Goal: Task Accomplishment & Management: Complete application form

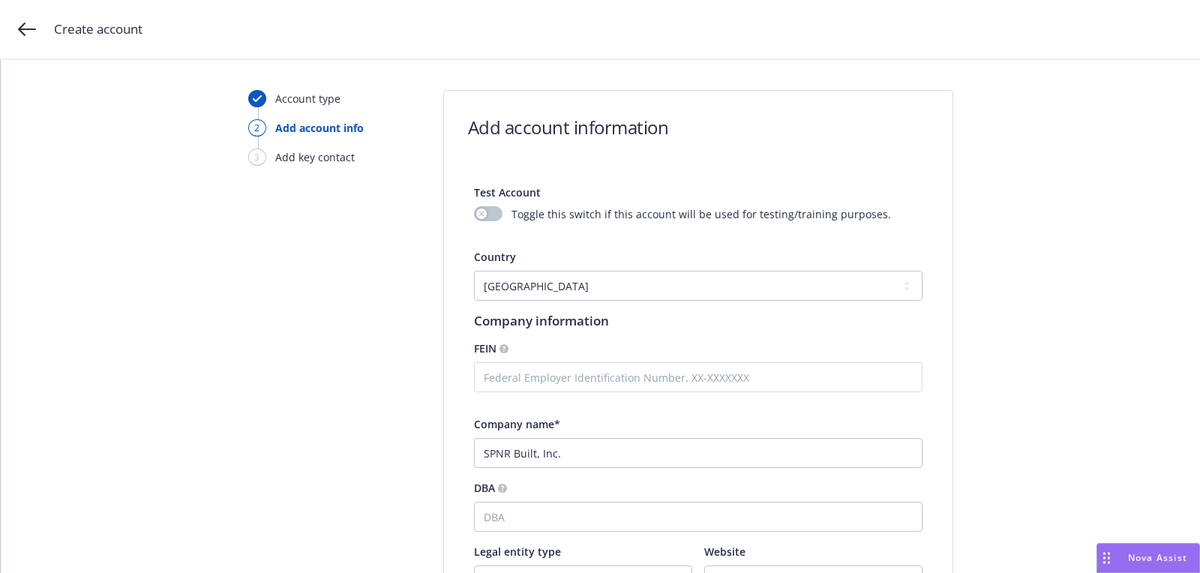
select select "US"
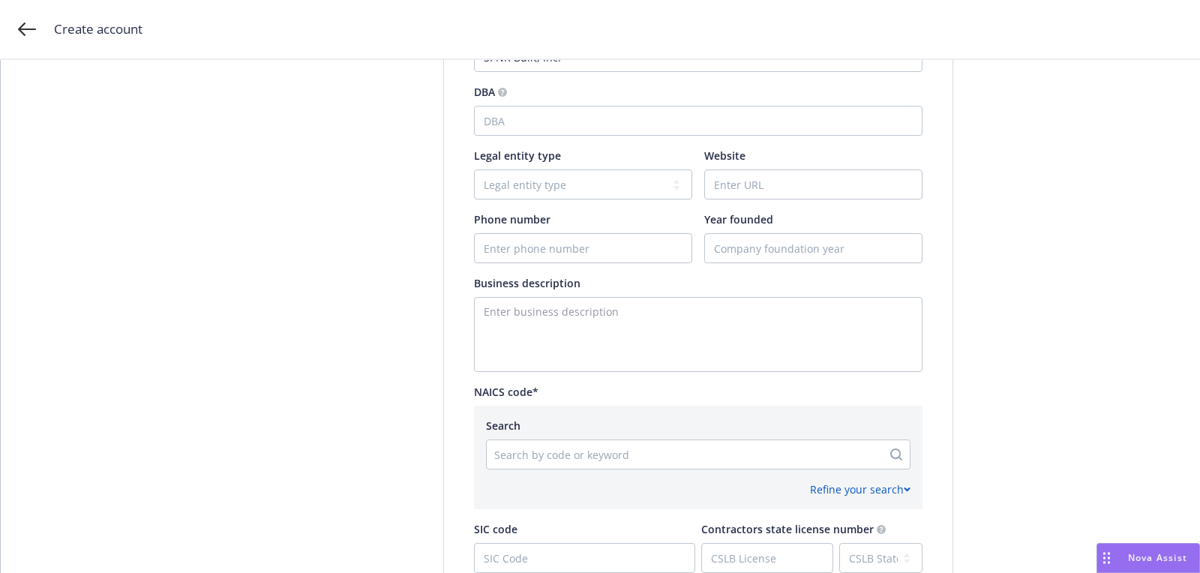
type input "SPNR Built, Inc."
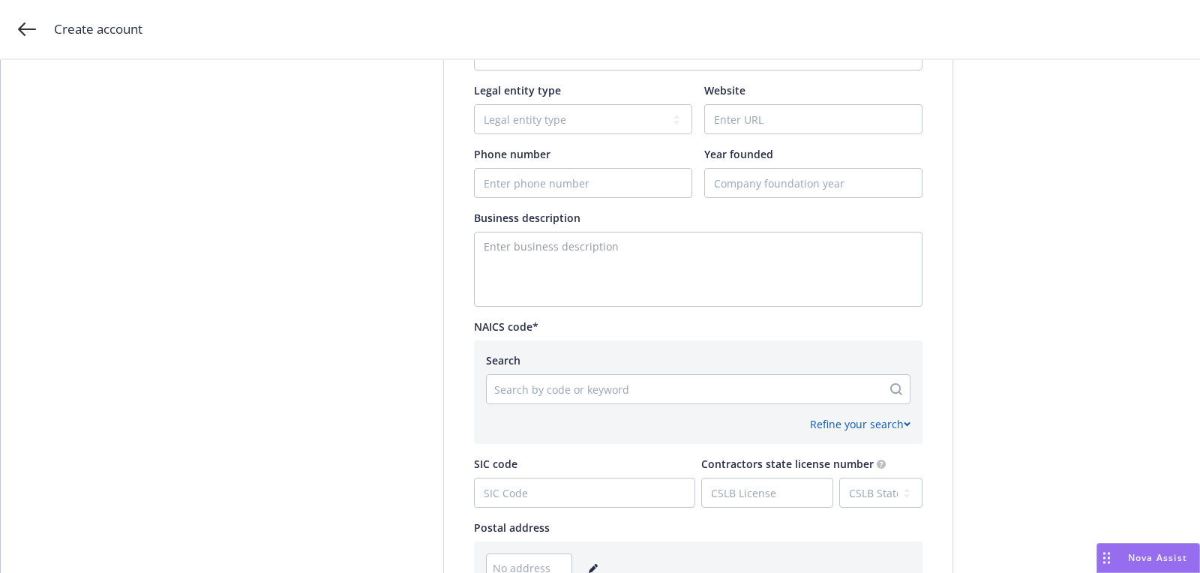
scroll to position [468, 0]
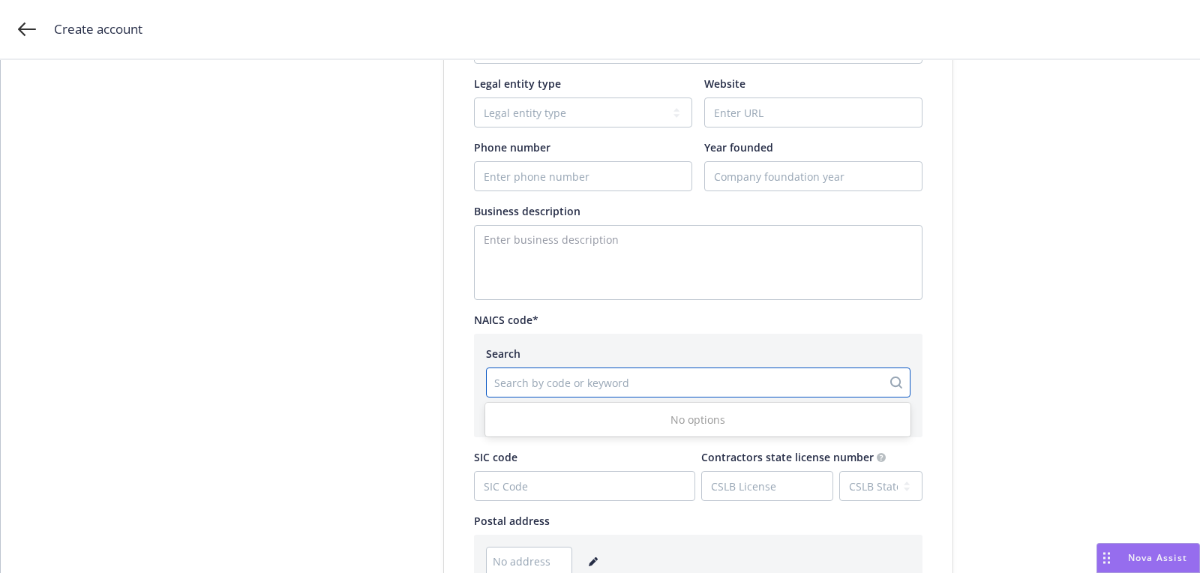
click at [650, 387] on div at bounding box center [684, 383] width 380 height 18
paste input "236220"
type input "236220"
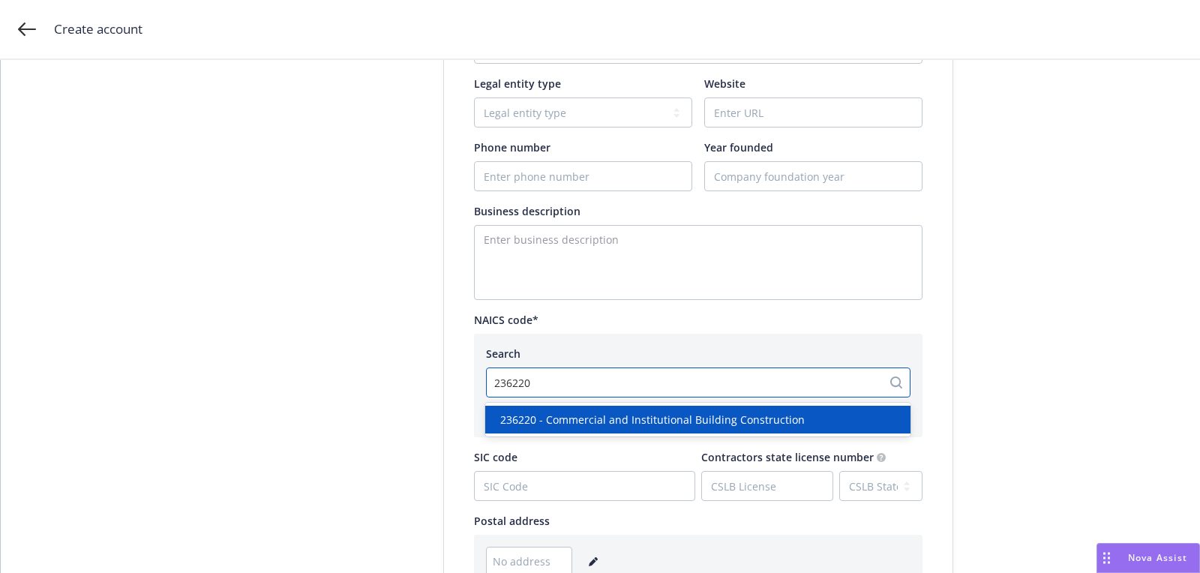
click at [630, 433] on div "236220 - Commercial and Institutional Building Construction" at bounding box center [697, 420] width 425 height 28
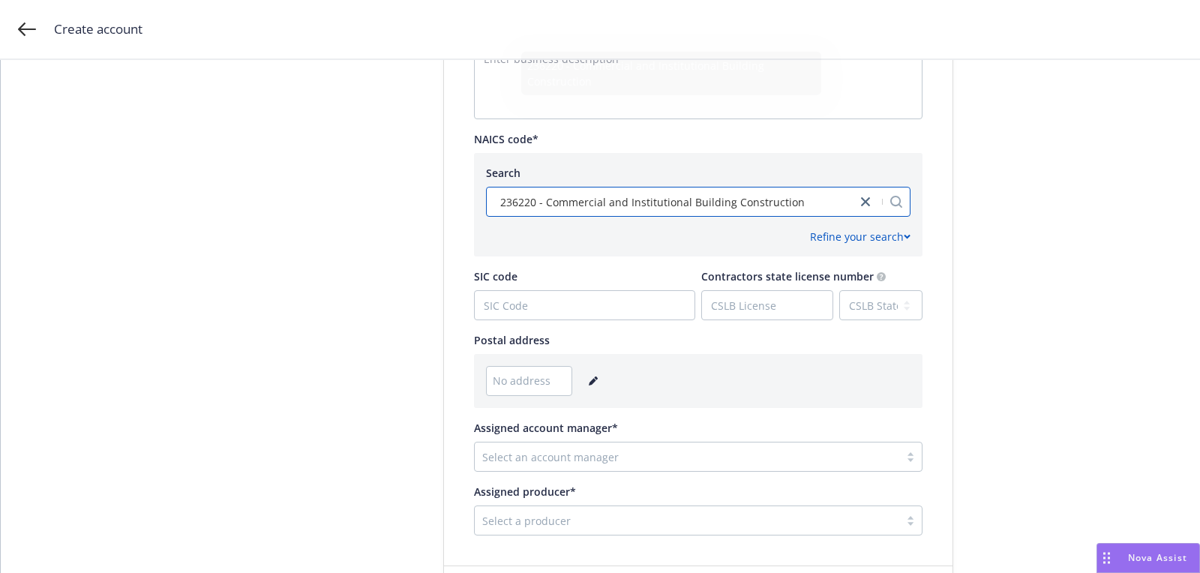
scroll to position [747, 0]
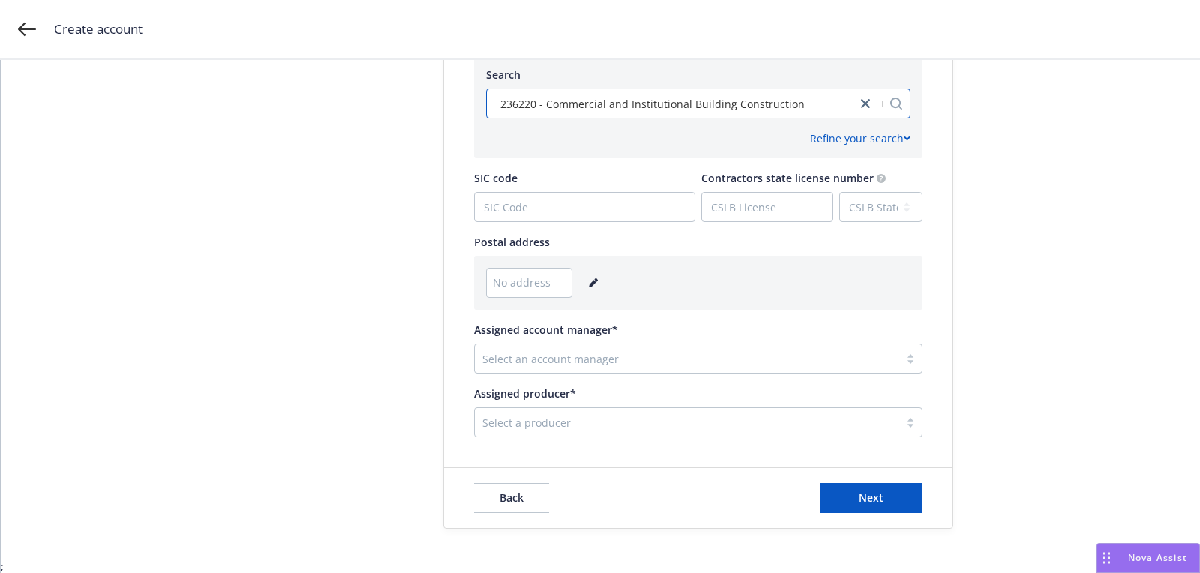
click at [579, 272] on div "No address" at bounding box center [698, 283] width 425 height 30
click at [584, 278] on link "editPencil" at bounding box center [593, 283] width 18 height 18
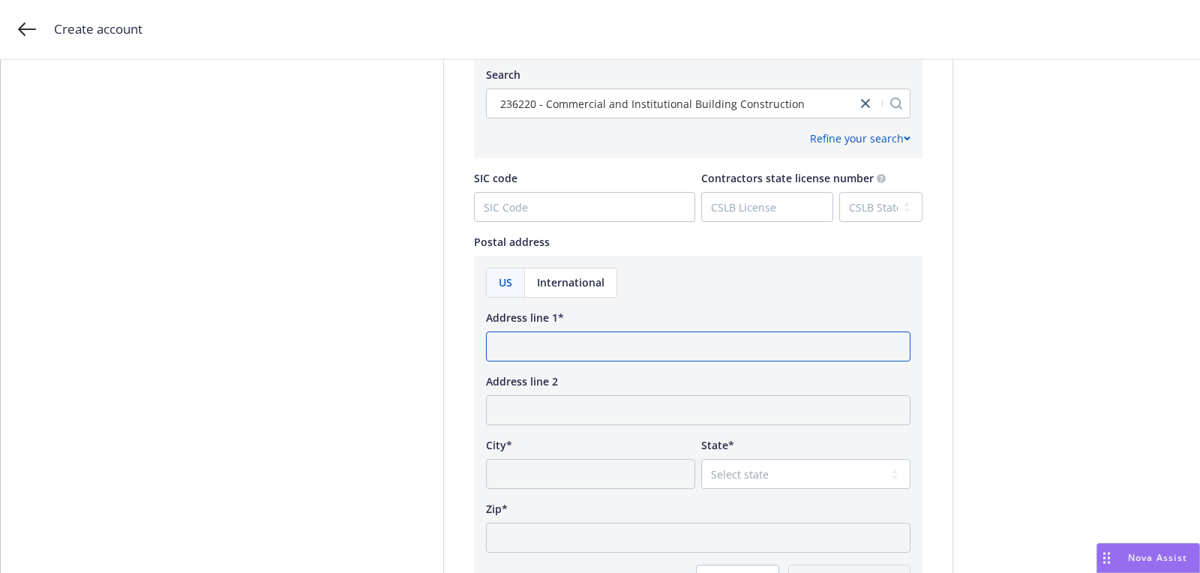
click at [551, 344] on input "Address line 1*" at bounding box center [698, 347] width 425 height 30
paste input "[STREET_ADDRESS]"
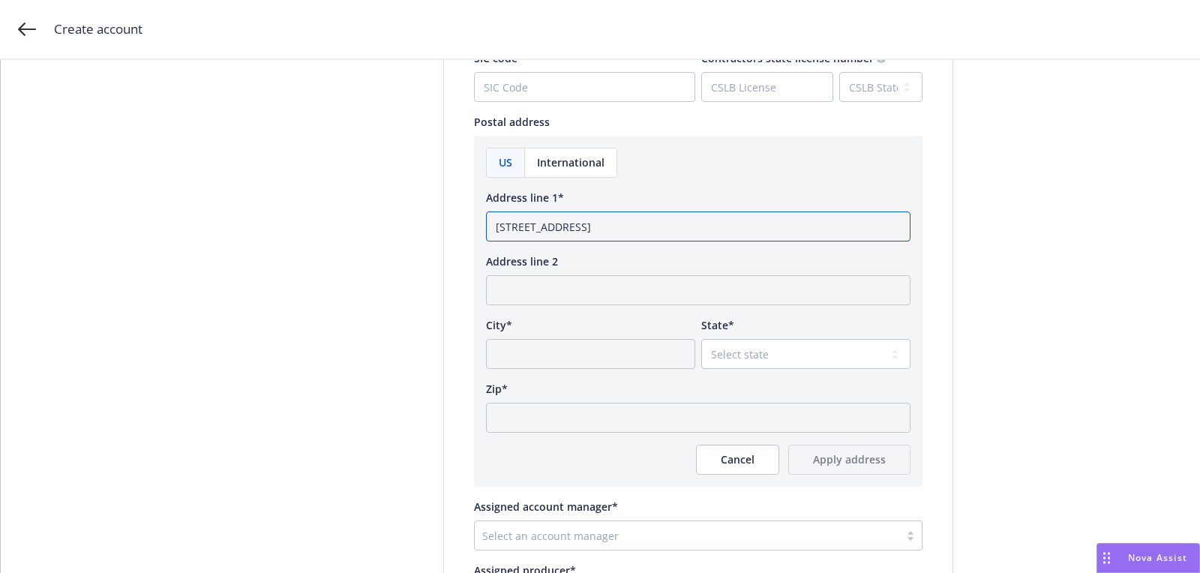
scroll to position [899, 0]
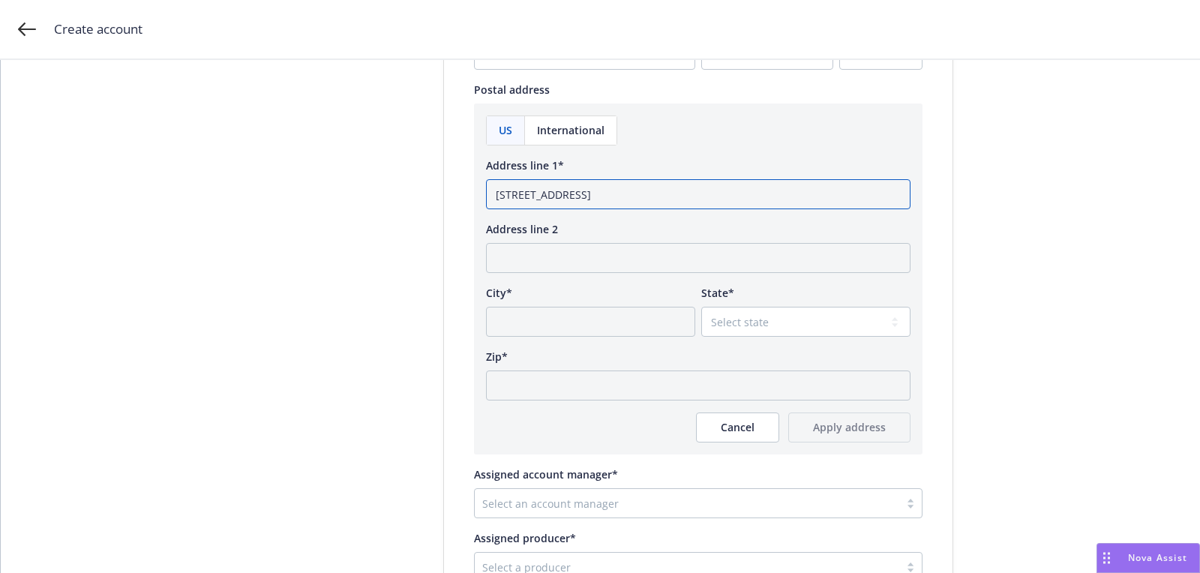
click at [699, 194] on input "454 Las Gallinas Avenue San Rafael, CA 94903" at bounding box center [698, 194] width 425 height 30
type input "454 Las Gallinas Avenue San Rafael, CA"
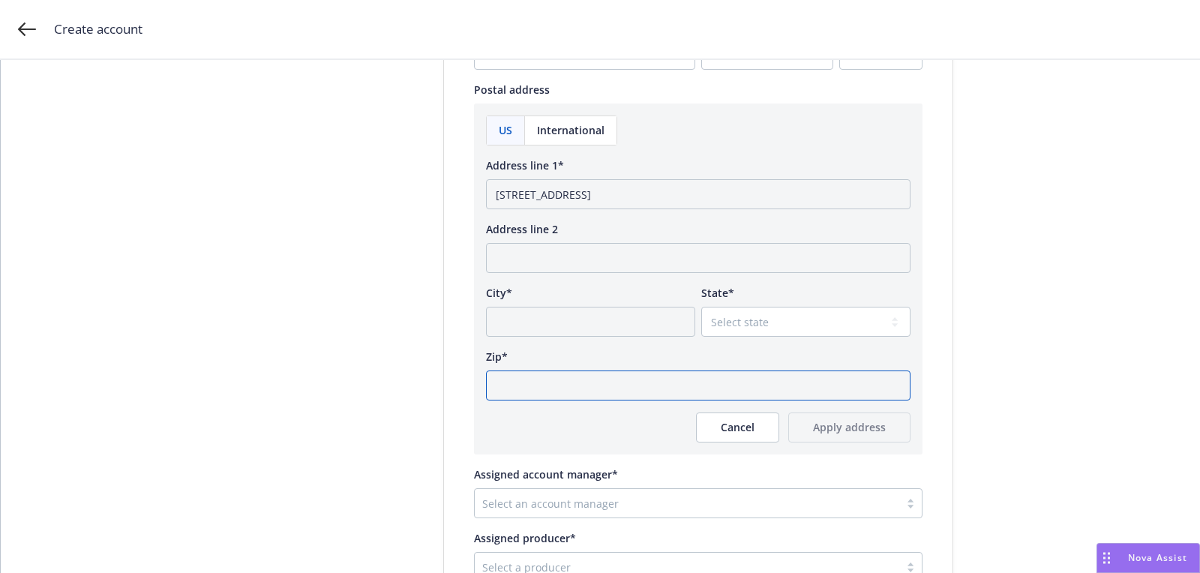
click at [591, 395] on input "Zip*" at bounding box center [698, 386] width 425 height 30
paste input "94903"
type input "94903"
click at [727, 323] on select "Select state" at bounding box center [805, 322] width 209 height 30
select select "CA"
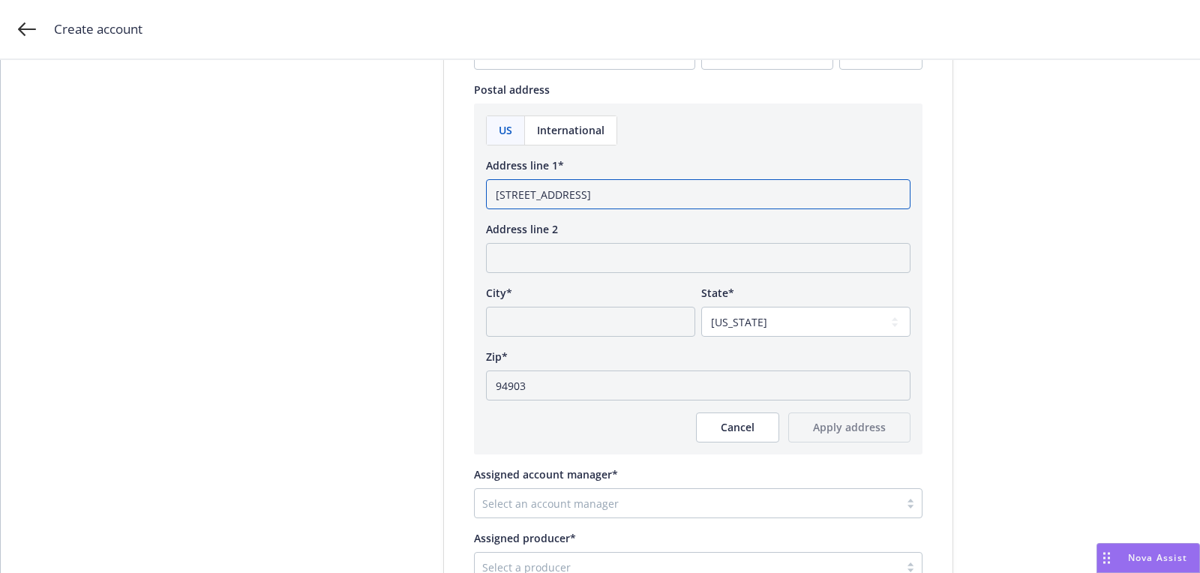
click at [670, 195] on input "454 Las Gallinas Avenue San Rafael, CA" at bounding box center [698, 194] width 425 height 30
drag, startPoint x: 668, startPoint y: 195, endPoint x: 614, endPoint y: 194, distance: 54.8
click at [614, 194] on input "454 Las Gallinas Avenue San Rafael, CA" at bounding box center [698, 194] width 425 height 30
type input "454 Las Gallinas Avenue CA"
click at [566, 316] on input "City*" at bounding box center [590, 322] width 209 height 30
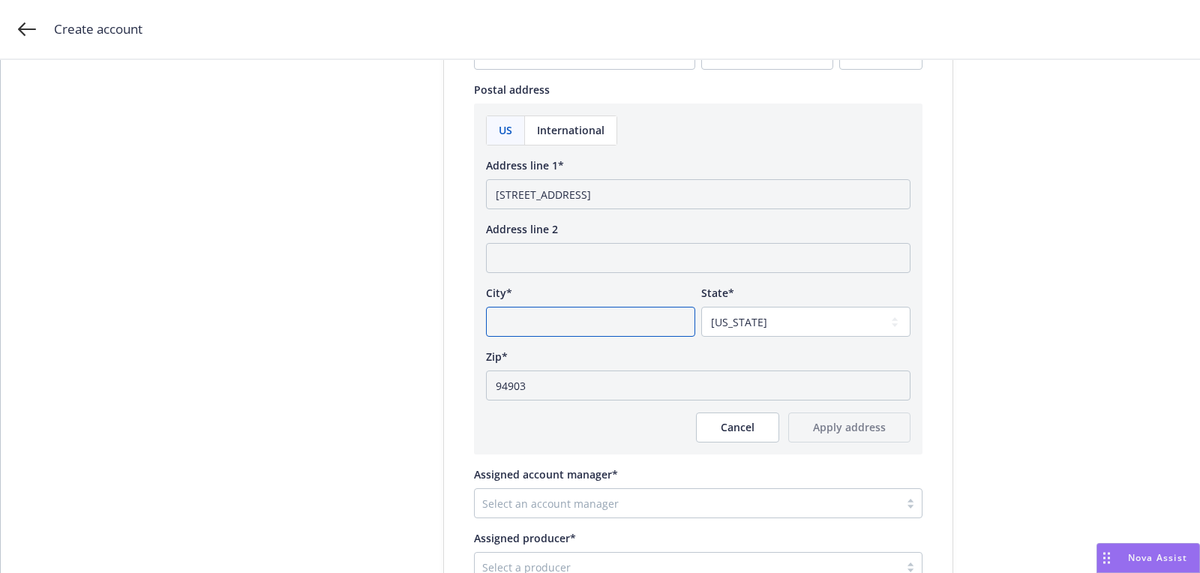
paste input "San Rafael,"
type input "San Rafael,"
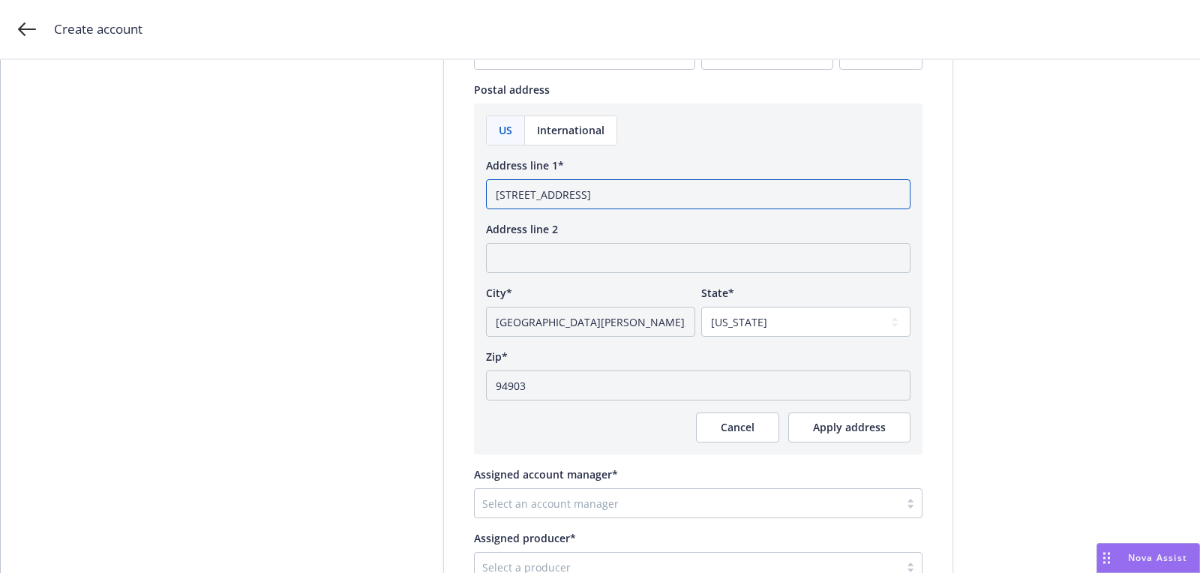
drag, startPoint x: 616, startPoint y: 190, endPoint x: 708, endPoint y: 190, distance: 92.3
click at [708, 190] on input "454 Las Gallinas Avenue CA" at bounding box center [698, 194] width 425 height 30
type input "454 Las Gallinas Avenue"
click at [654, 314] on input "San Rafael," at bounding box center [590, 322] width 209 height 30
type input "San Rafael"
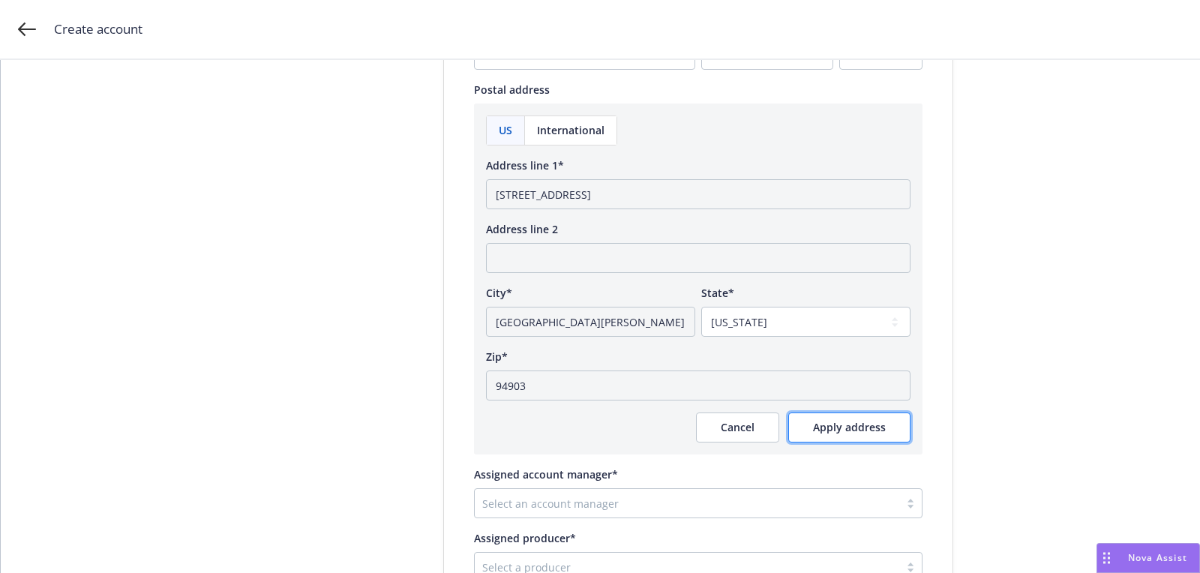
click at [860, 424] on span "Apply address" at bounding box center [849, 427] width 73 height 14
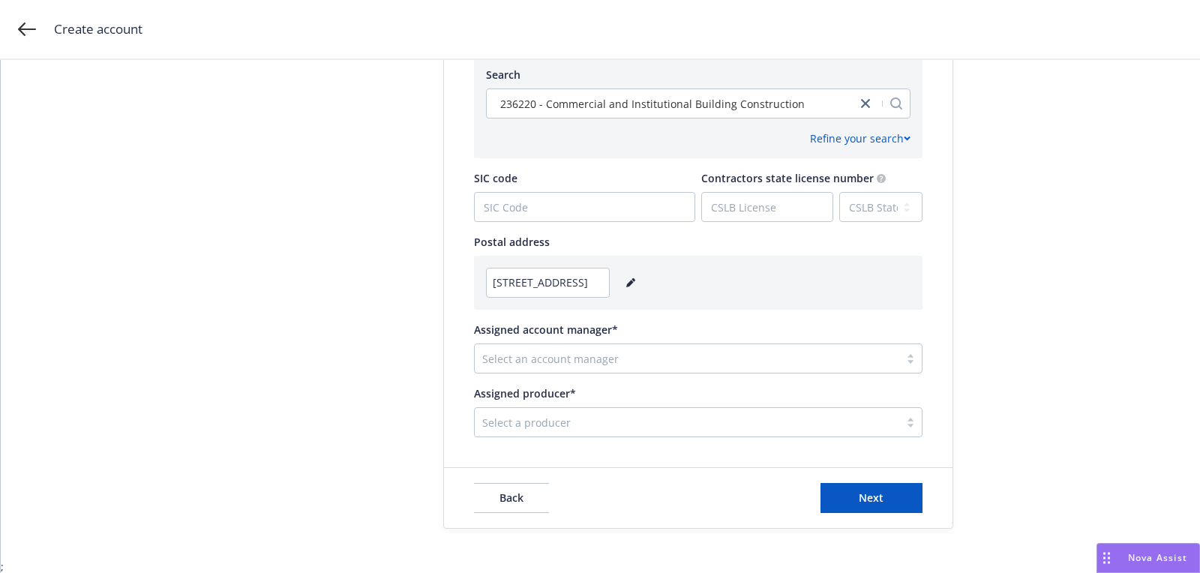
click at [588, 428] on div at bounding box center [687, 422] width 410 height 18
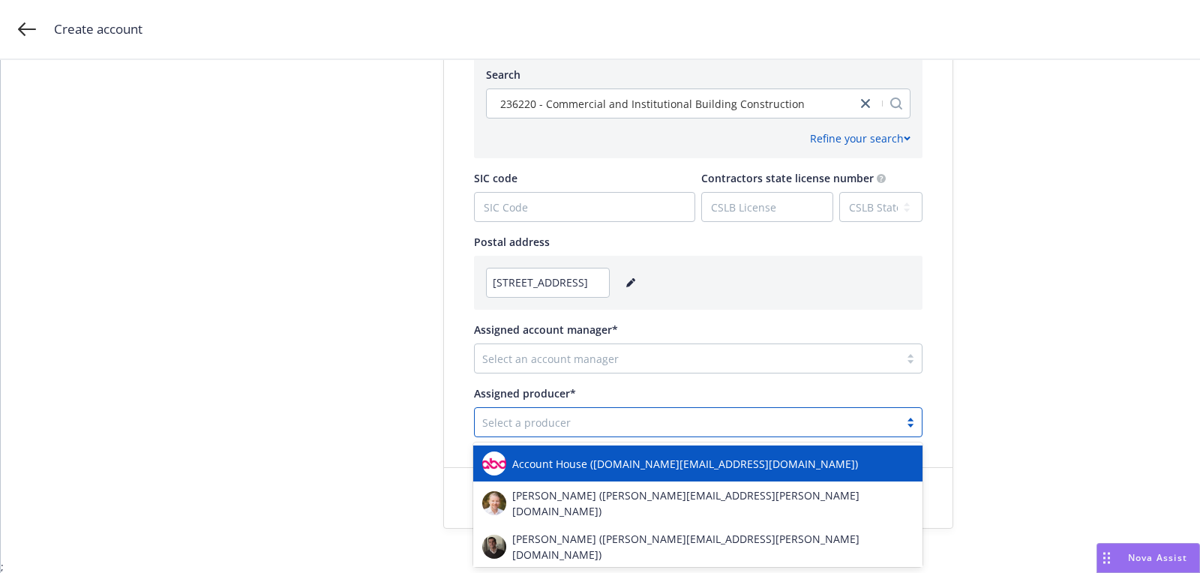
click at [586, 344] on div "Select an account manager" at bounding box center [698, 359] width 449 height 30
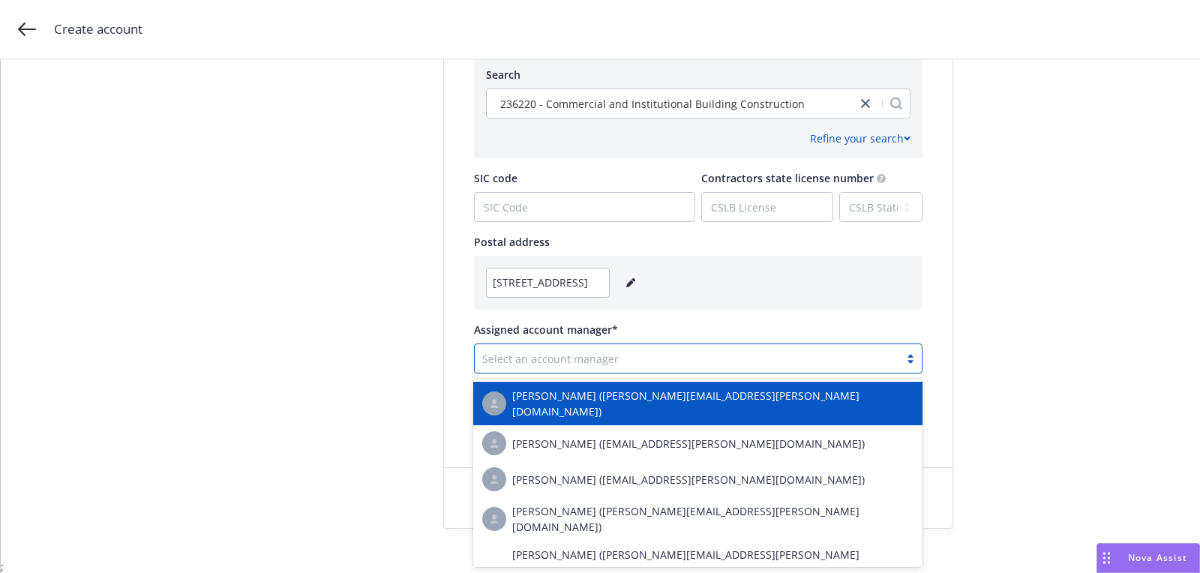
click at [585, 353] on div at bounding box center [687, 359] width 410 height 18
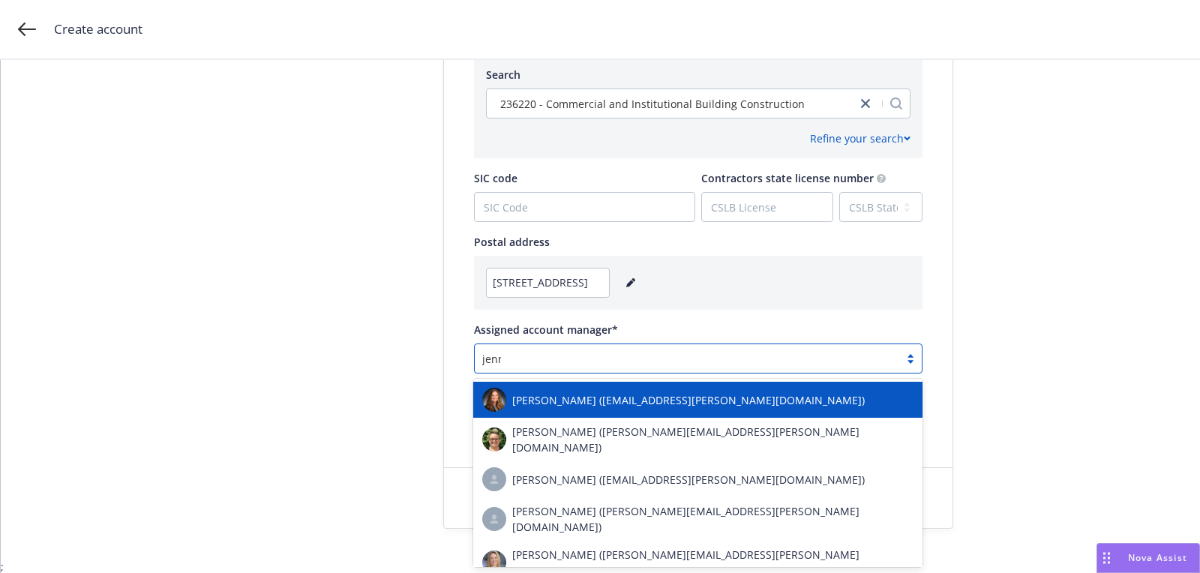
type input "jenni"
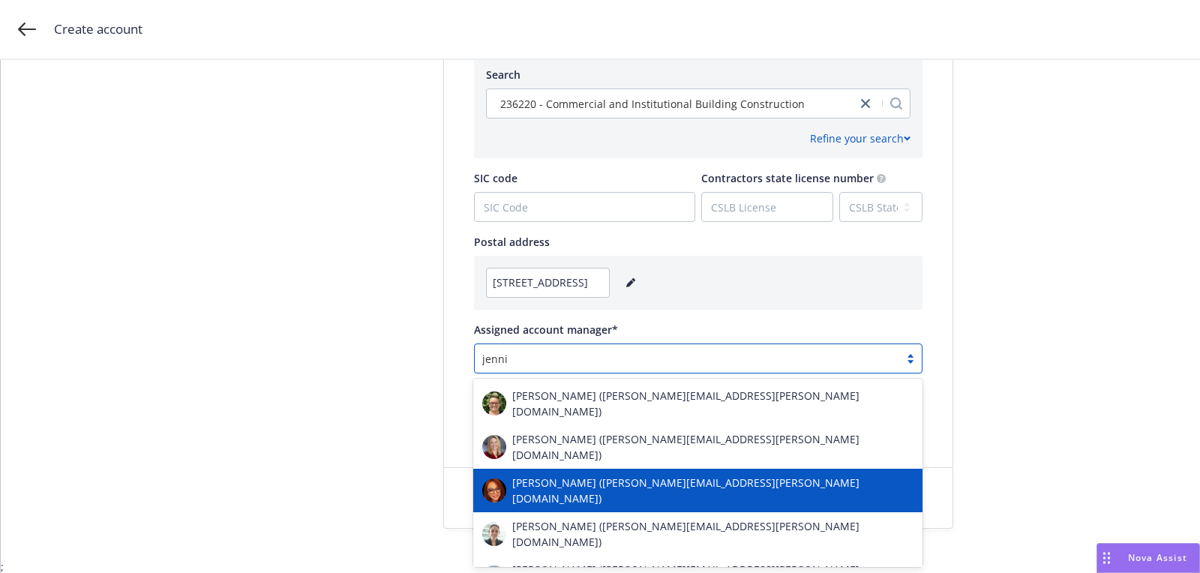
click at [600, 475] on span "Jenni Mosley (jenni.mosley@newfront.com)" at bounding box center [712, 491] width 401 height 32
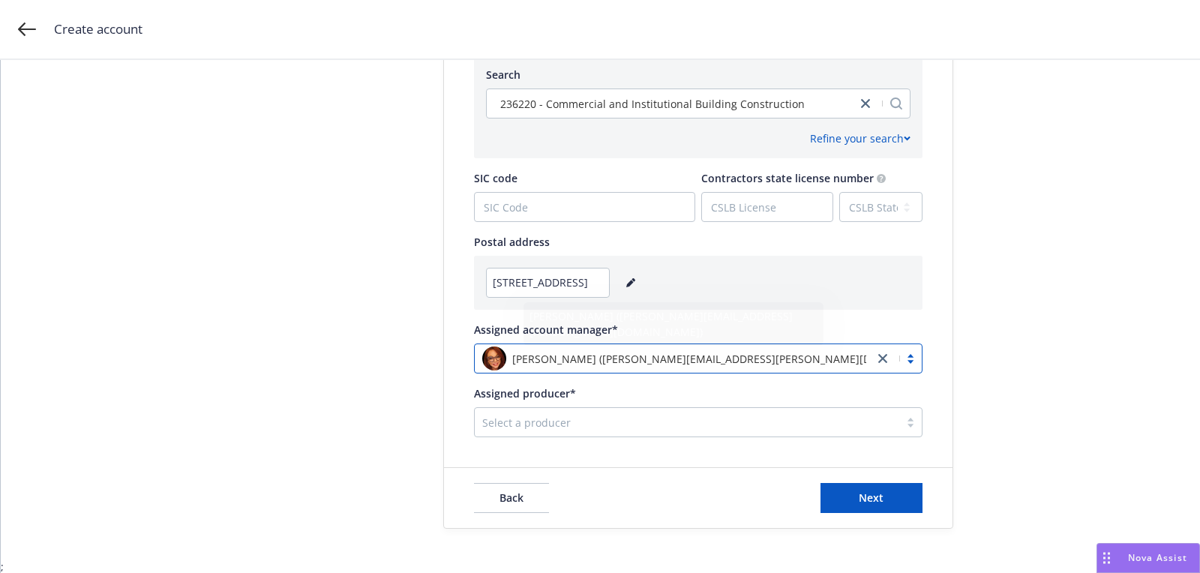
click at [621, 407] on div "Select a producer" at bounding box center [698, 422] width 449 height 30
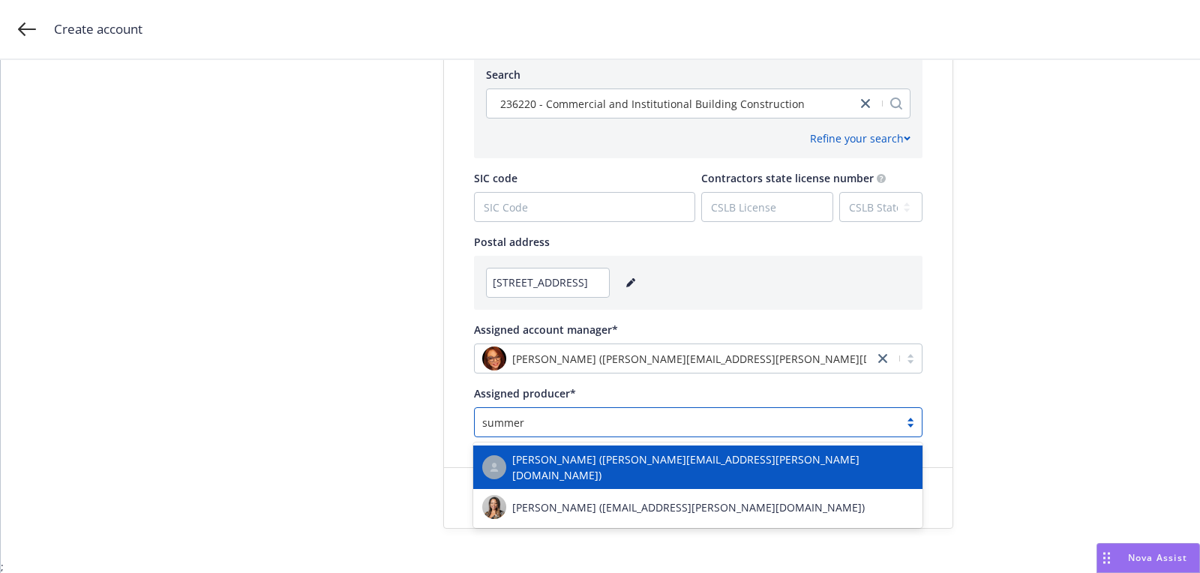
type input "summers"
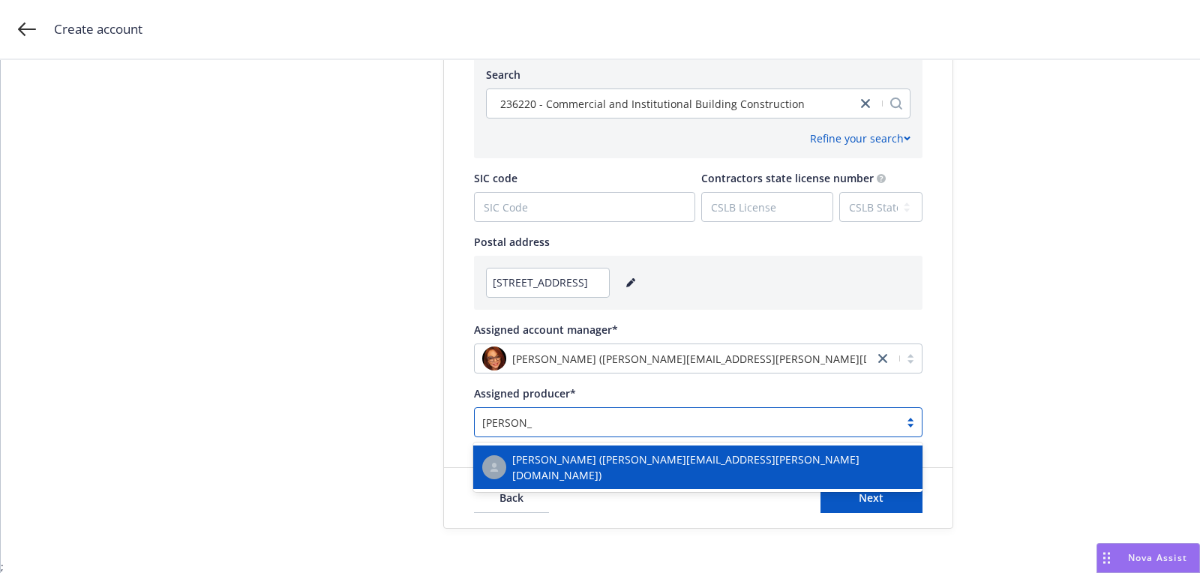
click at [644, 465] on span "Matt Summers (matt.summers@newfront.com)" at bounding box center [712, 468] width 401 height 32
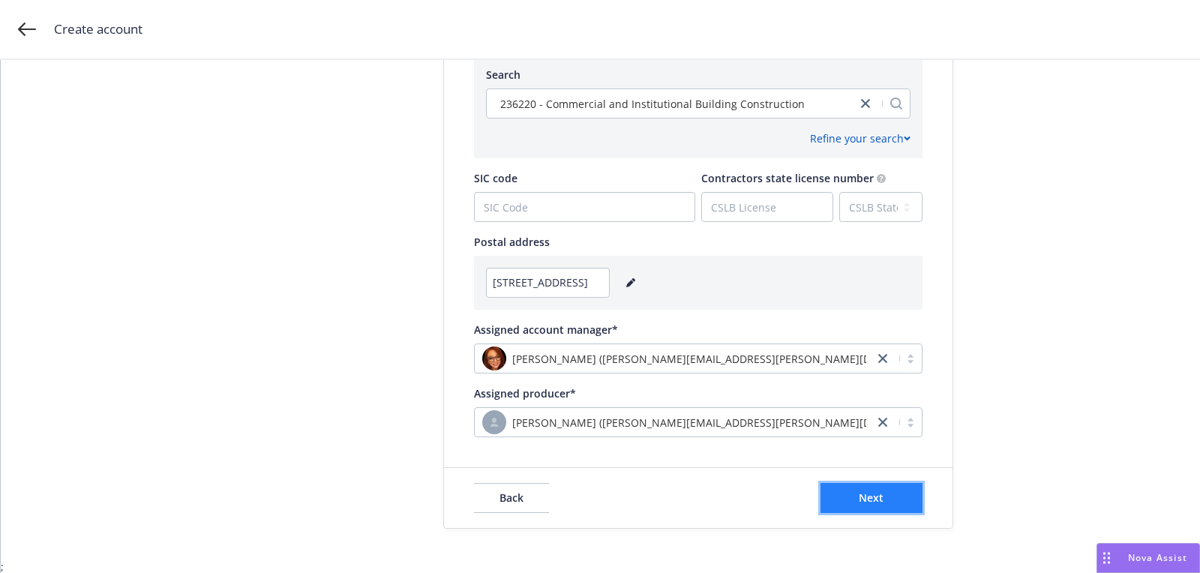
click at [910, 497] on button "Next" at bounding box center [872, 498] width 102 height 30
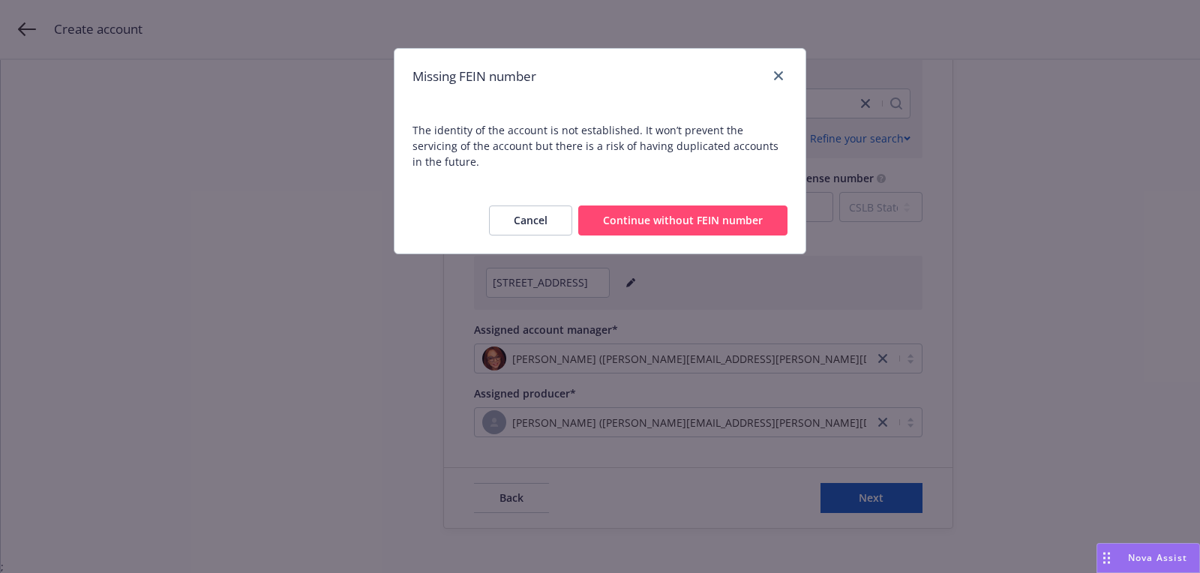
click at [728, 210] on button "Continue without FEIN number" at bounding box center [682, 221] width 209 height 30
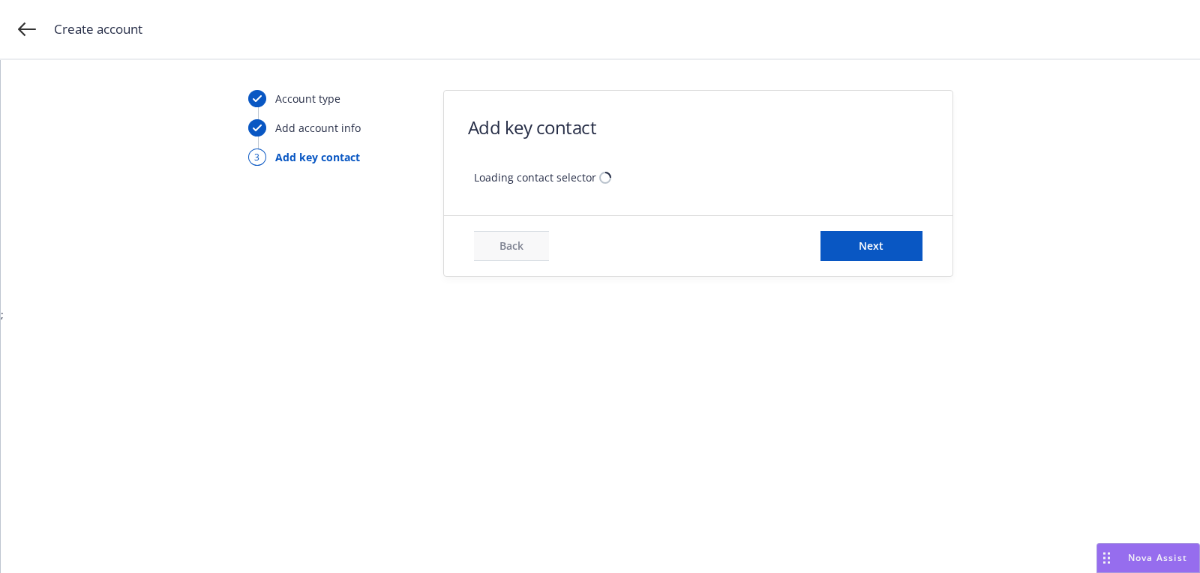
scroll to position [0, 0]
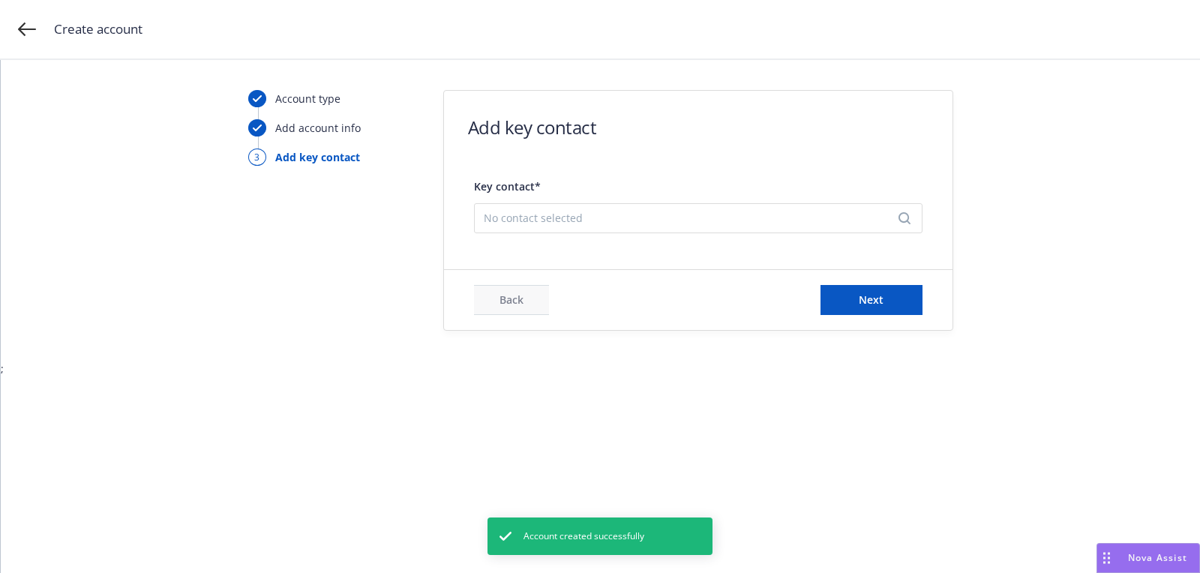
click at [612, 221] on span "No contact selected" at bounding box center [692, 218] width 417 height 16
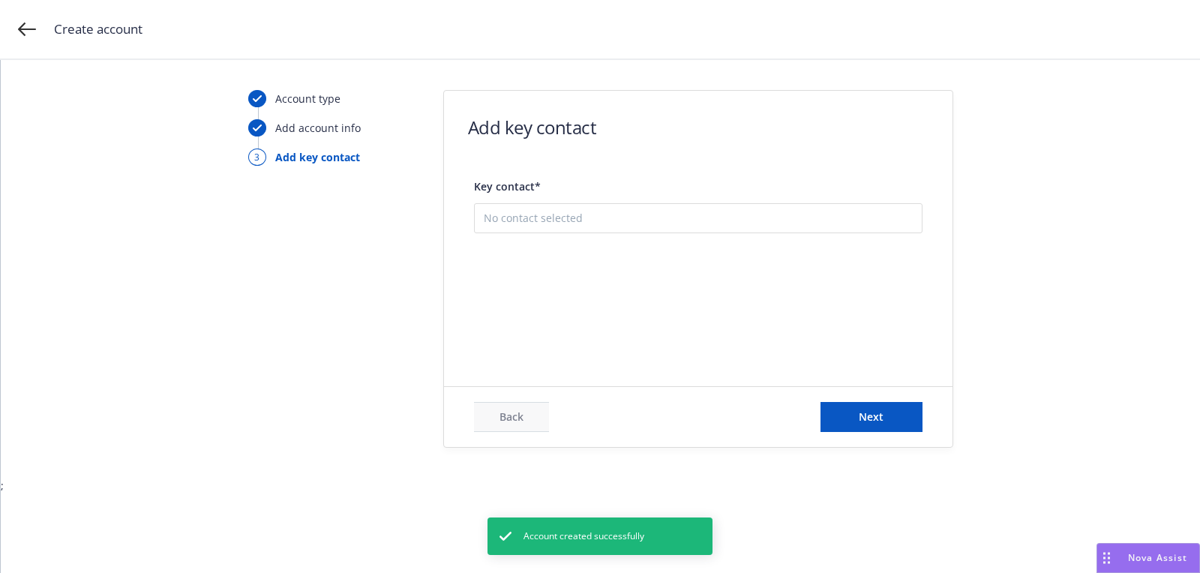
click at [620, 291] on button "Add new contact" at bounding box center [698, 294] width 429 height 30
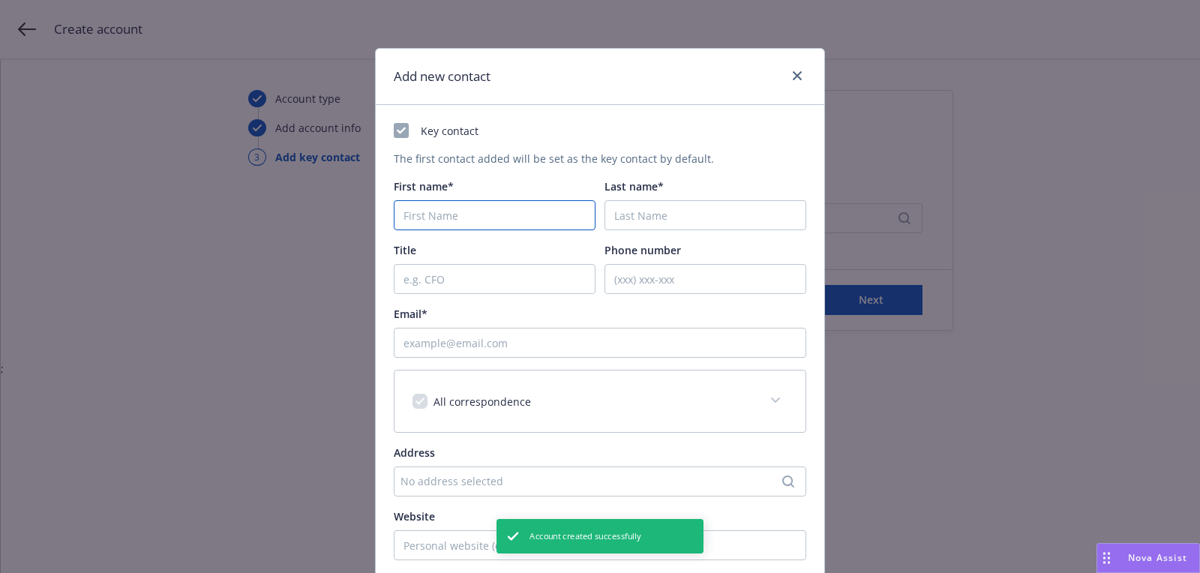
click at [470, 211] on input "First name*" at bounding box center [495, 215] width 202 height 30
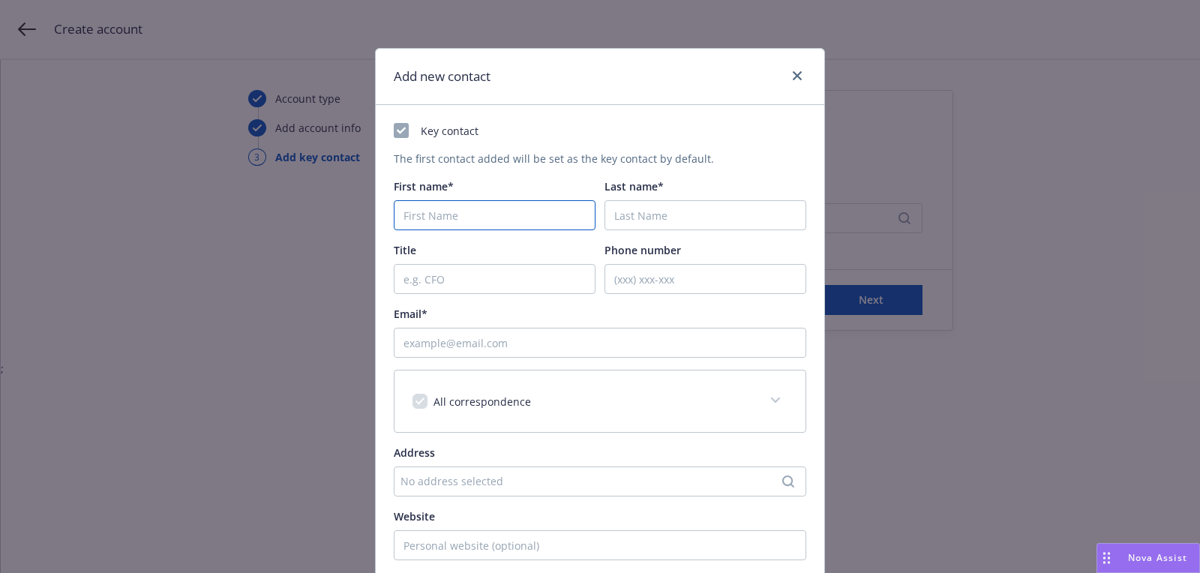
paste input "Brooke"
type input "Brooke"
click at [762, 215] on input "Last name*" at bounding box center [706, 215] width 202 height 30
paste input "Zingarelli"
type input "Zingarelli"
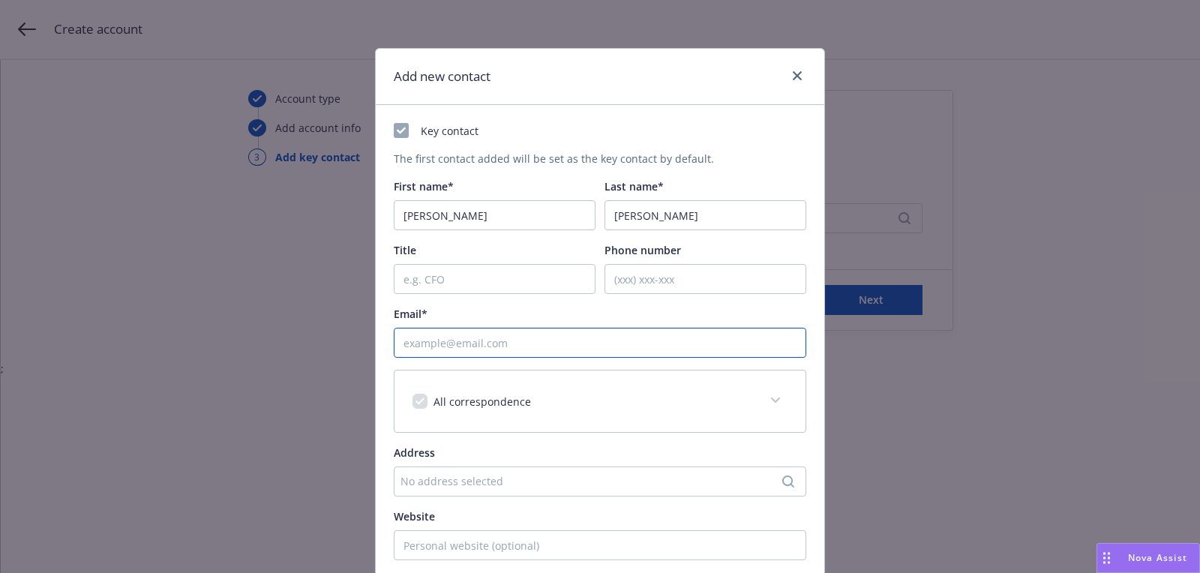
click at [498, 341] on input "Email*" at bounding box center [600, 343] width 413 height 30
paste input "brooke@spnrbuilt.com"
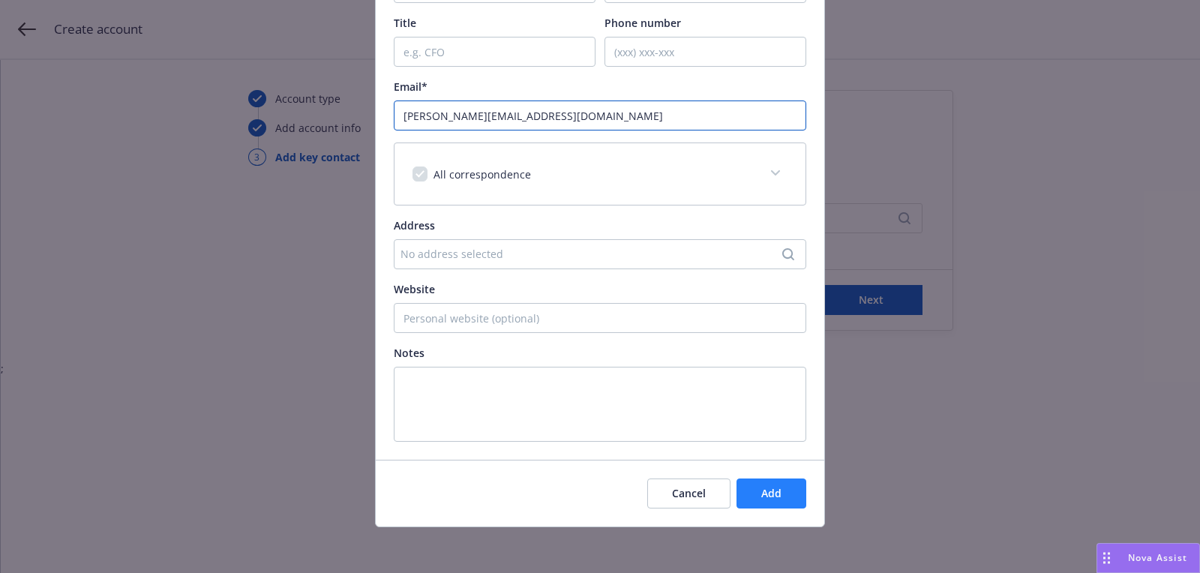
type input "brooke@spnrbuilt.com"
click at [764, 500] on button "Add" at bounding box center [772, 494] width 70 height 30
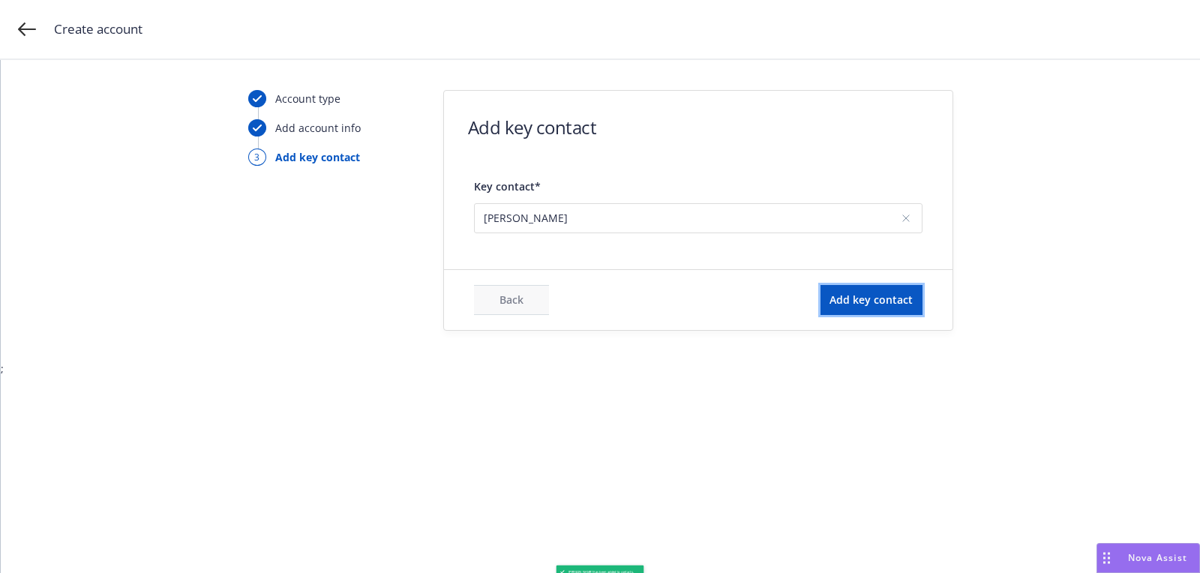
click at [892, 290] on button "Add key contact" at bounding box center [872, 300] width 102 height 30
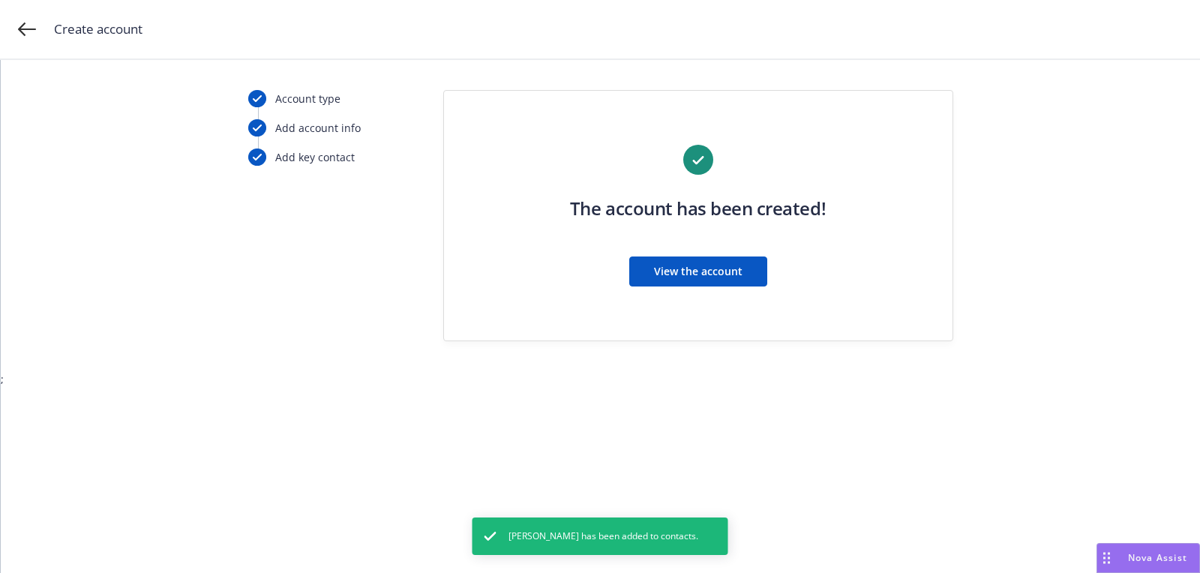
click at [725, 290] on div "The account has been created! View the account" at bounding box center [698, 225] width 449 height 160
click at [723, 280] on button "View the account" at bounding box center [698, 272] width 138 height 30
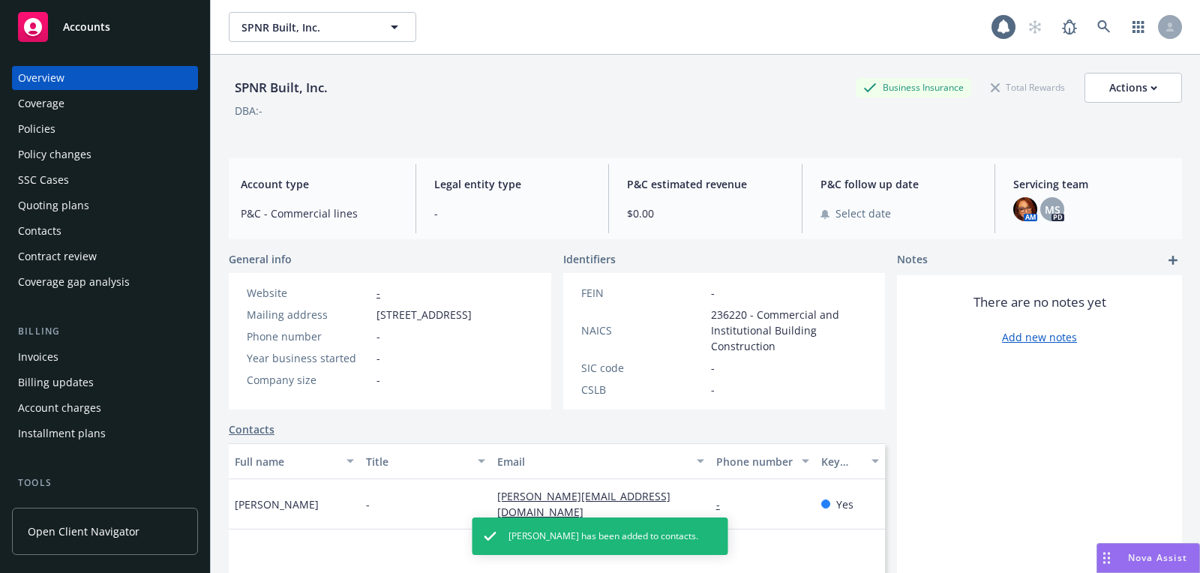
click at [140, 205] on div "Quoting plans" at bounding box center [105, 206] width 174 height 24
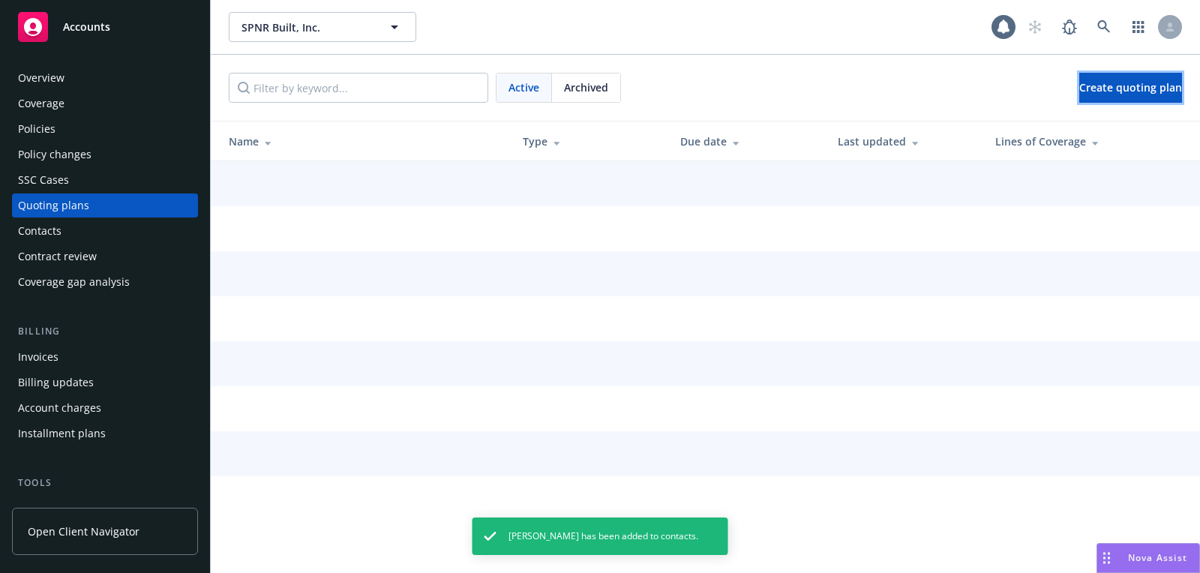
click at [1111, 83] on span "Create quoting plan" at bounding box center [1130, 87] width 103 height 14
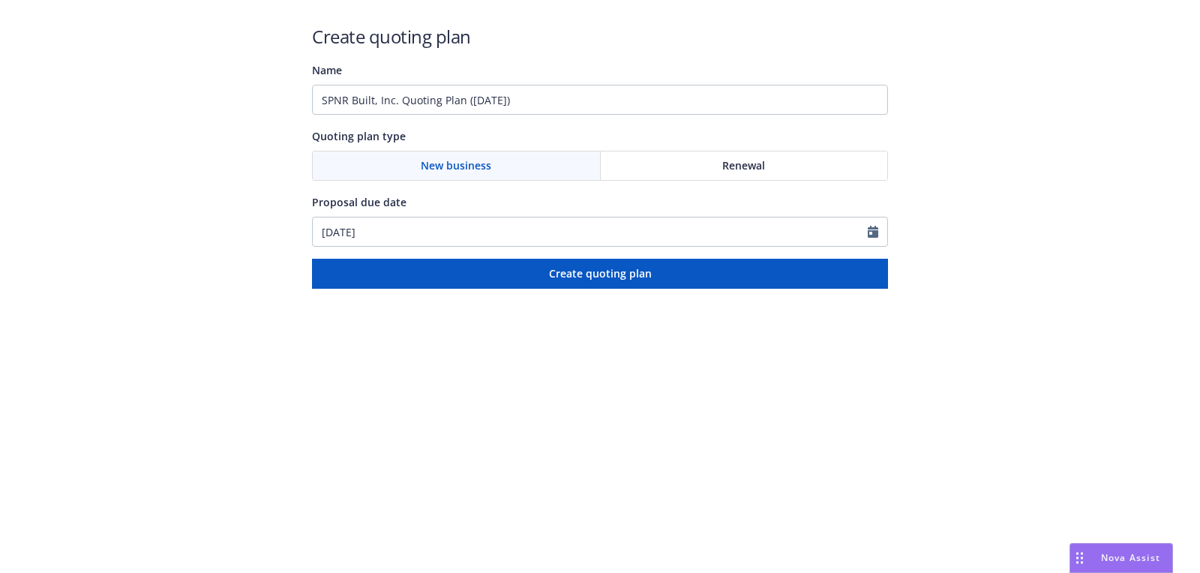
click at [452, 122] on div "Create quoting plan Name SPNR Built, Inc. Quoting Plan (2025-08-18) Quoting pla…" at bounding box center [600, 156] width 576 height 265
click at [452, 110] on input "SPNR Built, Inc. Quoting Plan (2025-08-18)" at bounding box center [600, 100] width 576 height 30
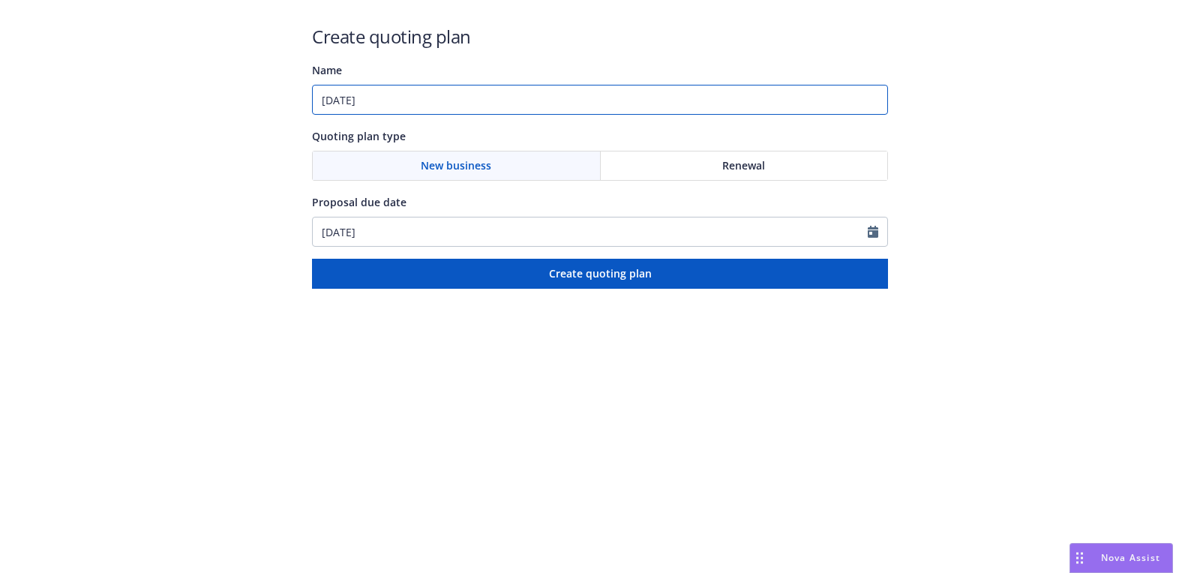
type input "08/30/2025"
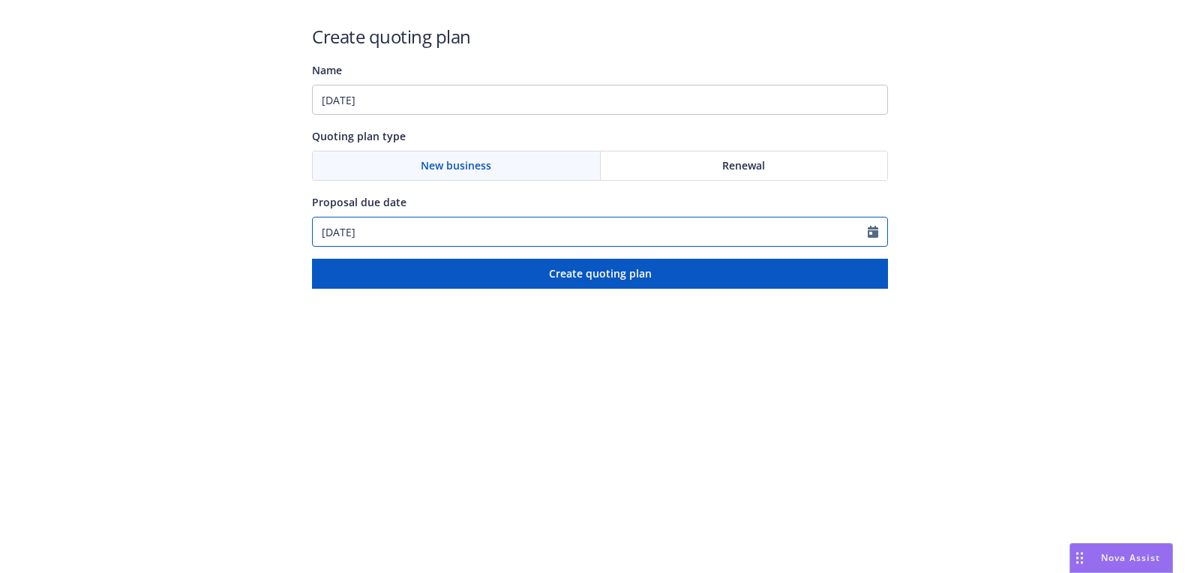
select select "8"
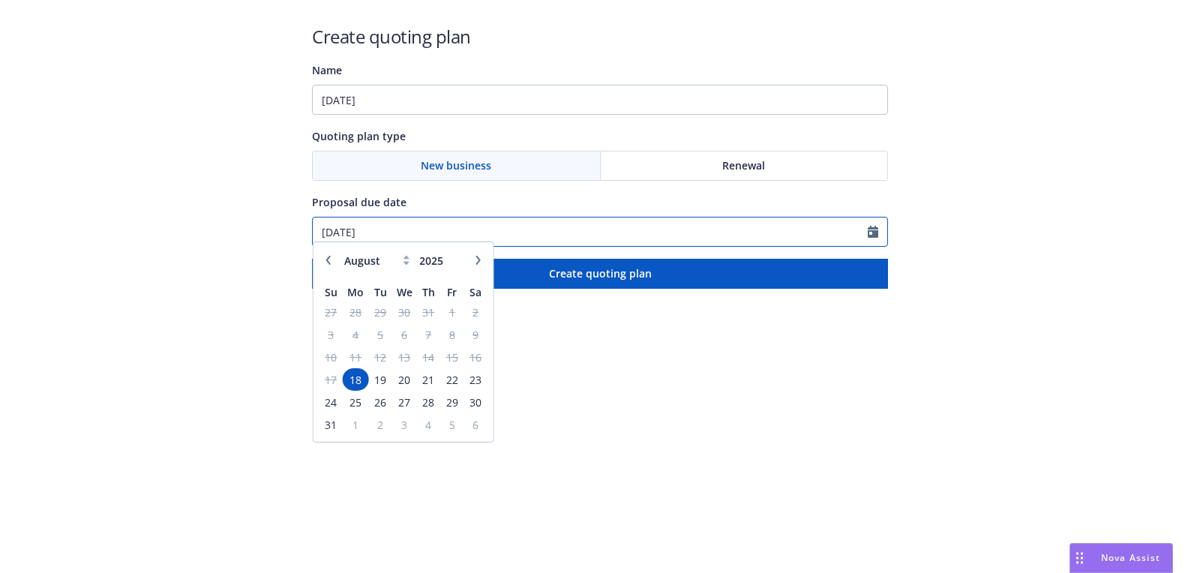
click at [436, 234] on input "08/18/2025" at bounding box center [590, 232] width 555 height 29
paste input "30"
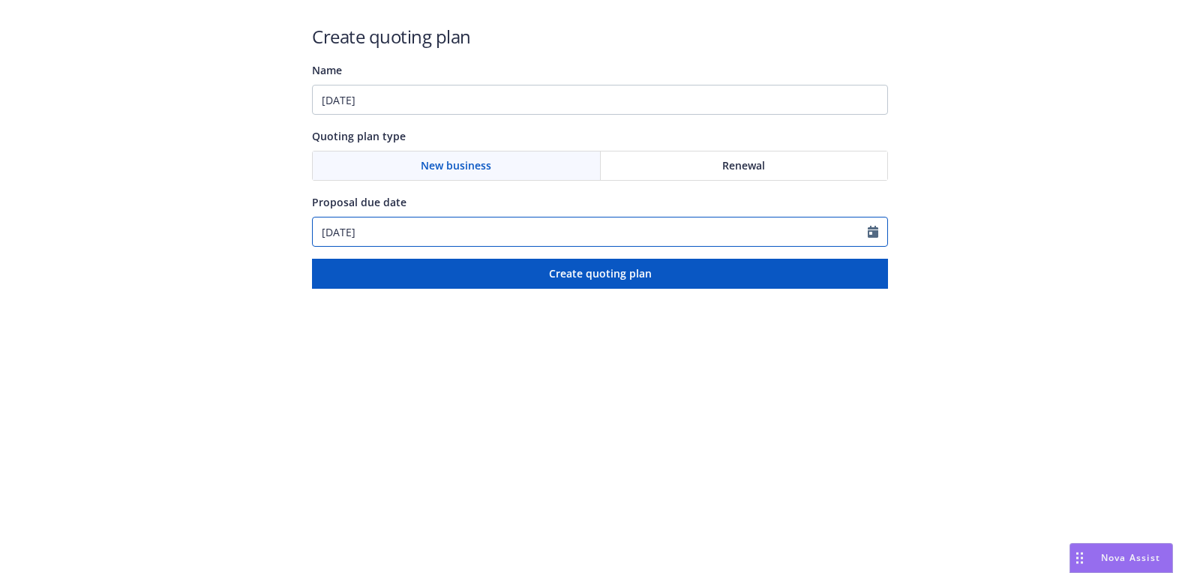
type input "08/30/2025"
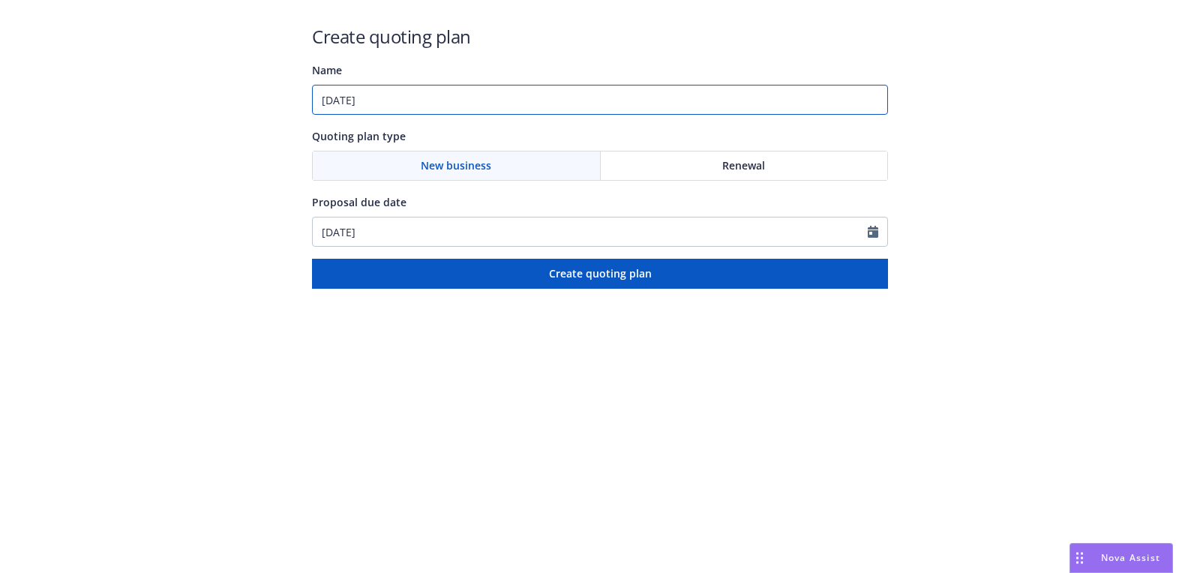
click at [458, 89] on input "08/30/2025" at bounding box center [600, 100] width 576 height 30
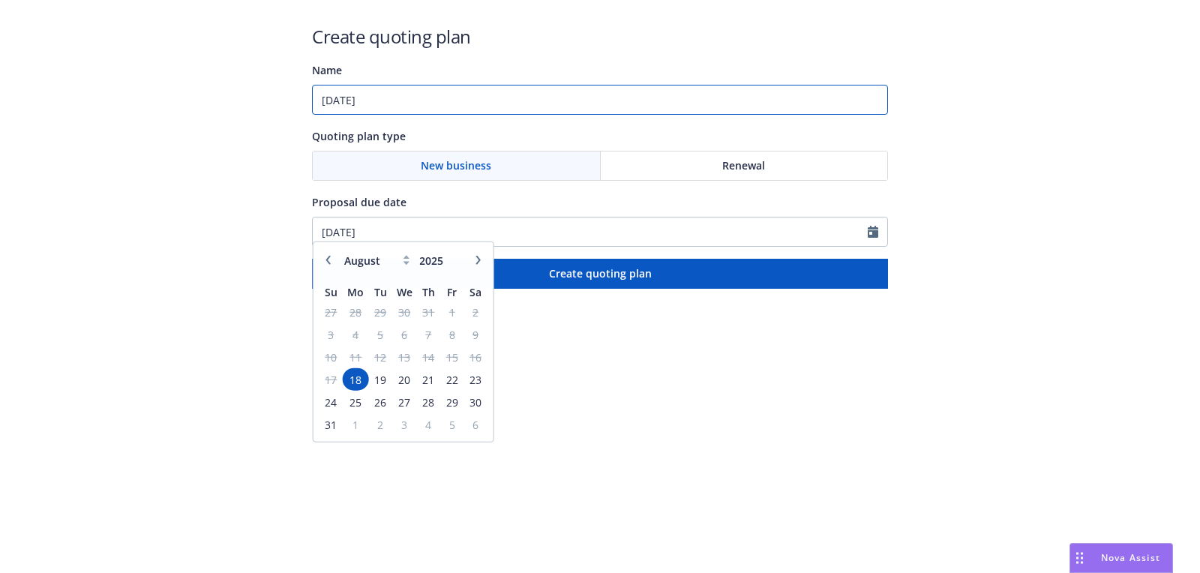
click at [458, 98] on input "08/30/2025" at bounding box center [600, 100] width 576 height 30
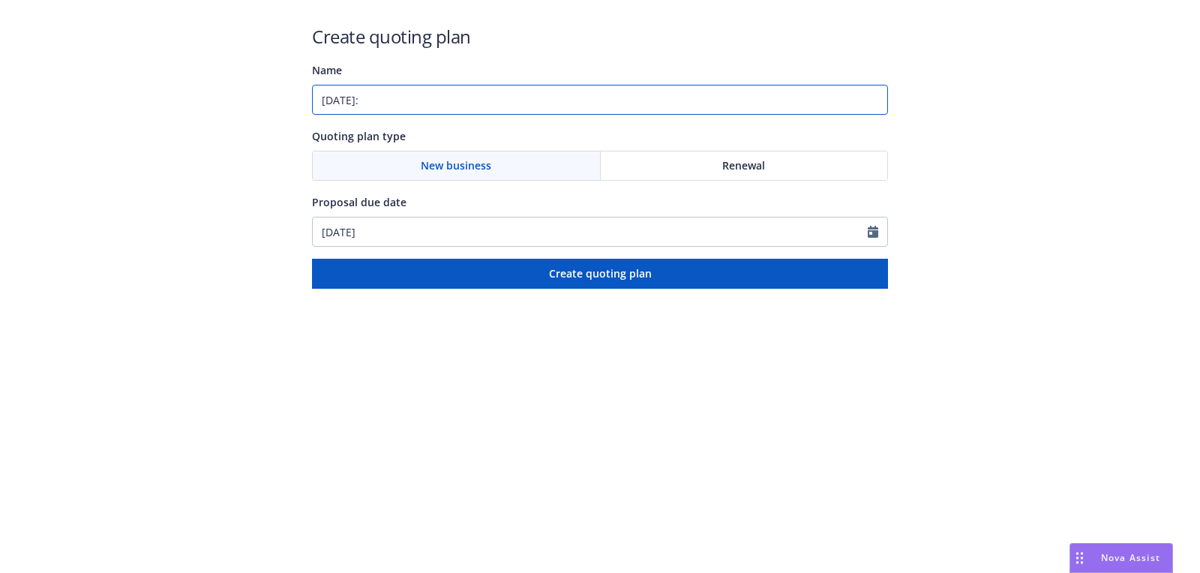
paste input "General Liability;Builders Risk / Course of Construction"
click at [466, 102] on input "08/30/2025: General Liability;Builders Risk / Course of Construction" at bounding box center [600, 100] width 576 height 30
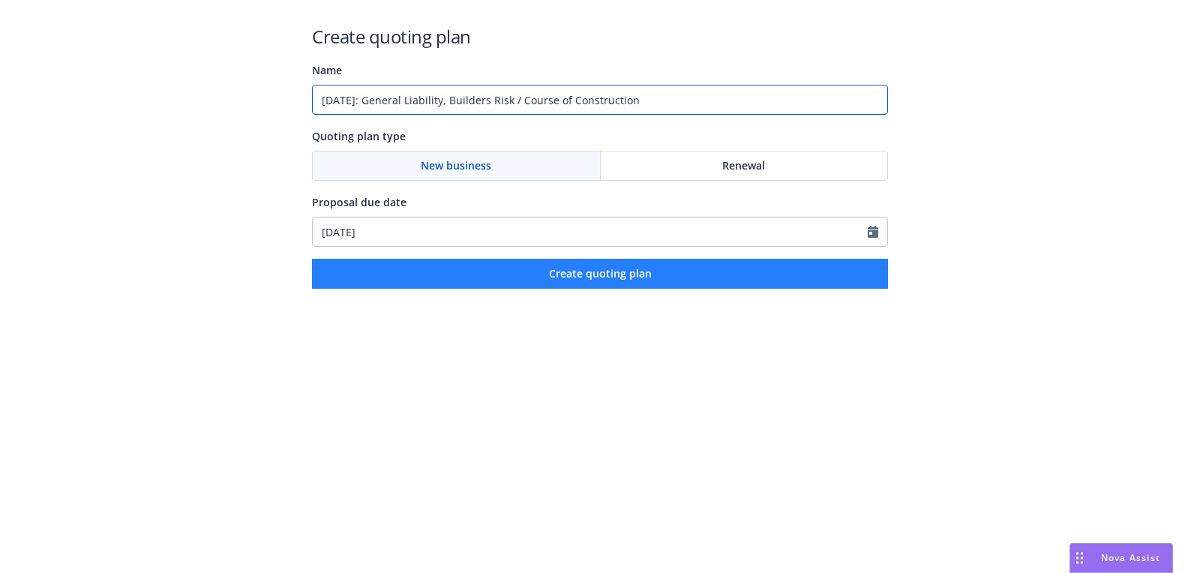
type input "08/30/2025: General Liability, Builders Risk / Course of Construction"
click at [484, 257] on div "Create quoting plan Name 08/30/2025: General Liability, Builders Risk / Course …" at bounding box center [600, 156] width 576 height 265
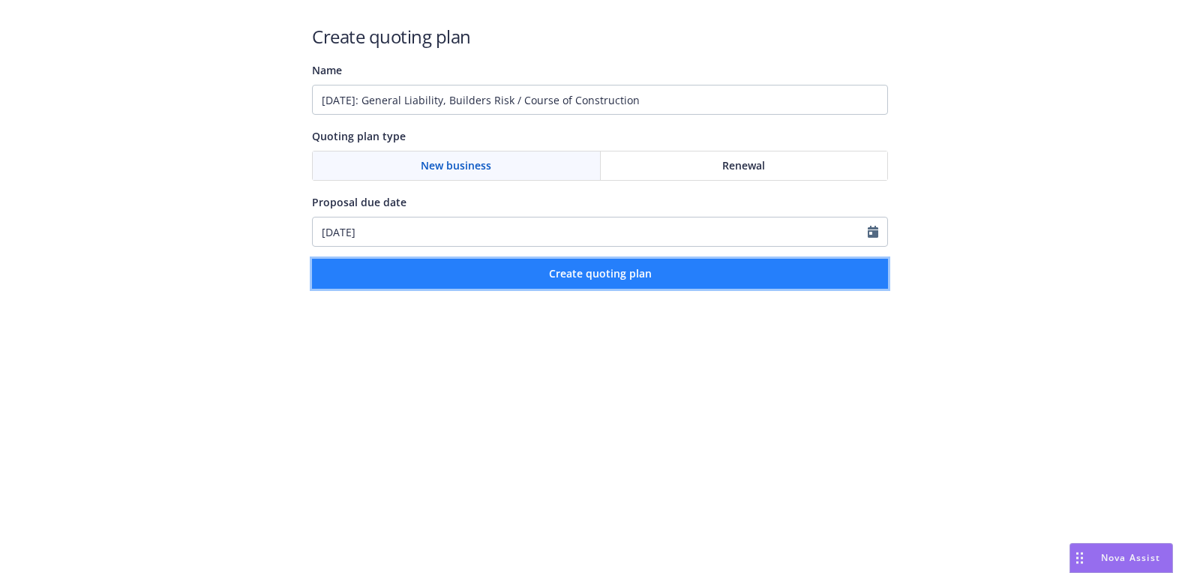
click at [491, 280] on button "Create quoting plan" at bounding box center [600, 274] width 576 height 30
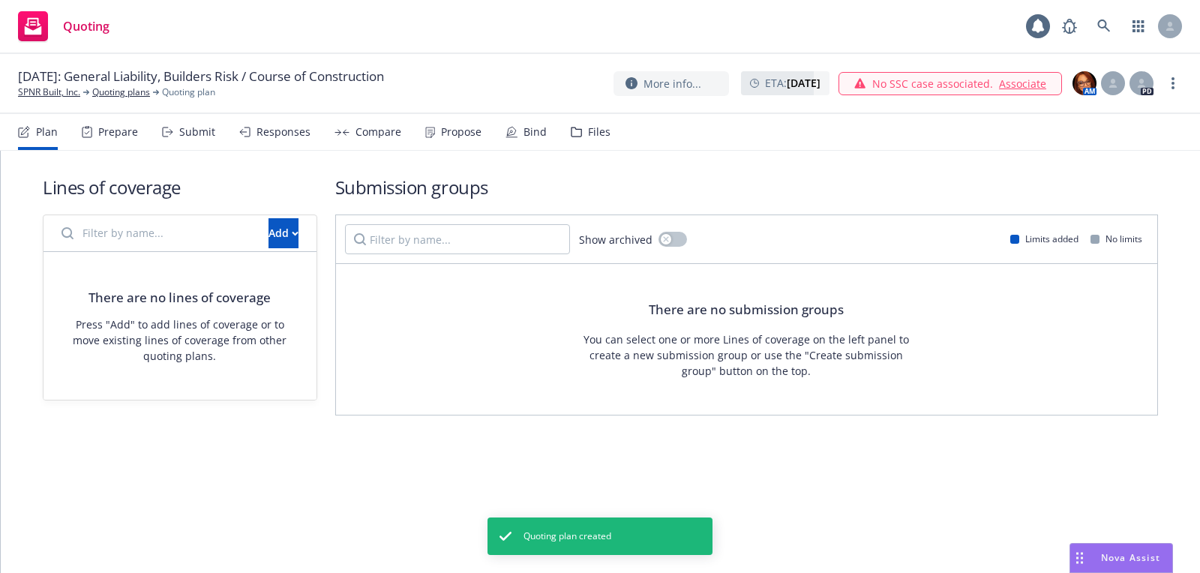
click at [287, 248] on div "Add" at bounding box center [180, 233] width 273 height 37
click at [287, 240] on button "Add" at bounding box center [284, 233] width 30 height 30
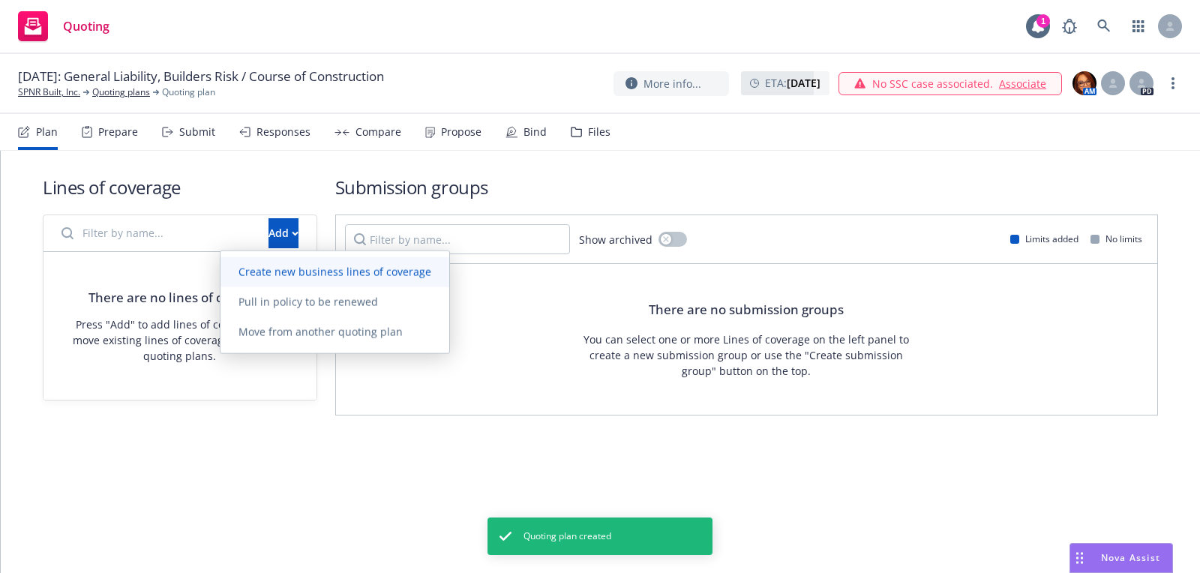
click at [329, 265] on span "Create new business lines of coverage" at bounding box center [335, 272] width 229 height 14
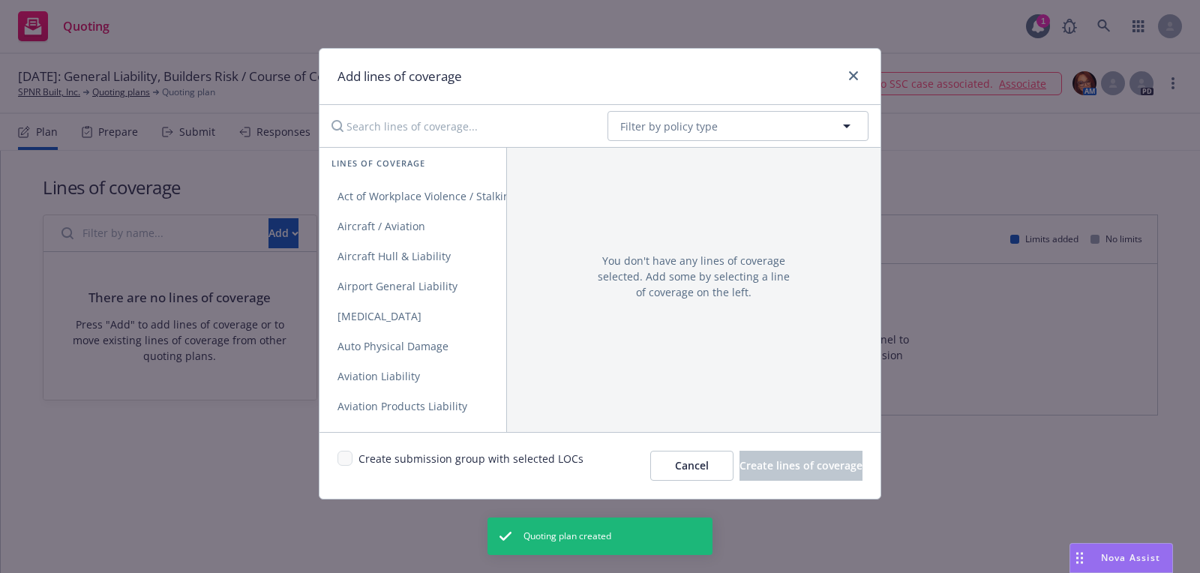
click at [747, 143] on div "No readable name Filter by policy type" at bounding box center [600, 126] width 561 height 42
click at [742, 122] on button "Filter by policy type" at bounding box center [738, 126] width 261 height 30
type input "general"
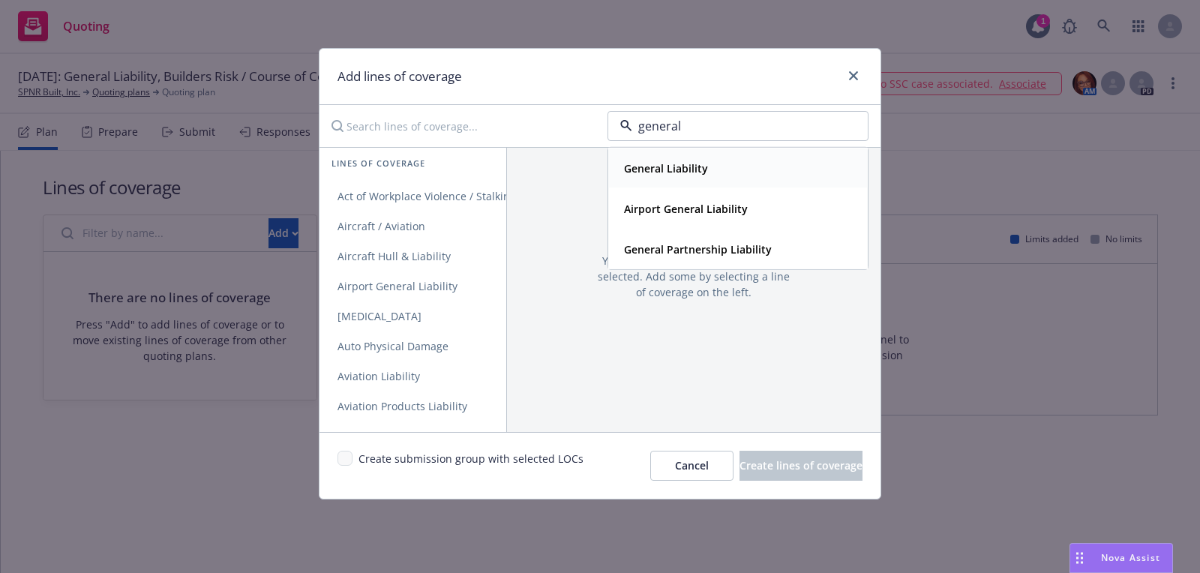
click at [742, 170] on div "General Liability" at bounding box center [738, 169] width 240 height 22
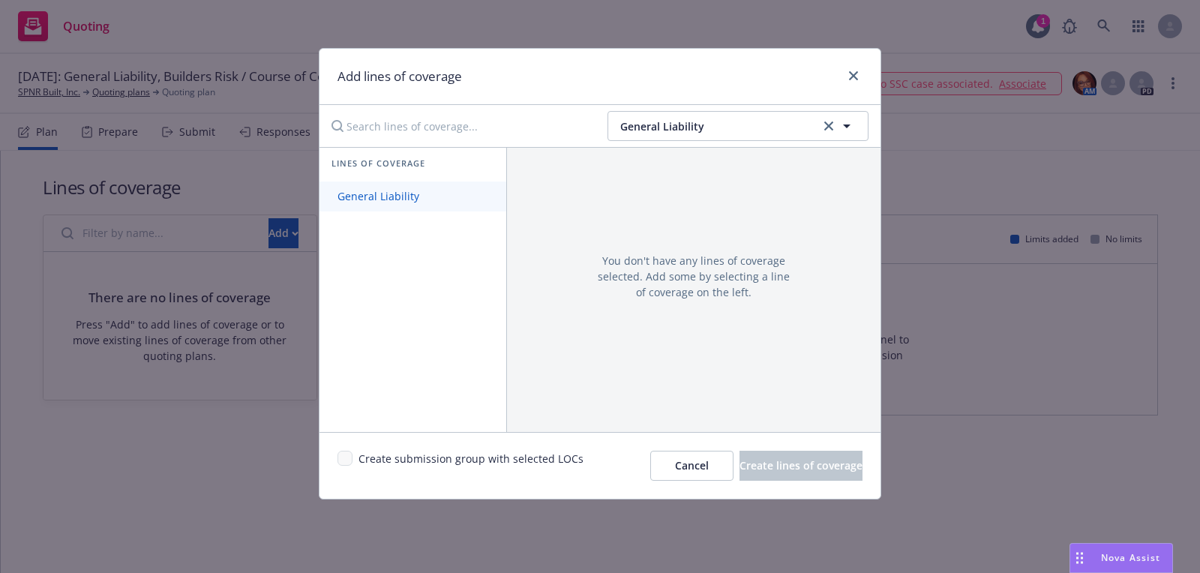
click at [387, 195] on span "General Liability" at bounding box center [379, 196] width 118 height 14
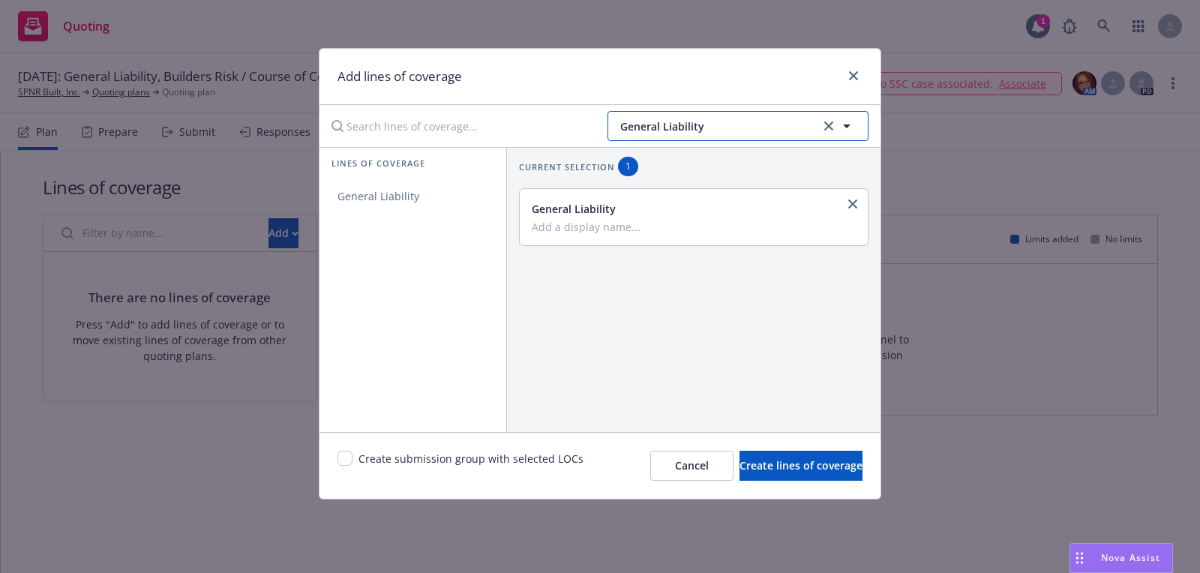
click at [692, 126] on span "General Liability" at bounding box center [718, 127] width 196 height 16
type input "build"
click at [704, 167] on strong "Builders Risk / Course of Construction" at bounding box center [722, 168] width 196 height 14
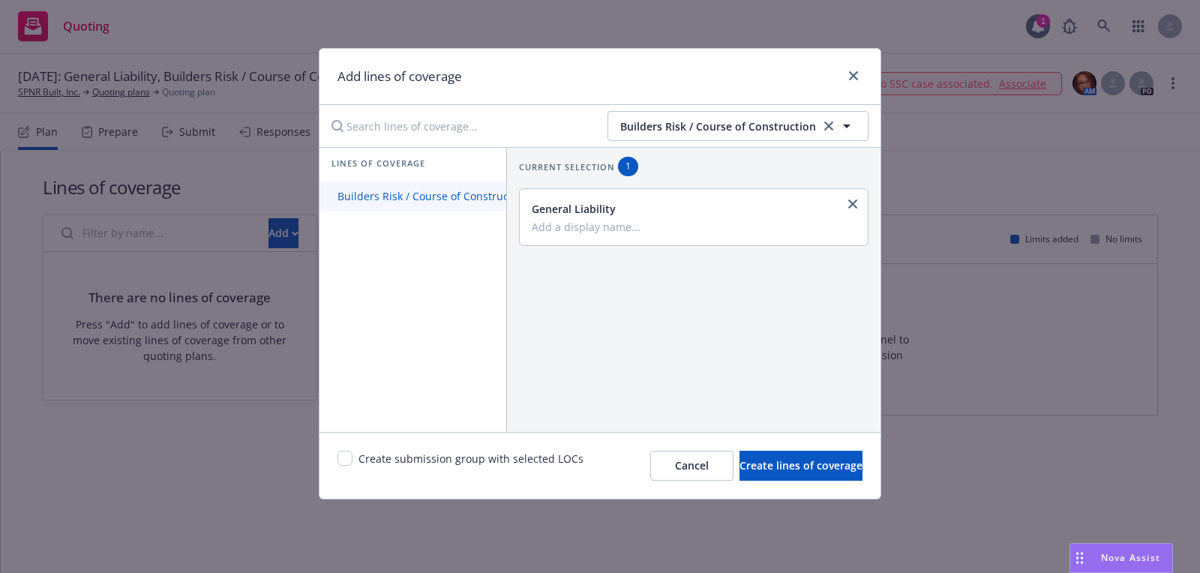
click at [419, 207] on link "Builders Risk / Course of Construction" at bounding box center [433, 197] width 227 height 30
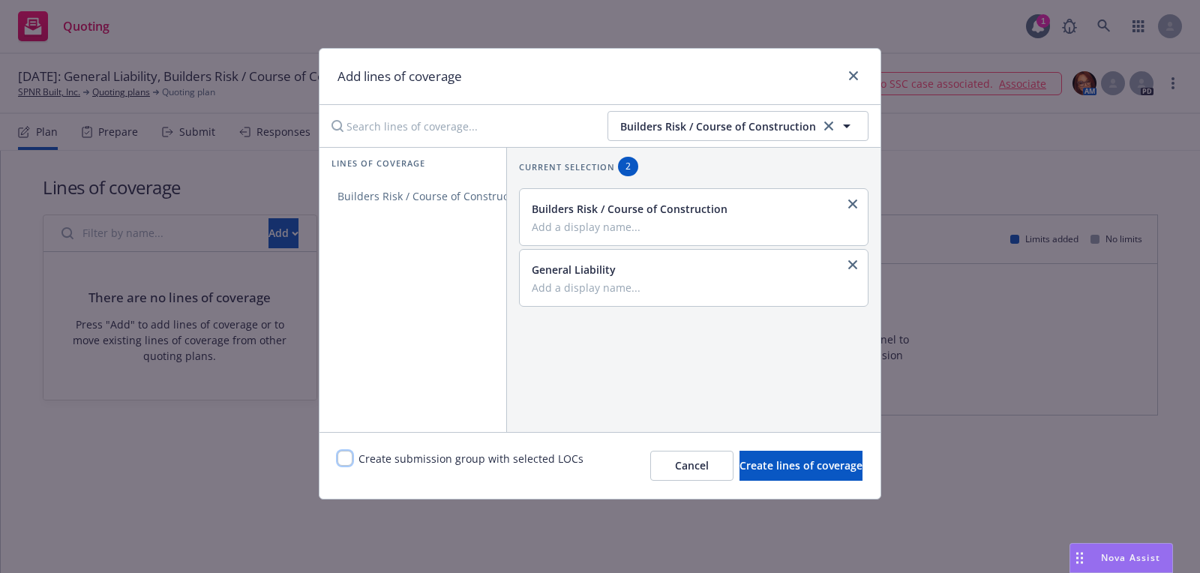
click at [345, 463] on input "checkbox" at bounding box center [345, 458] width 15 height 15
checkbox input "true"
click at [740, 458] on span "Create lines of coverage" at bounding box center [801, 465] width 123 height 14
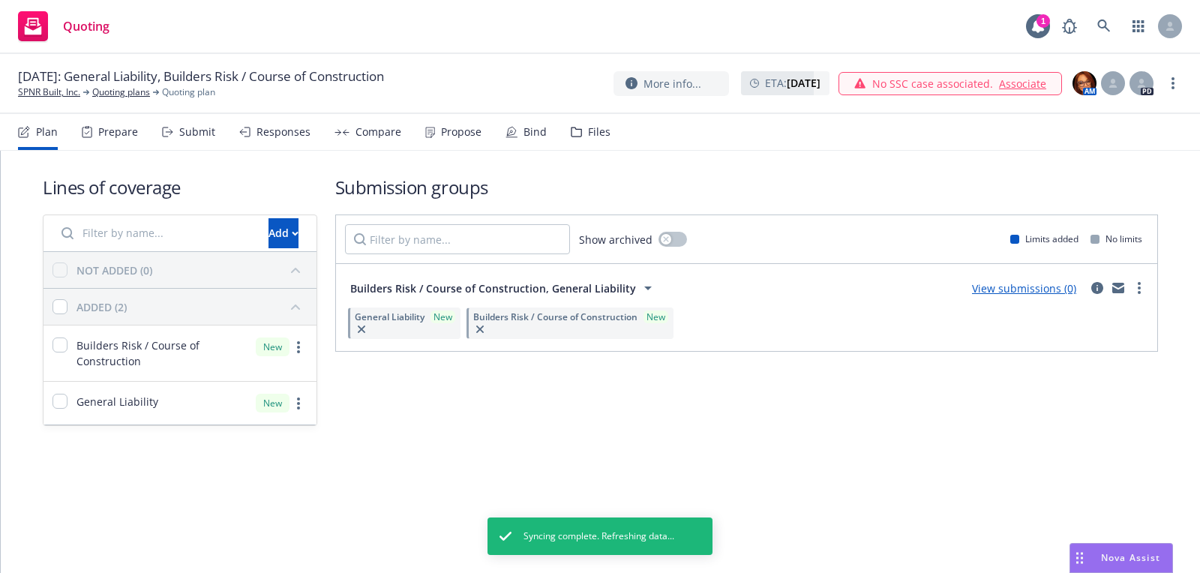
click at [69, 95] on link "SPNR Built, Inc." at bounding box center [49, 93] width 62 height 14
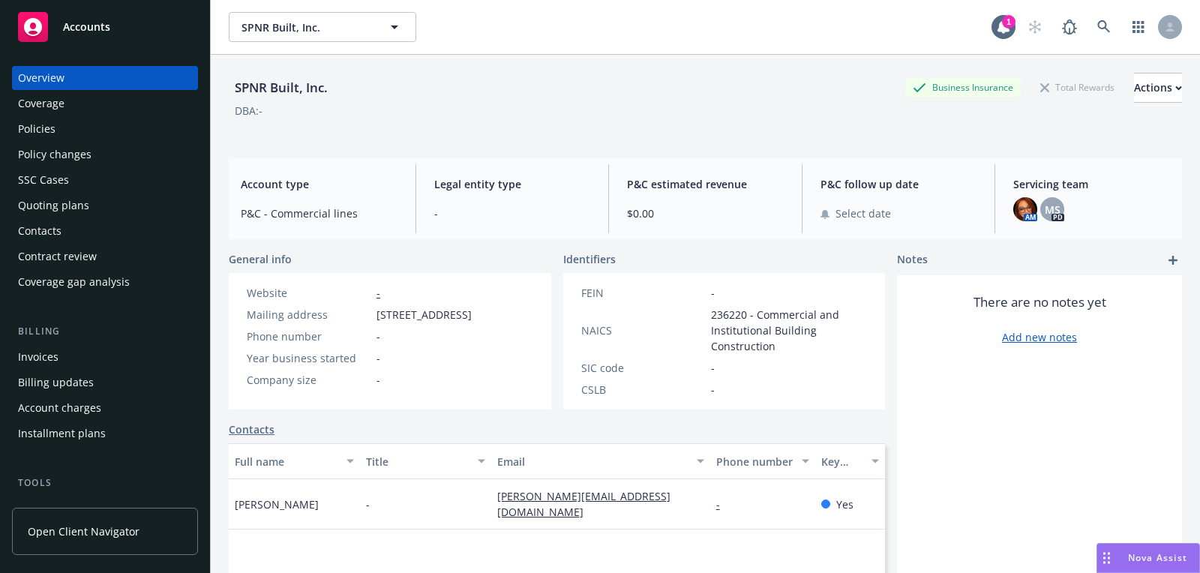
click at [151, 18] on div "Accounts" at bounding box center [105, 27] width 174 height 30
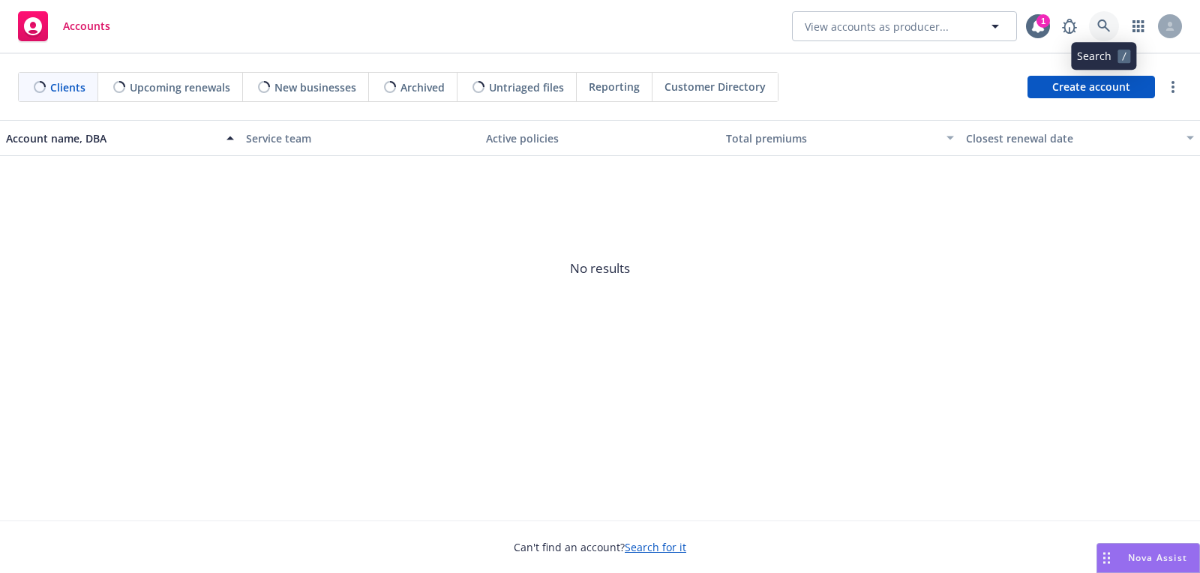
click at [1110, 26] on icon at bounding box center [1104, 27] width 14 height 14
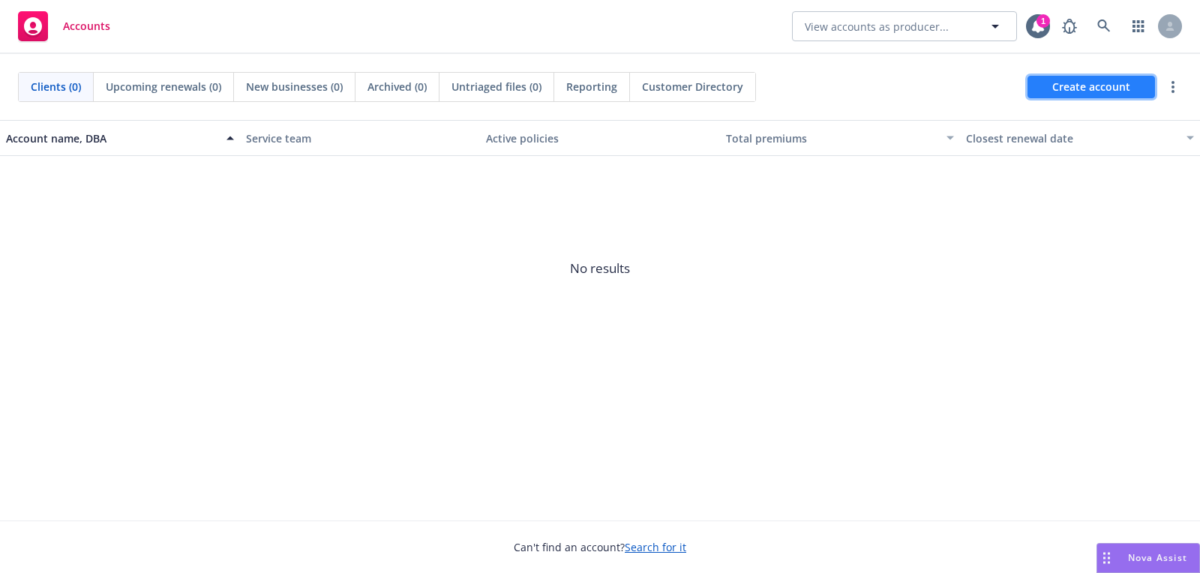
click at [1044, 86] on link "Create account" at bounding box center [1092, 87] width 128 height 23
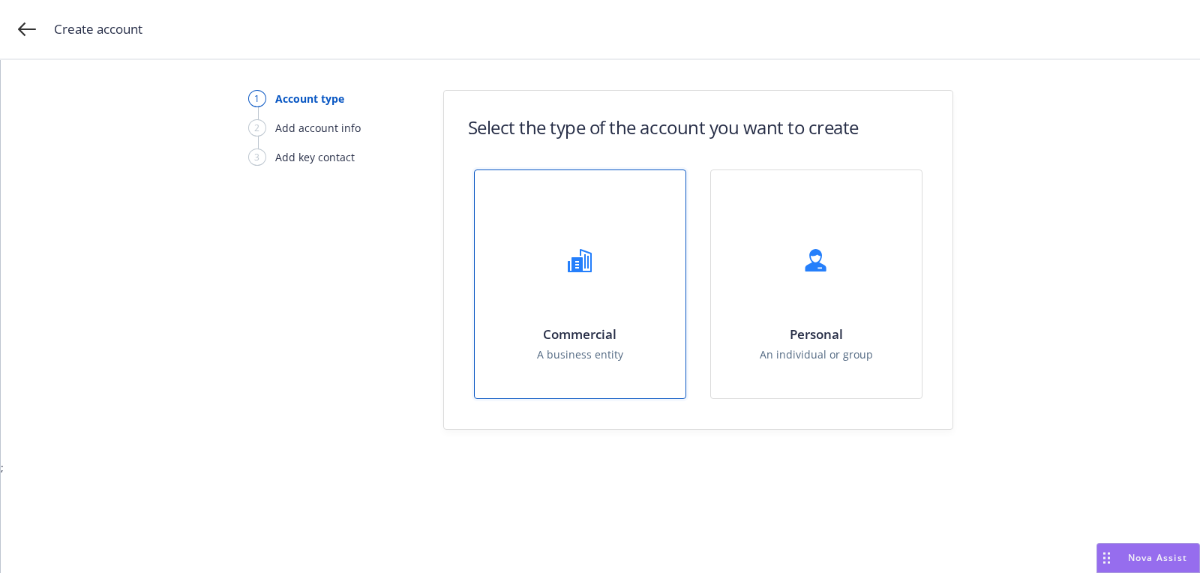
click at [553, 296] on div "Commercial A business entity" at bounding box center [580, 284] width 211 height 228
select select "US"
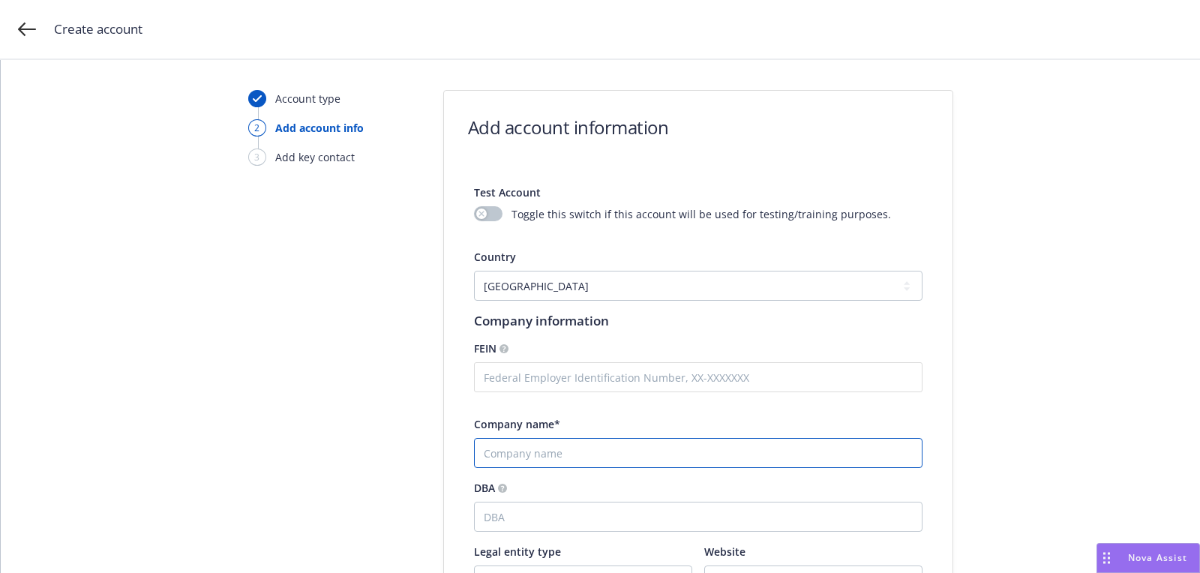
click at [549, 458] on input "Company name*" at bounding box center [698, 453] width 449 height 30
paste input "Lombardi Development Company"
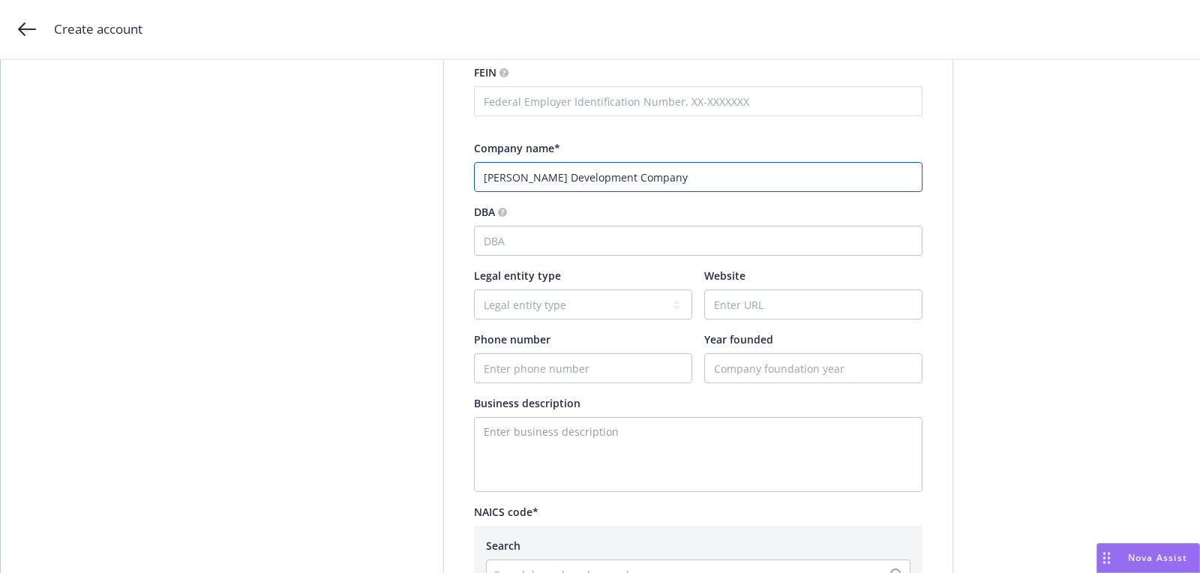
scroll to position [285, 0]
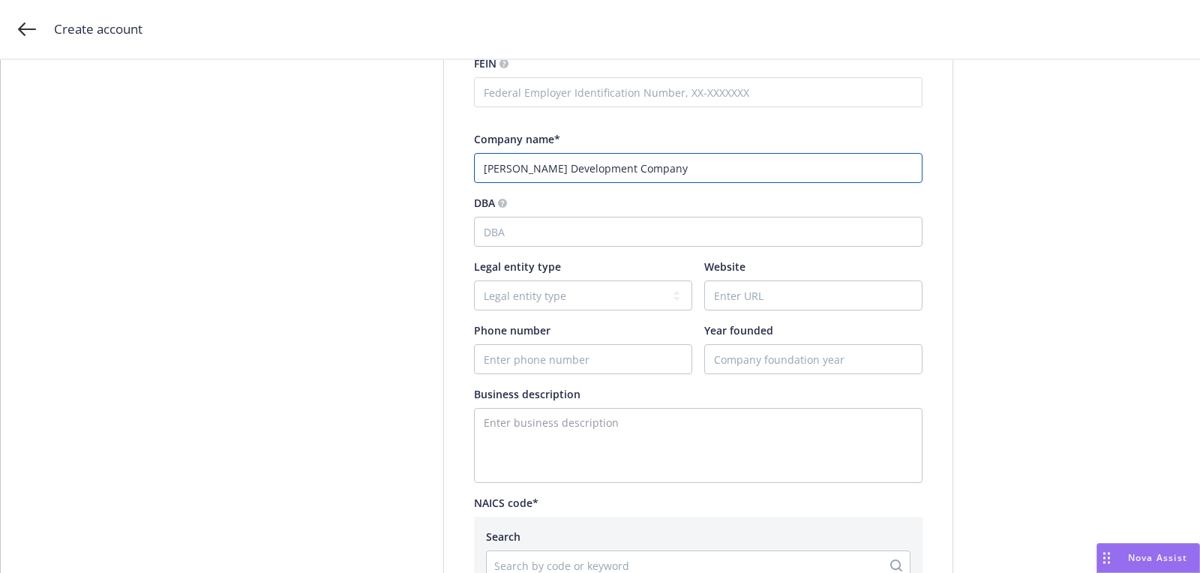
type input "Lombardi Development Company"
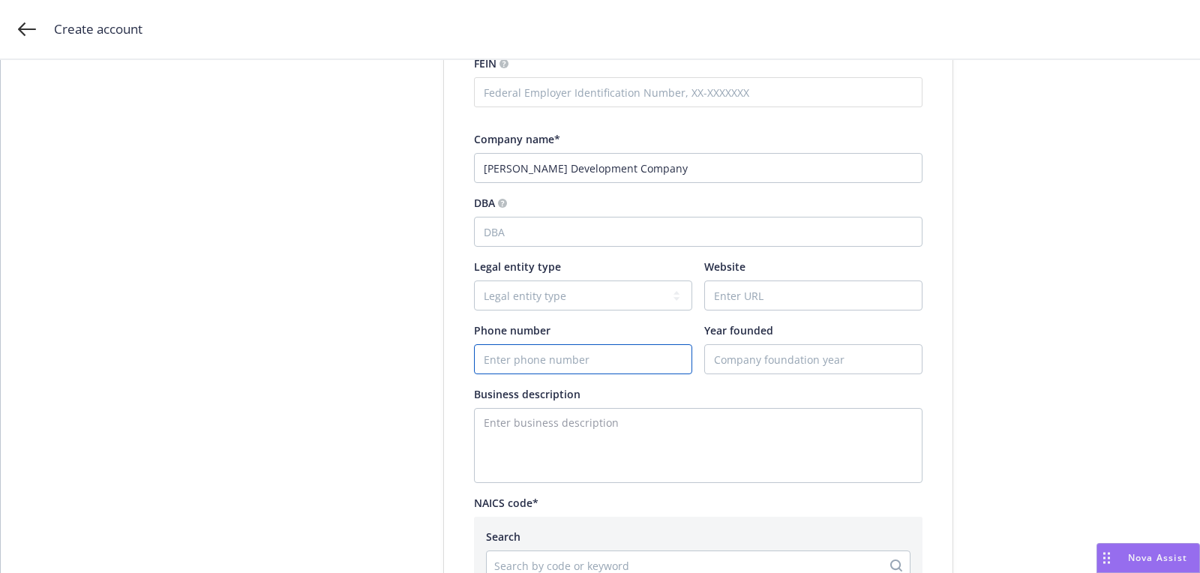
click at [543, 360] on input "Phone number" at bounding box center [583, 359] width 217 height 29
paste input "13047485920"
type input "13047485920"
click at [720, 275] on div "Website" at bounding box center [813, 285] width 218 height 52
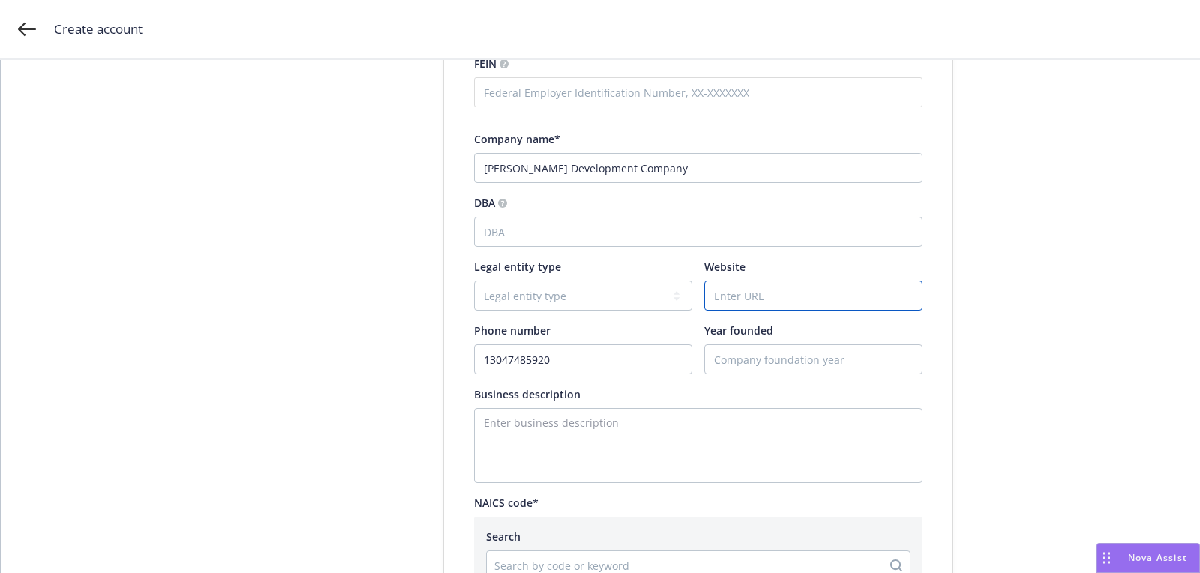
click at [721, 292] on input "Website" at bounding box center [813, 295] width 217 height 29
paste input "[URL][DOMAIN_NAME]"
type input "[URL][DOMAIN_NAME]"
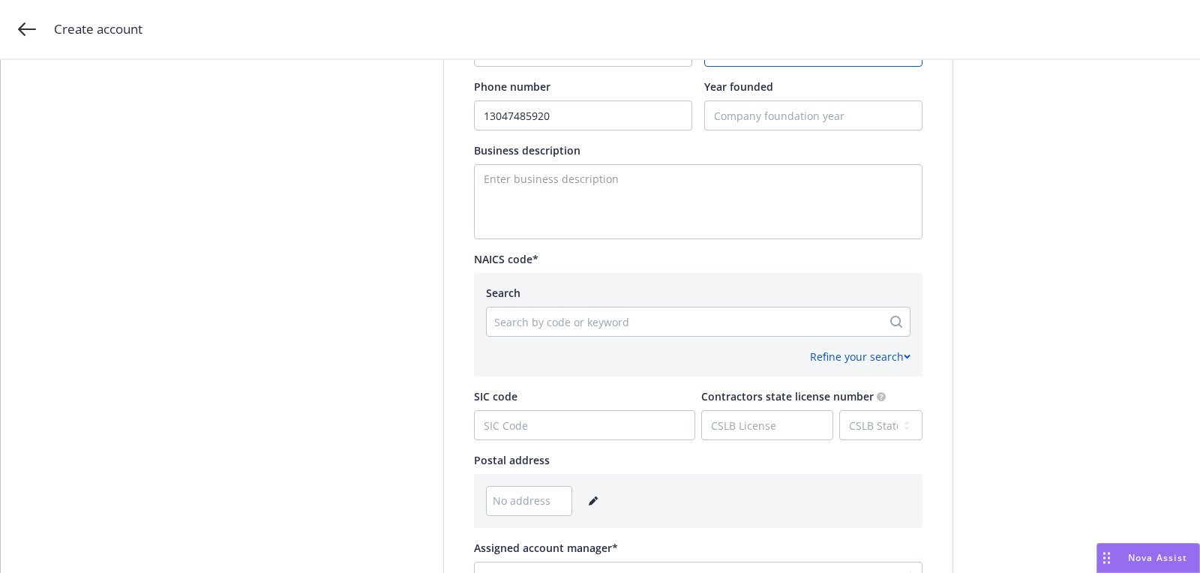
scroll to position [554, 0]
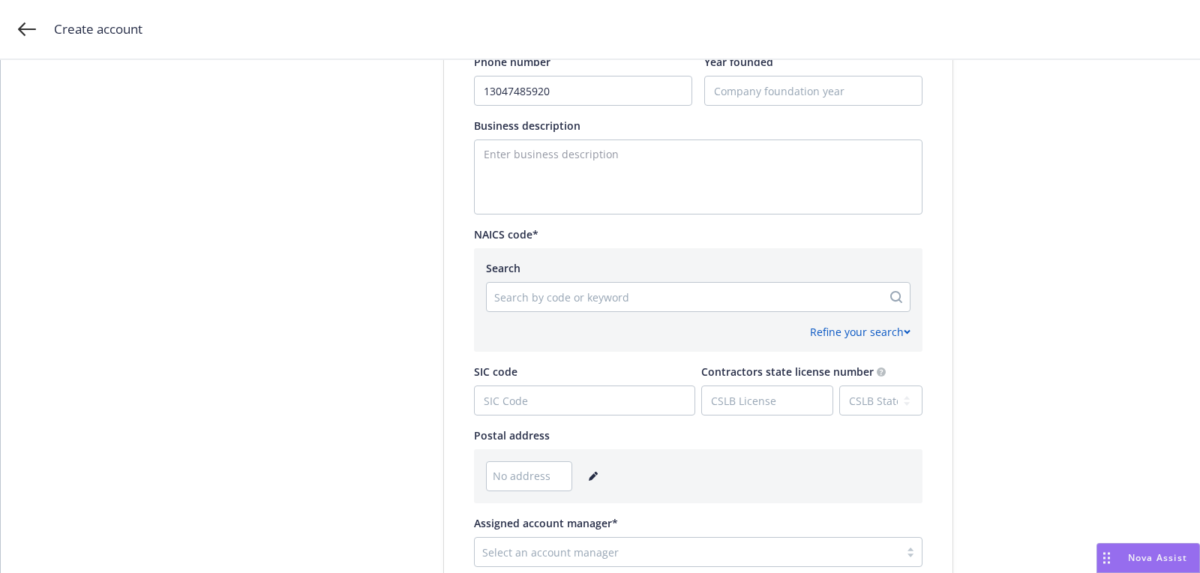
click at [596, 468] on div "No address" at bounding box center [698, 476] width 425 height 30
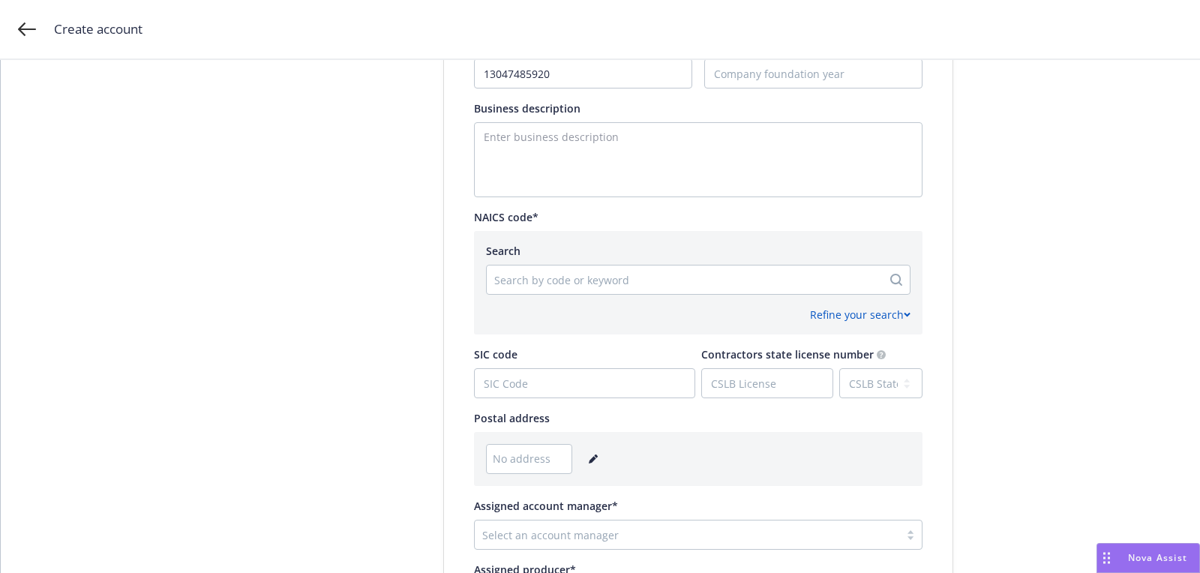
click at [593, 465] on link "editPencil" at bounding box center [593, 459] width 18 height 18
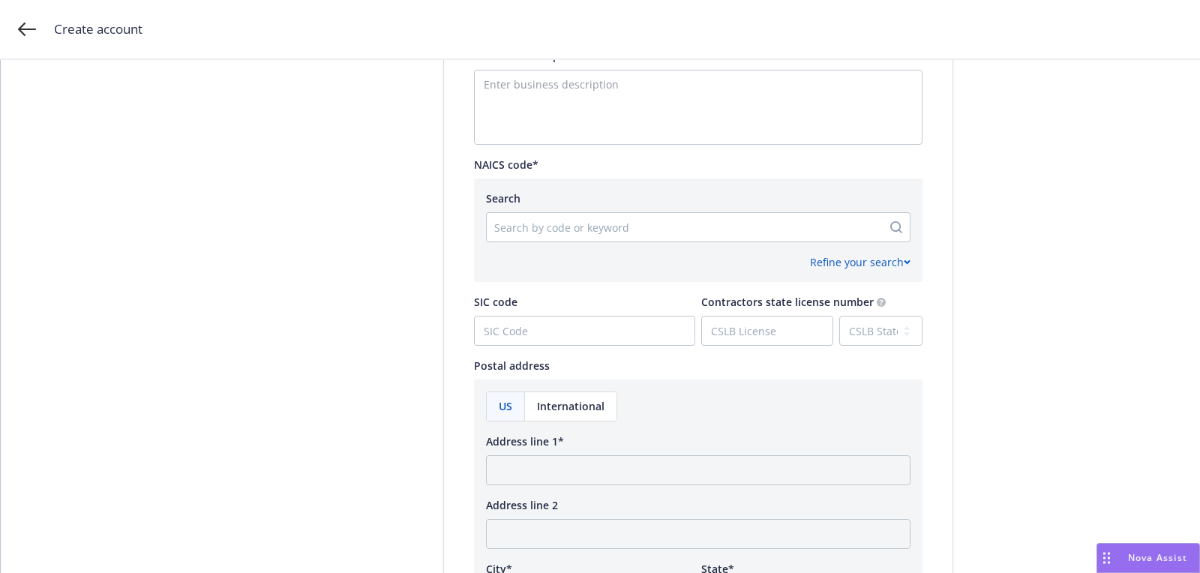
scroll to position [741, 0]
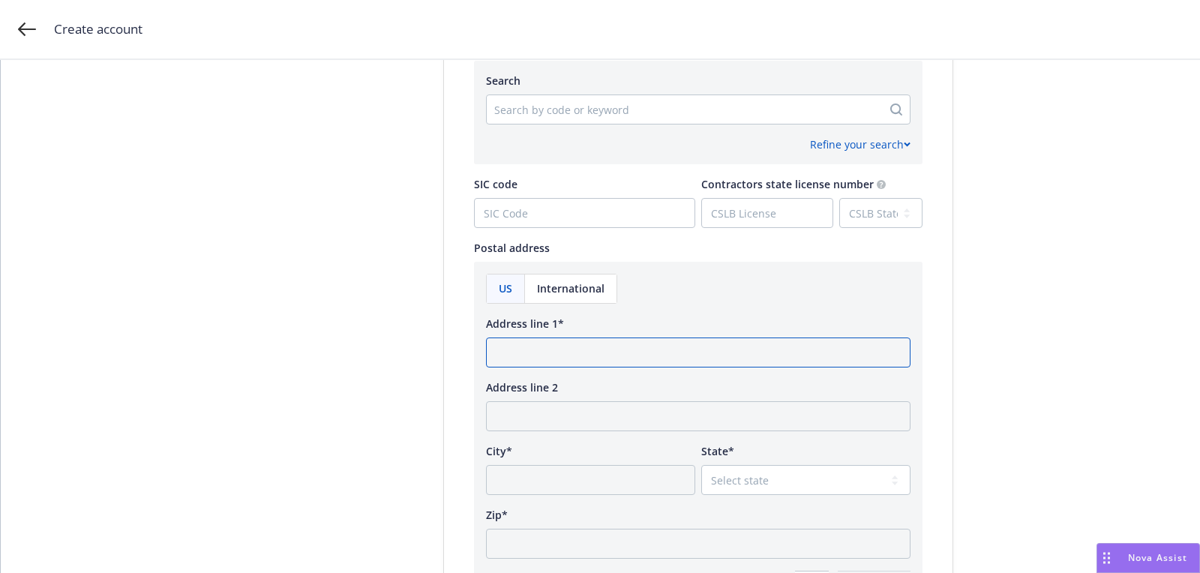
click at [572, 365] on input "Address line 1*" at bounding box center [698, 353] width 425 height 30
paste input "Follansbee, West Virginia 26037"
click at [639, 356] on input "Follansbee, West Virginia 26037" at bounding box center [698, 353] width 425 height 30
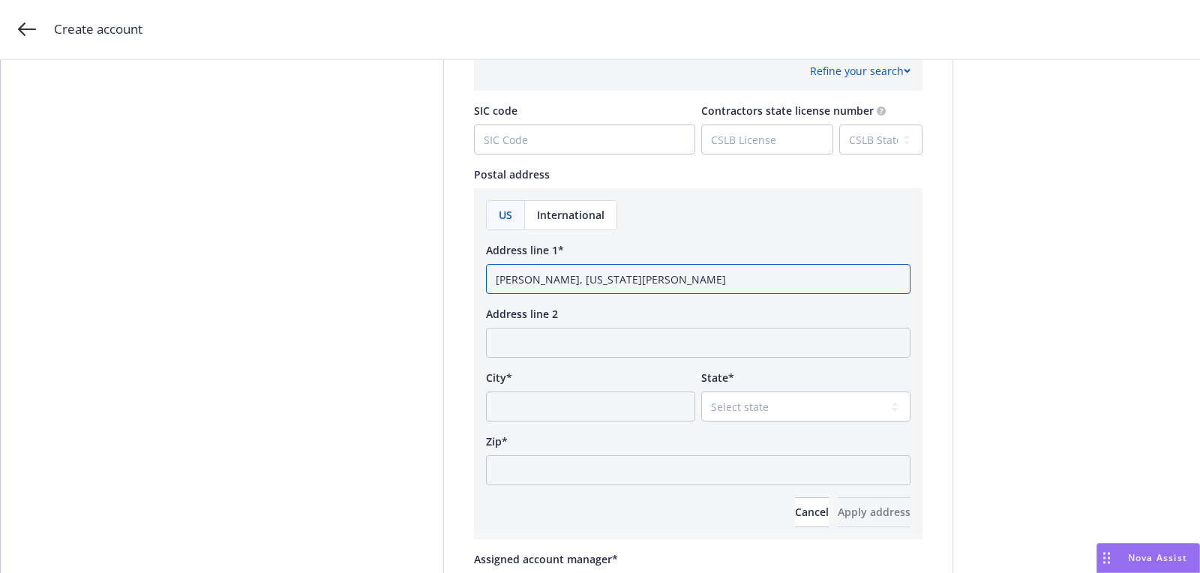
scroll to position [867, 0]
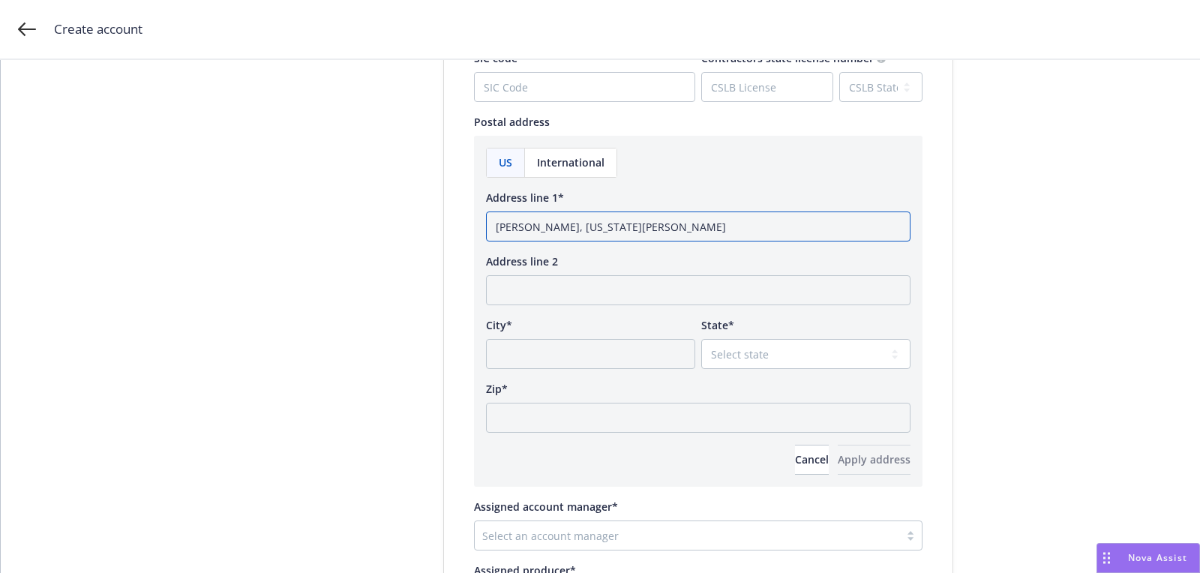
type input "Follansbee, West Virginia"
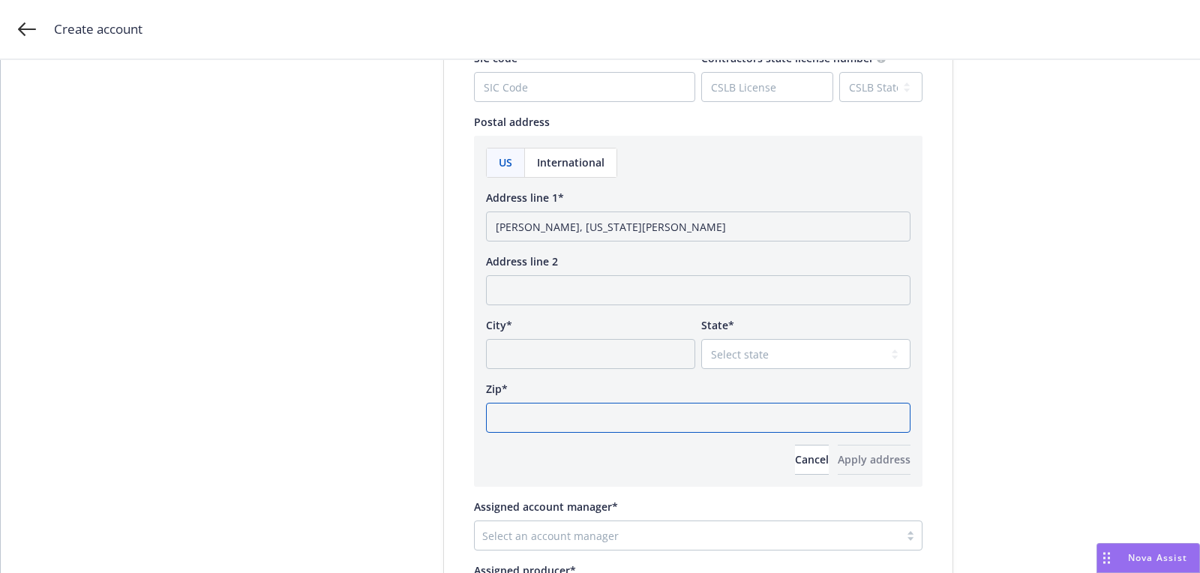
click at [622, 408] on input "Zip*" at bounding box center [698, 418] width 425 height 30
paste input "26037"
type input "26037"
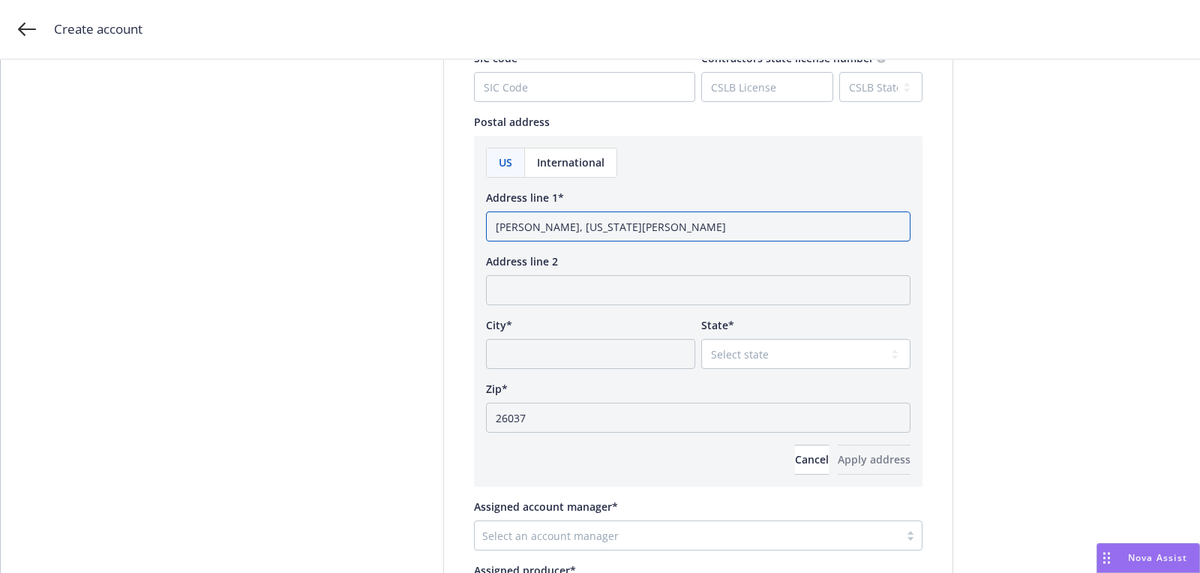
click at [533, 230] on input "Follansbee, West Virginia" at bounding box center [698, 227] width 425 height 30
click at [526, 349] on input "City*" at bounding box center [590, 354] width 209 height 30
paste input "Follansbee"
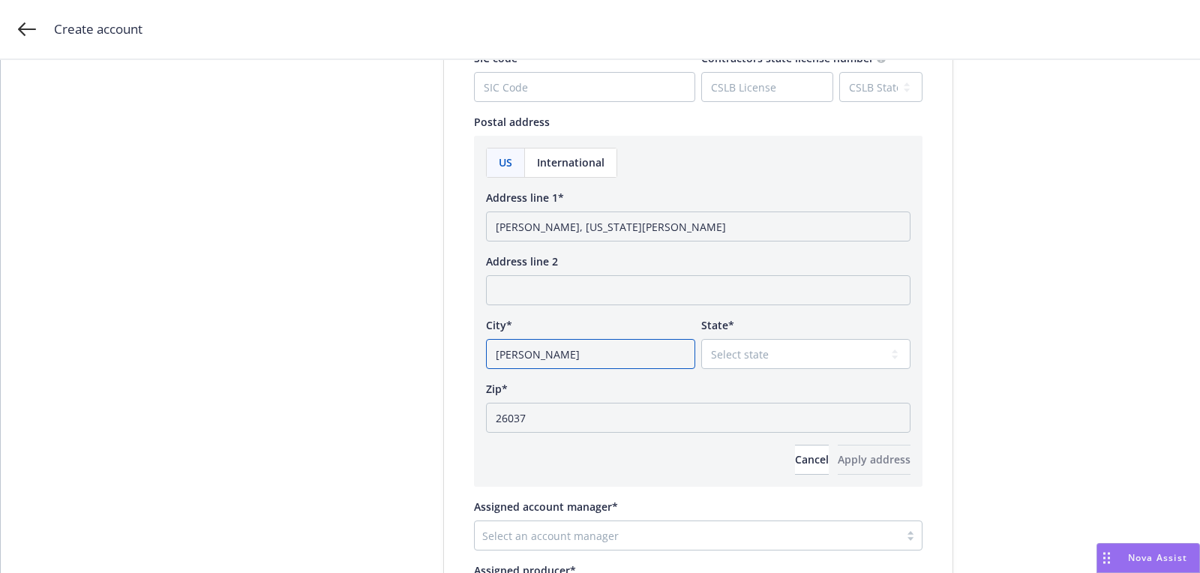
type input "Follansbee"
click at [747, 344] on select "Select state Alabama Alaska American Samoa Arizona Arkansas Baker Island Califo…" at bounding box center [805, 354] width 209 height 30
select select "WV"
click at [843, 470] on button "Apply address" at bounding box center [874, 460] width 73 height 30
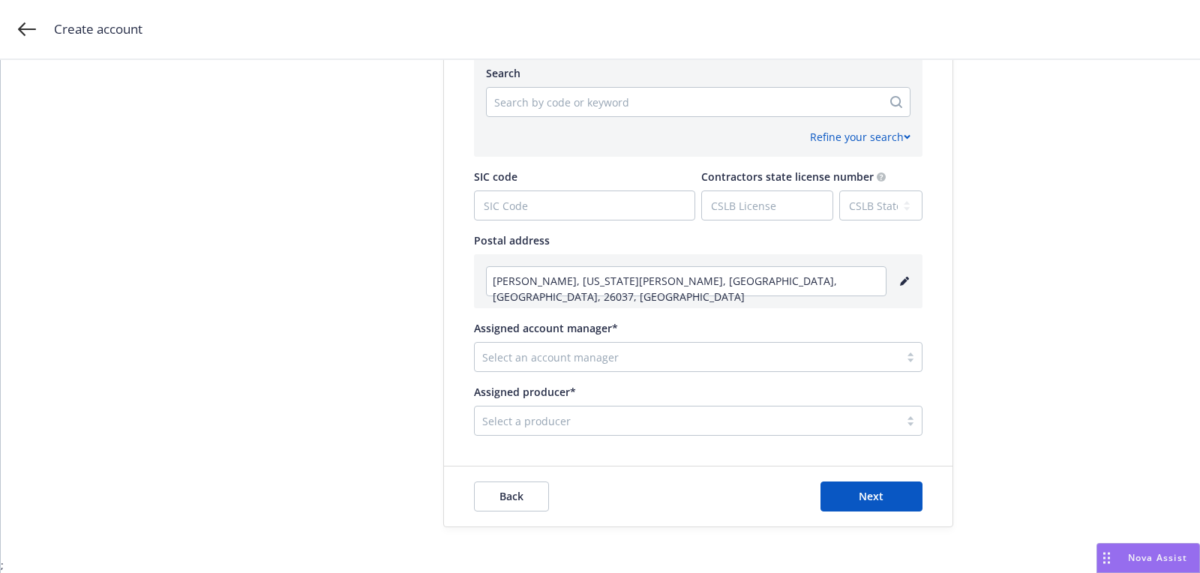
scroll to position [747, 0]
click at [637, 422] on div at bounding box center [687, 422] width 410 height 18
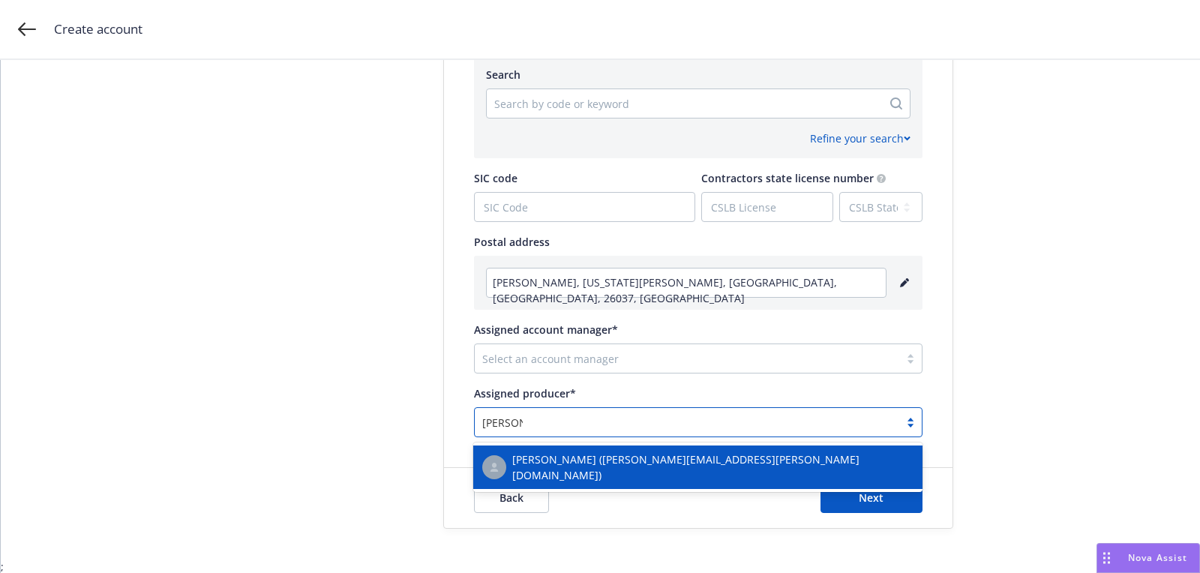
type input "luke buck"
click at [661, 465] on span "Luke Buckner (luke.buckner@newfront.com)" at bounding box center [712, 468] width 401 height 32
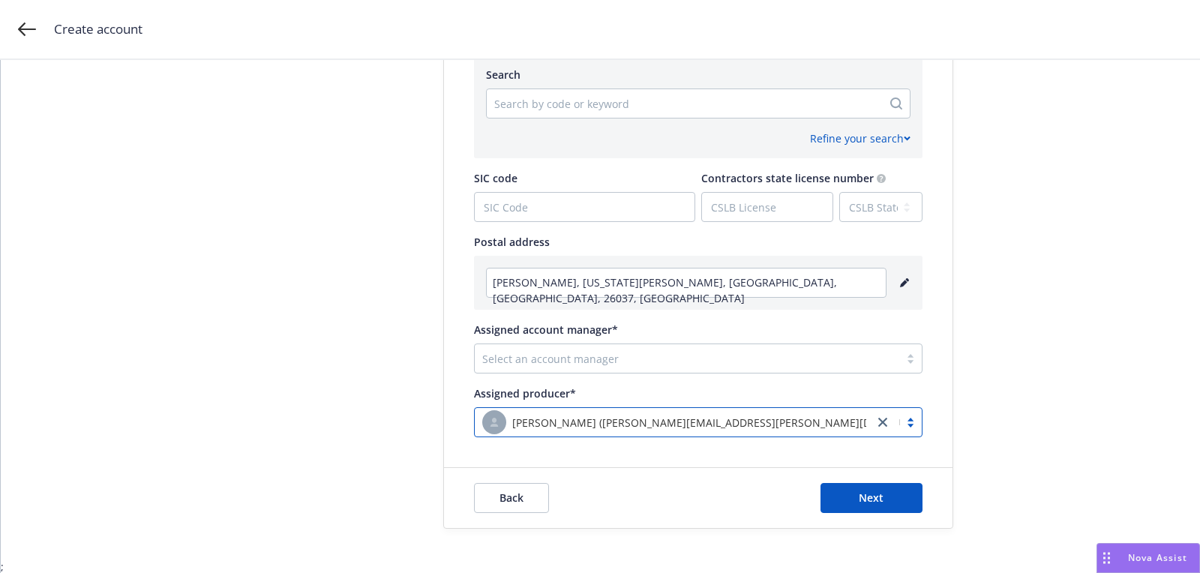
click at [659, 369] on div "Select an account manager" at bounding box center [687, 359] width 425 height 24
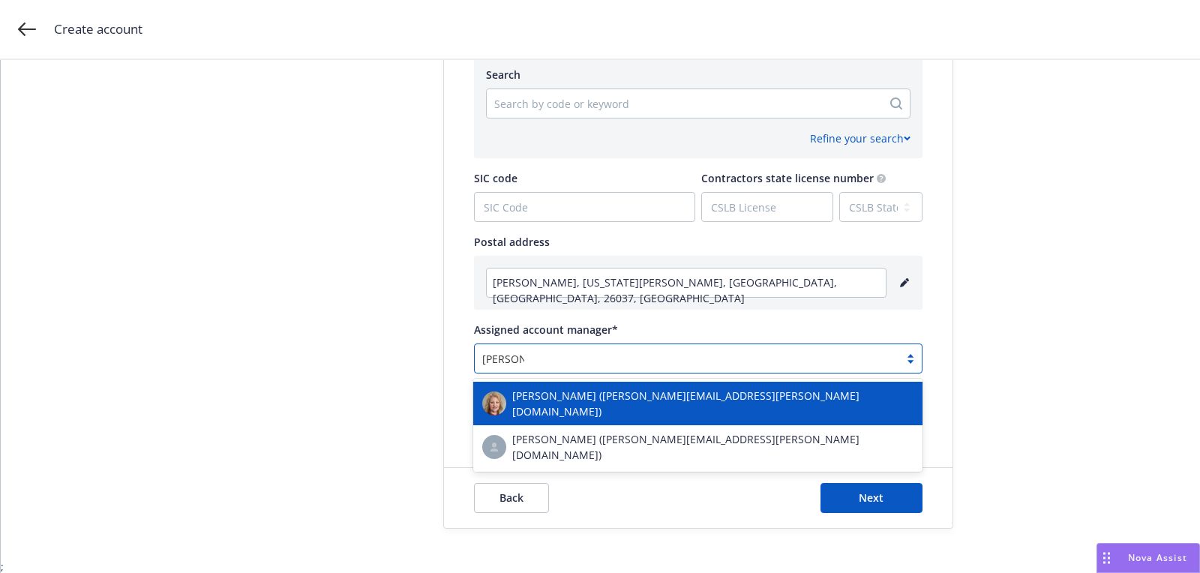
type input "charlotte"
click at [647, 388] on div "Charlotte Arnold (charlotte.arnold@newfront.com)" at bounding box center [697, 404] width 431 height 32
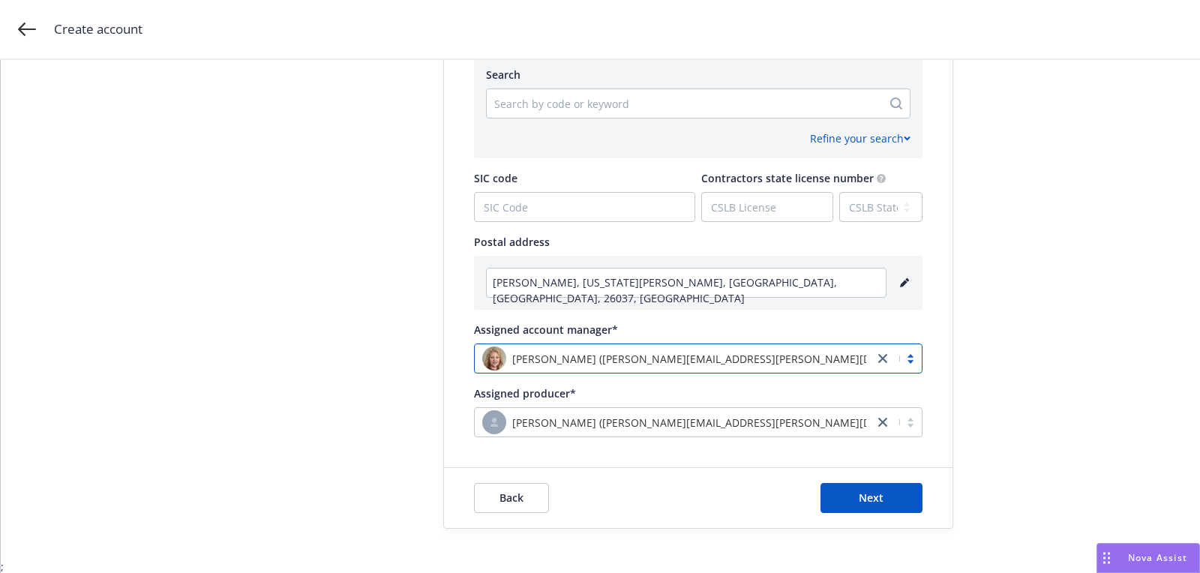
click at [623, 137] on div "Refine your search" at bounding box center [698, 139] width 425 height 16
click at [608, 104] on div at bounding box center [684, 104] width 380 height 18
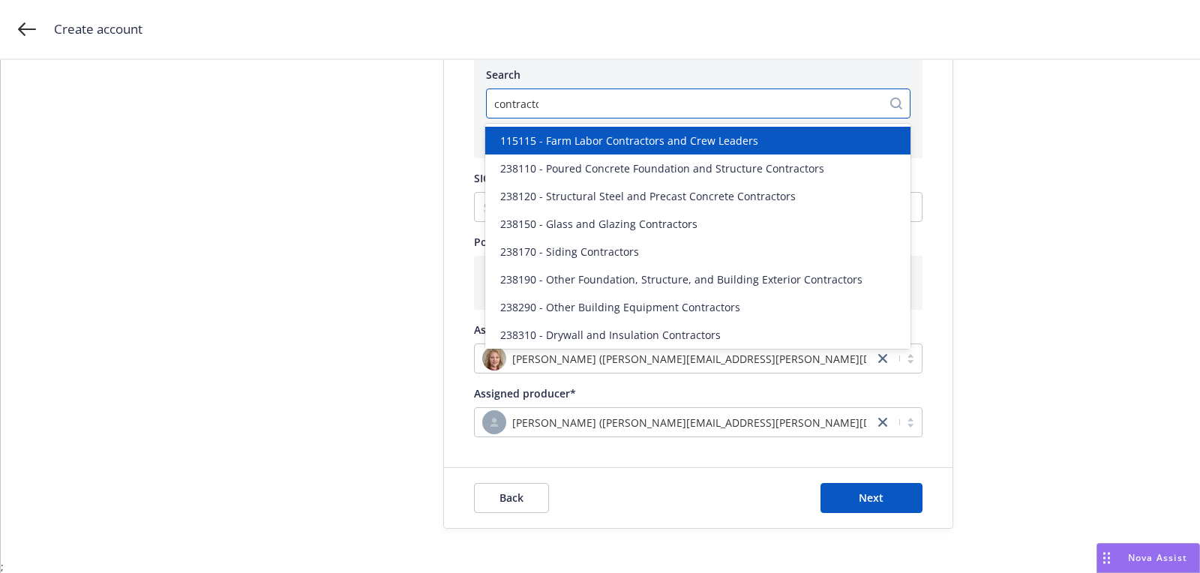
type input "contractor"
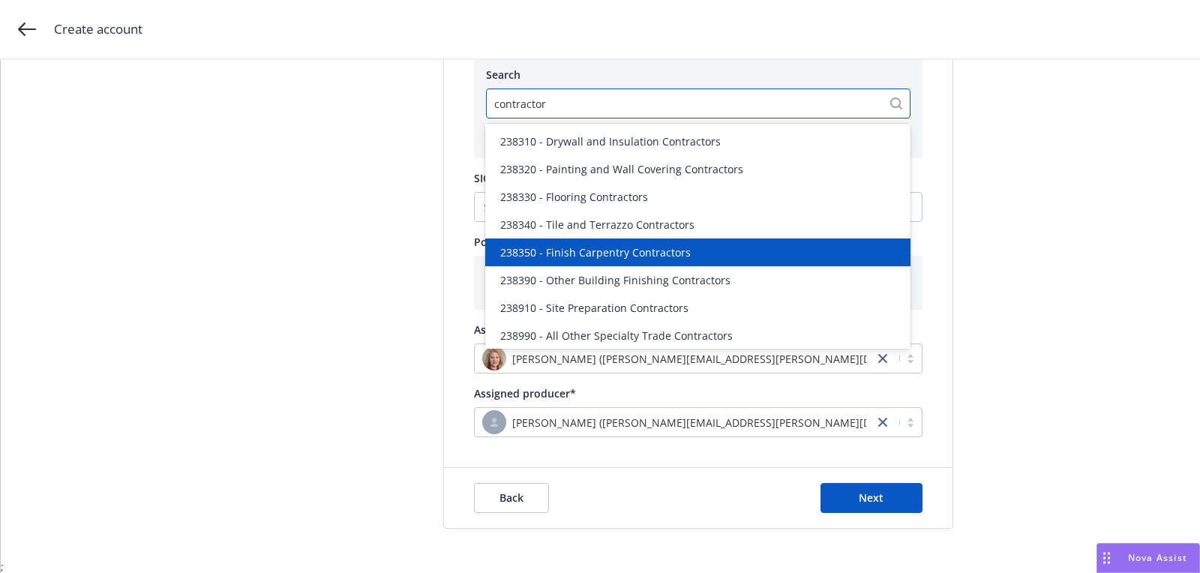
scroll to position [200, 0]
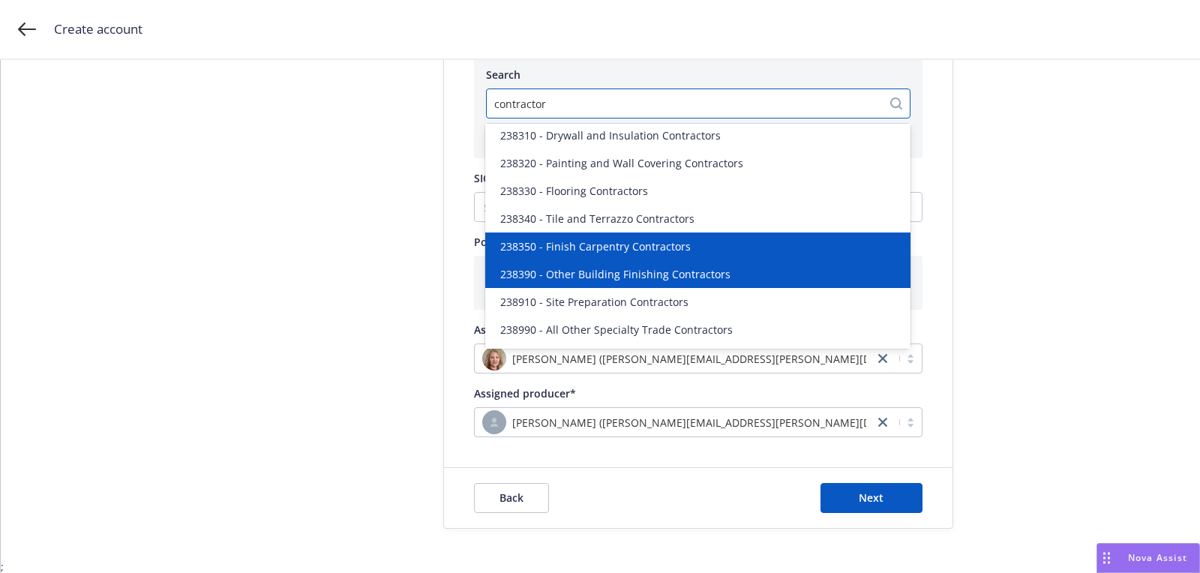
click at [712, 281] on span "238390 - Other Building Finishing Contractors" at bounding box center [615, 274] width 230 height 16
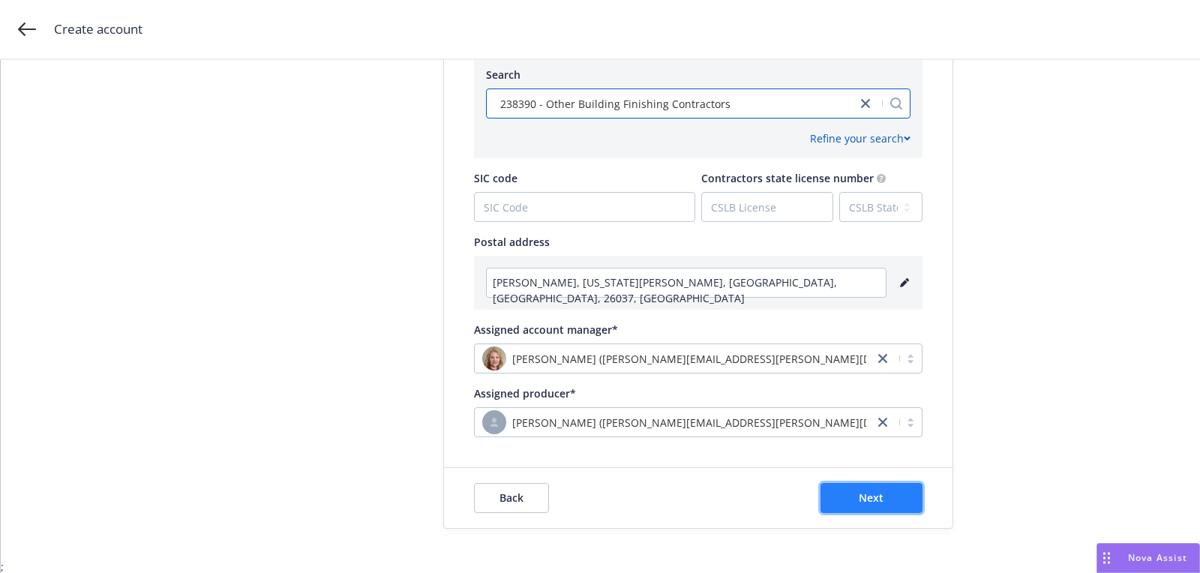
click at [915, 494] on button "Next" at bounding box center [872, 498] width 102 height 30
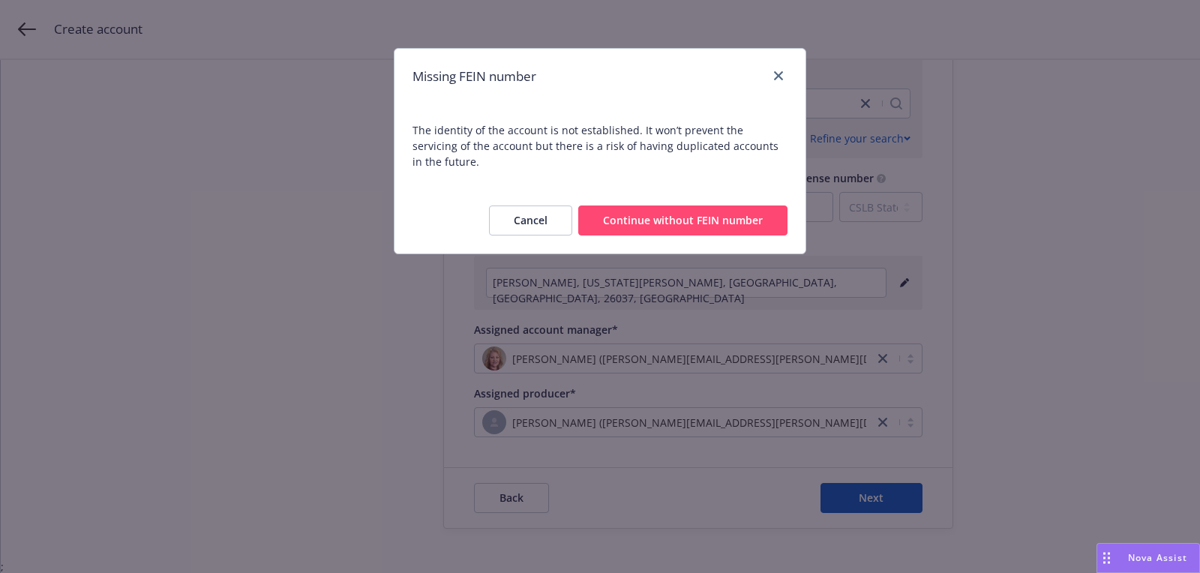
click at [758, 216] on button "Continue without FEIN number" at bounding box center [682, 221] width 209 height 30
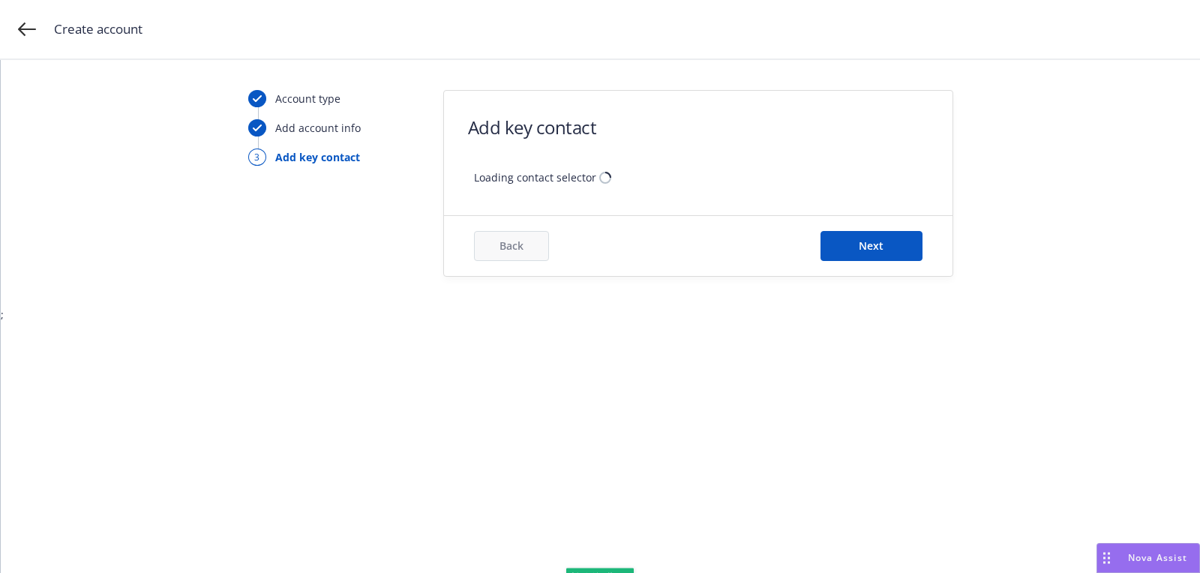
scroll to position [0, 0]
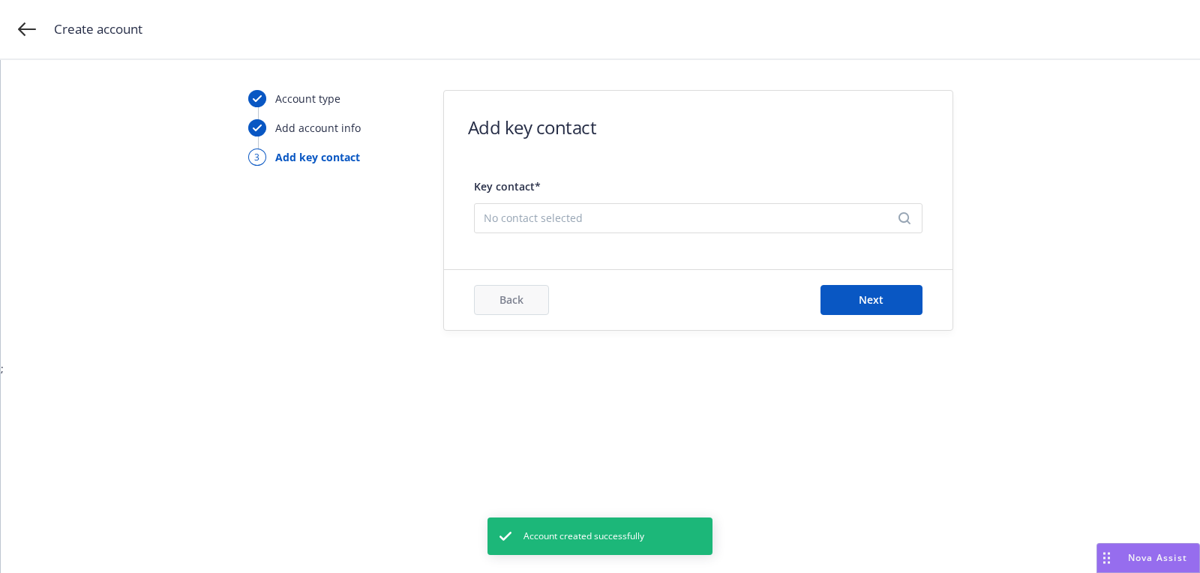
click at [594, 219] on span "No contact selected" at bounding box center [692, 218] width 417 height 16
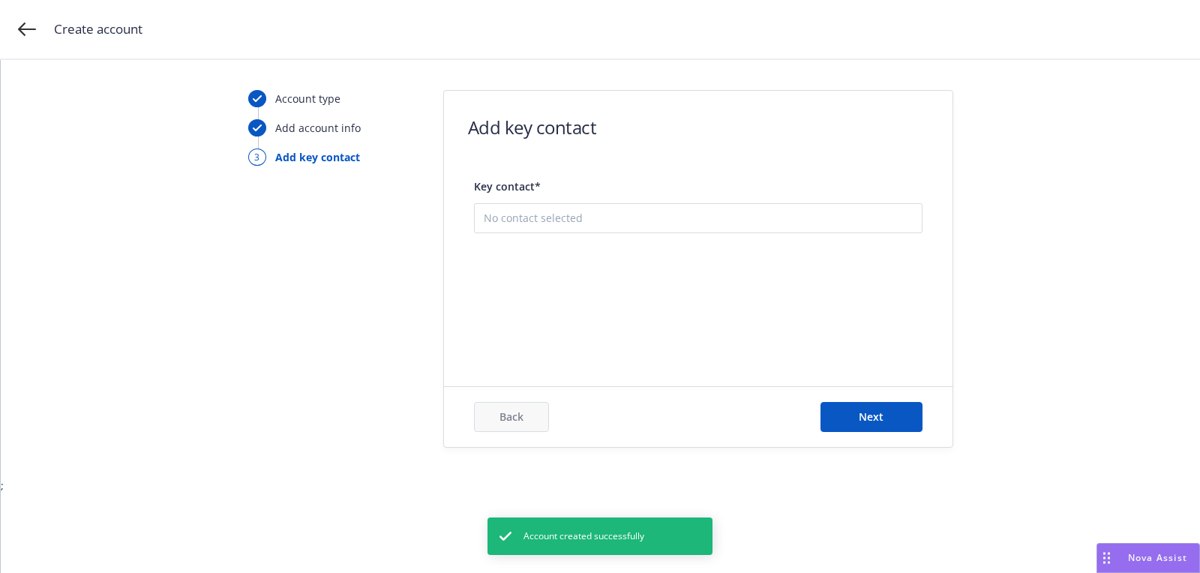
click at [620, 295] on button "Add new contact" at bounding box center [698, 294] width 429 height 30
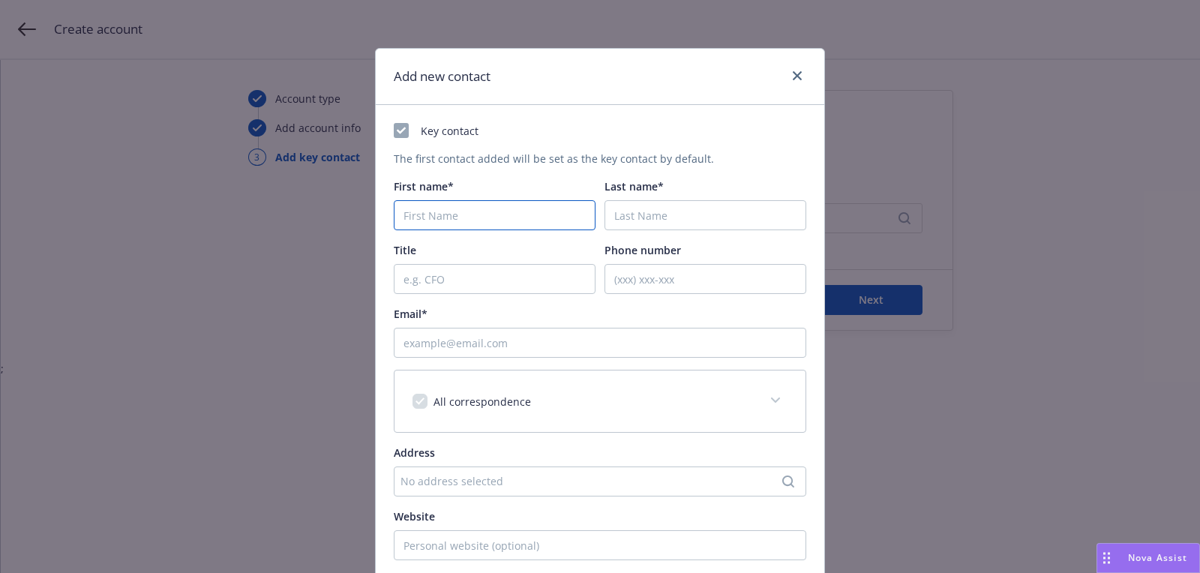
click at [543, 209] on input "First name*" at bounding box center [495, 215] width 202 height 30
paste input "Juan"
type input "Juan"
paste input "Zelaya"
type input "Zelaya"
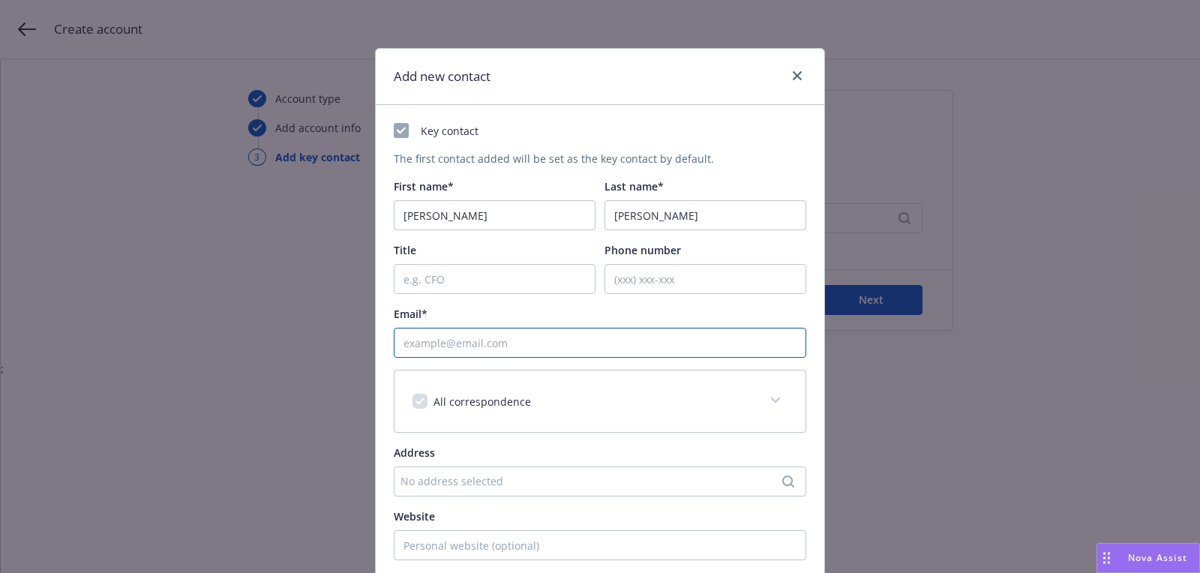
click at [600, 329] on input "Email*" at bounding box center [600, 343] width 413 height 30
paste input "juan.zelaya@knowles.com"
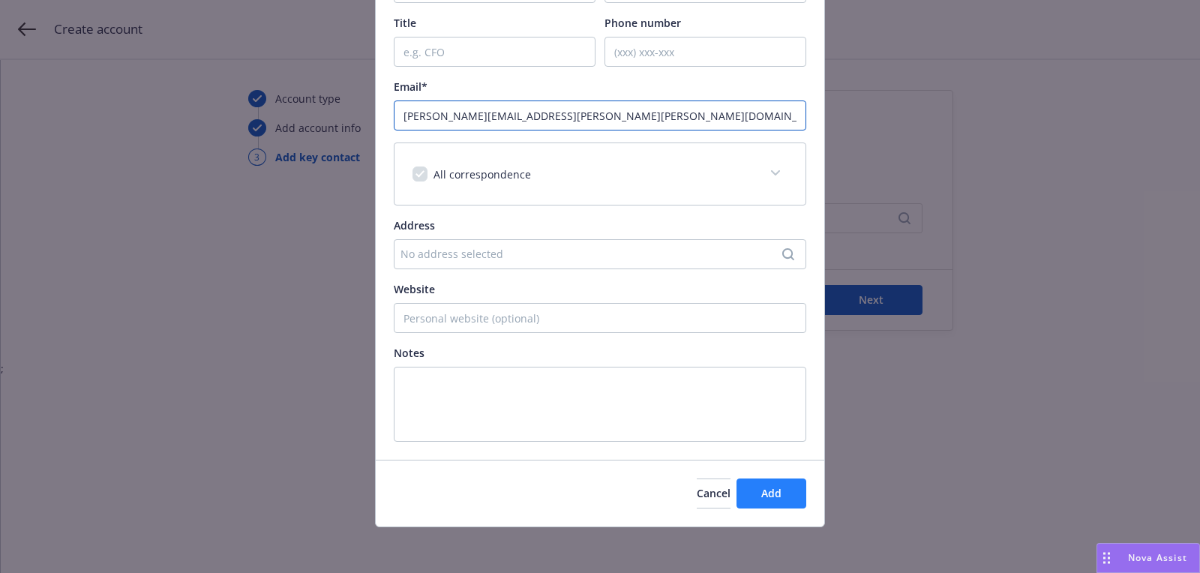
type input "juan.zelaya@knowles.com"
click at [789, 487] on button "Add" at bounding box center [772, 494] width 70 height 30
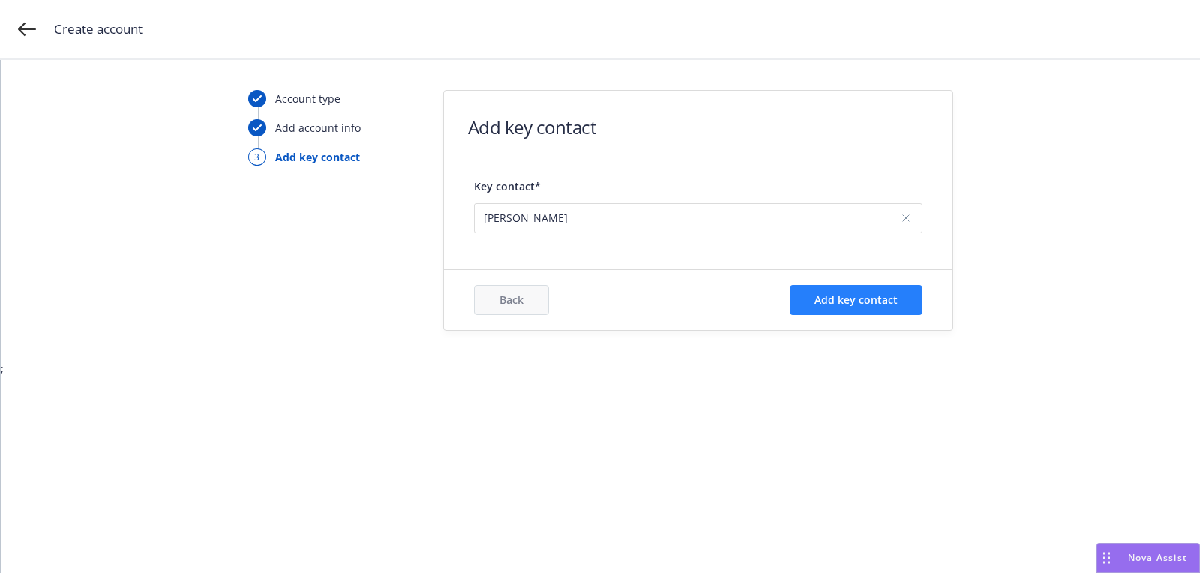
click at [887, 284] on div "Back Add key contact" at bounding box center [698, 300] width 509 height 60
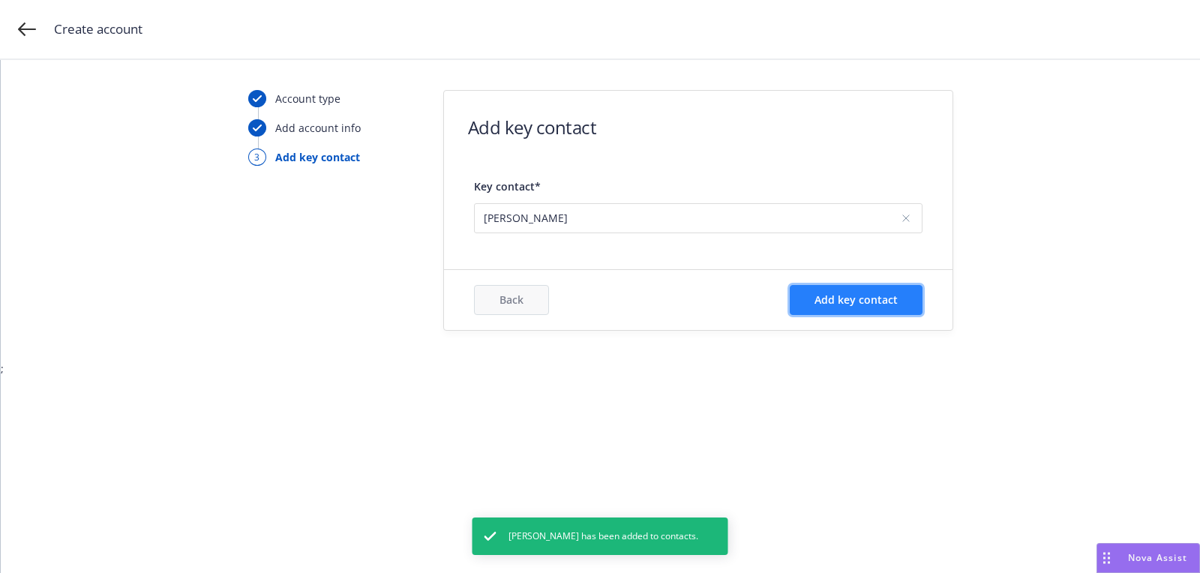
click at [868, 302] on span "Add key contact" at bounding box center [856, 300] width 83 height 14
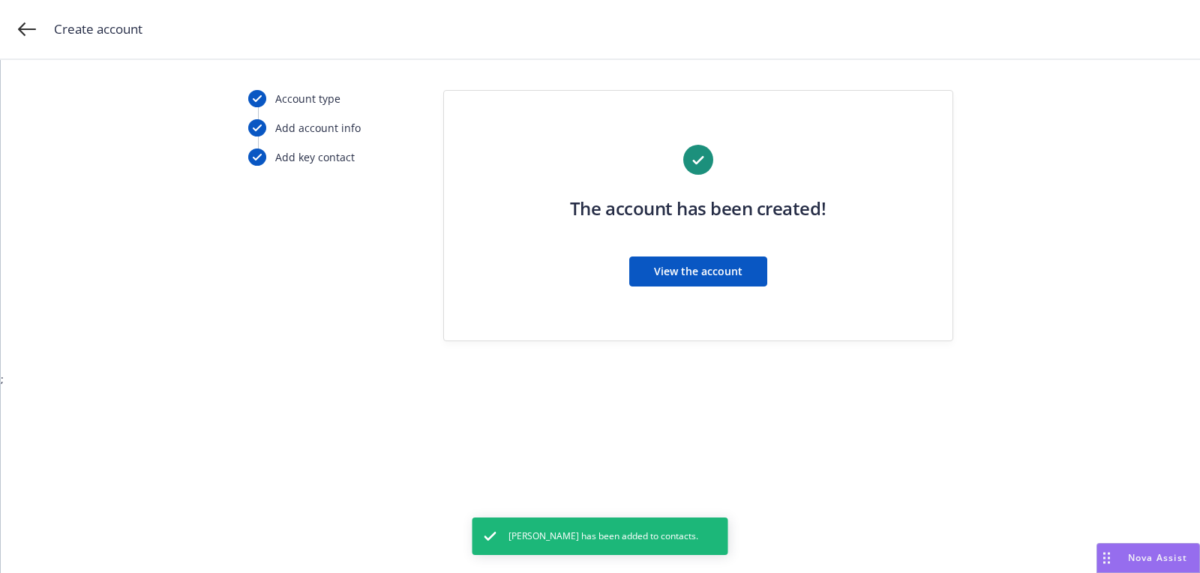
click at [713, 255] on div "The account has been created! View the account" at bounding box center [698, 225] width 449 height 160
click at [694, 269] on span "View the account" at bounding box center [698, 271] width 89 height 14
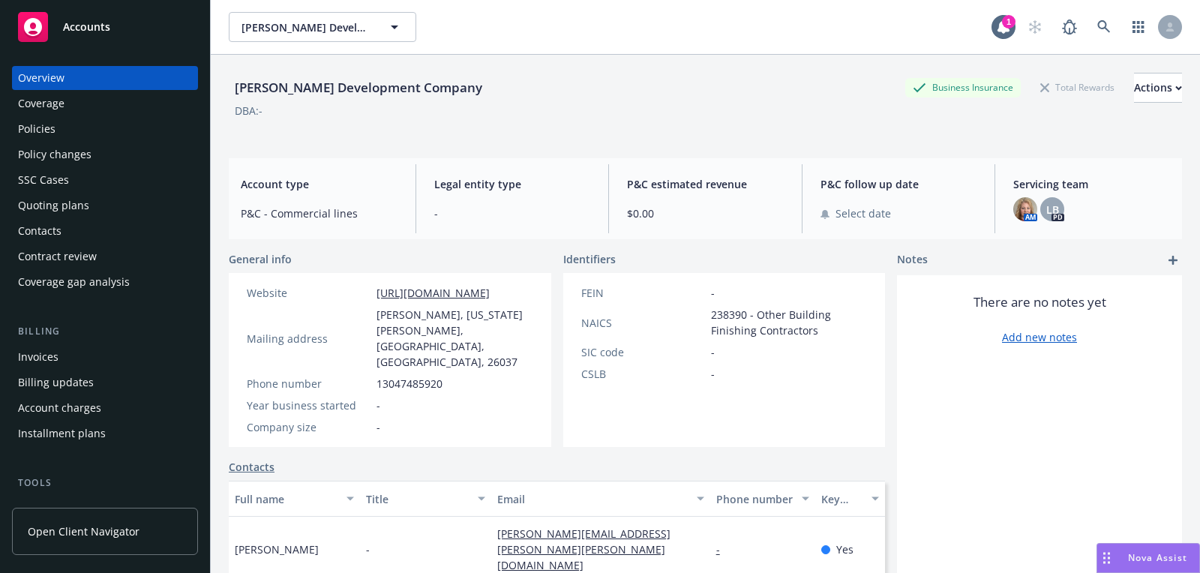
click at [37, 214] on div "Quoting plans" at bounding box center [53, 206] width 71 height 24
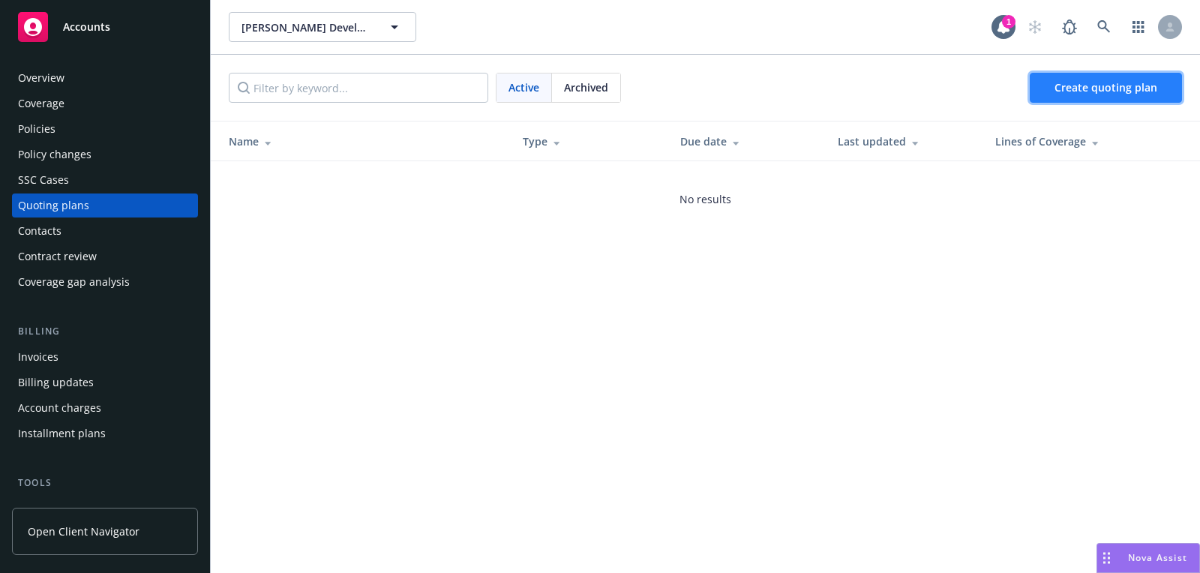
click at [1057, 89] on span "Create quoting plan" at bounding box center [1106, 87] width 103 height 14
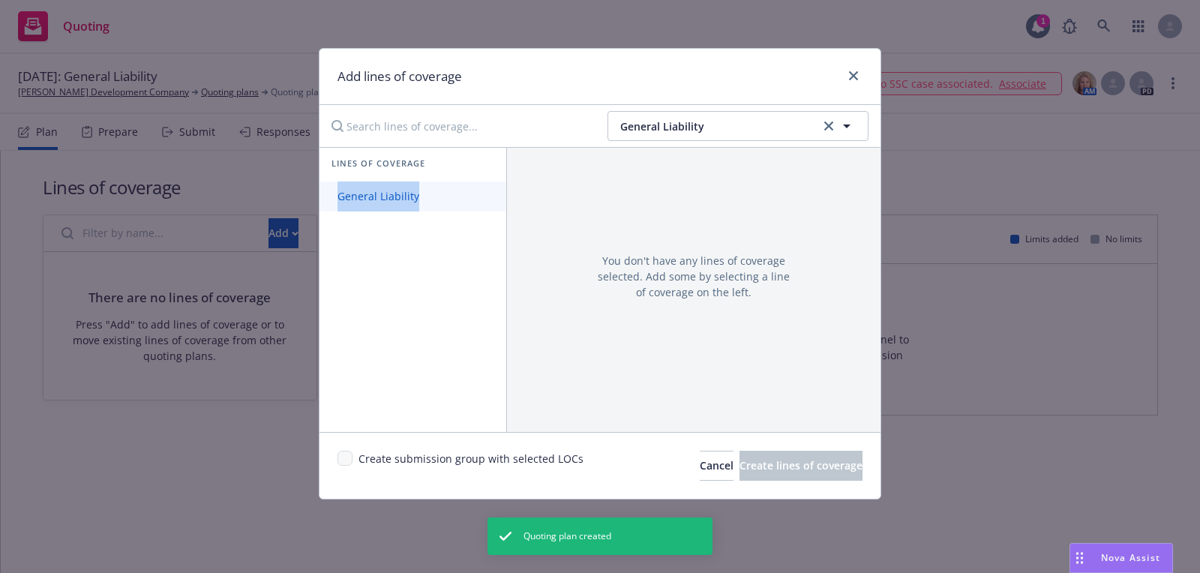
click at [419, 182] on link "General Liability" at bounding box center [413, 197] width 187 height 30
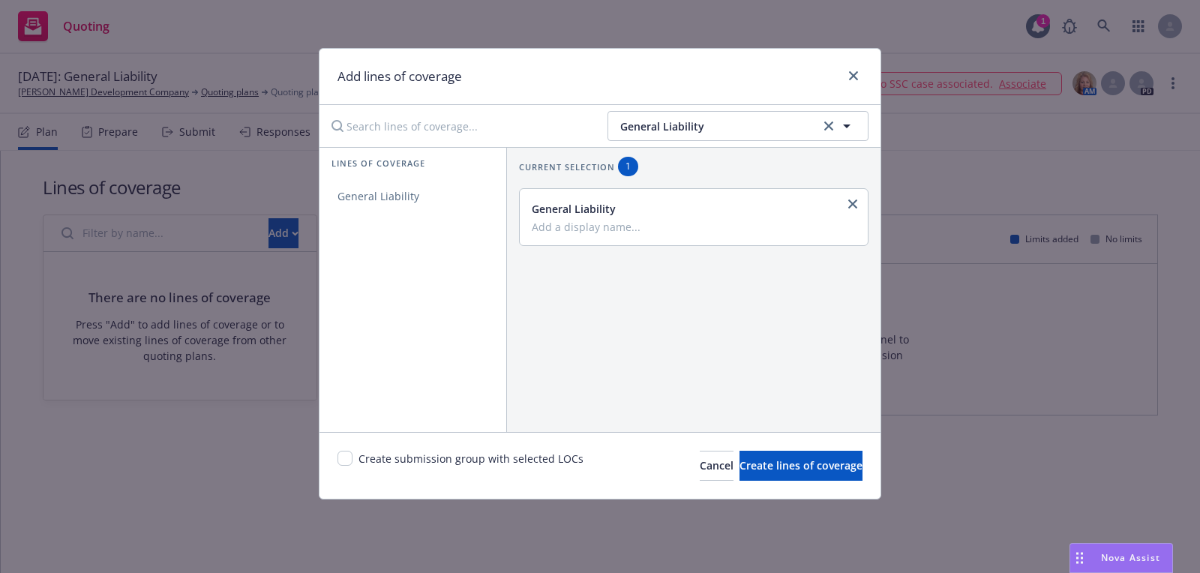
click at [352, 468] on div "Create submission group with selected LOCs" at bounding box center [461, 466] width 246 height 30
click at [349, 464] on div "Create submission group with selected LOCs" at bounding box center [461, 466] width 246 height 30
click at [340, 455] on input "checkbox" at bounding box center [345, 458] width 15 height 15
checkbox input "true"
click at [740, 479] on button "Create lines of coverage" at bounding box center [801, 466] width 123 height 30
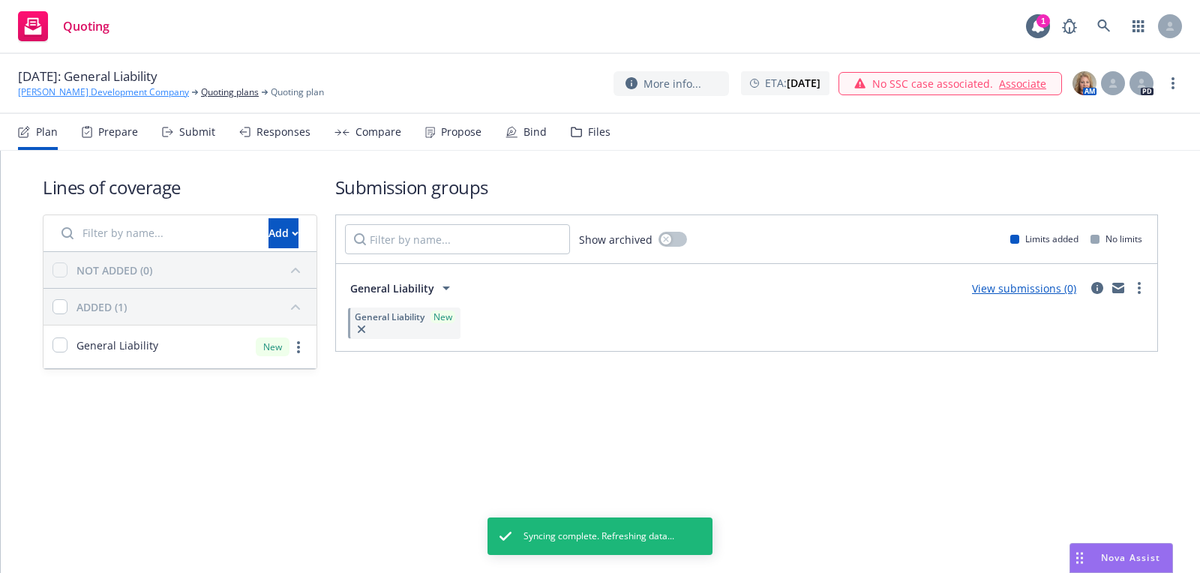
click at [158, 96] on link "Lombardi Development Company" at bounding box center [103, 93] width 171 height 14
